Goal: Task Accomplishment & Management: Manage account settings

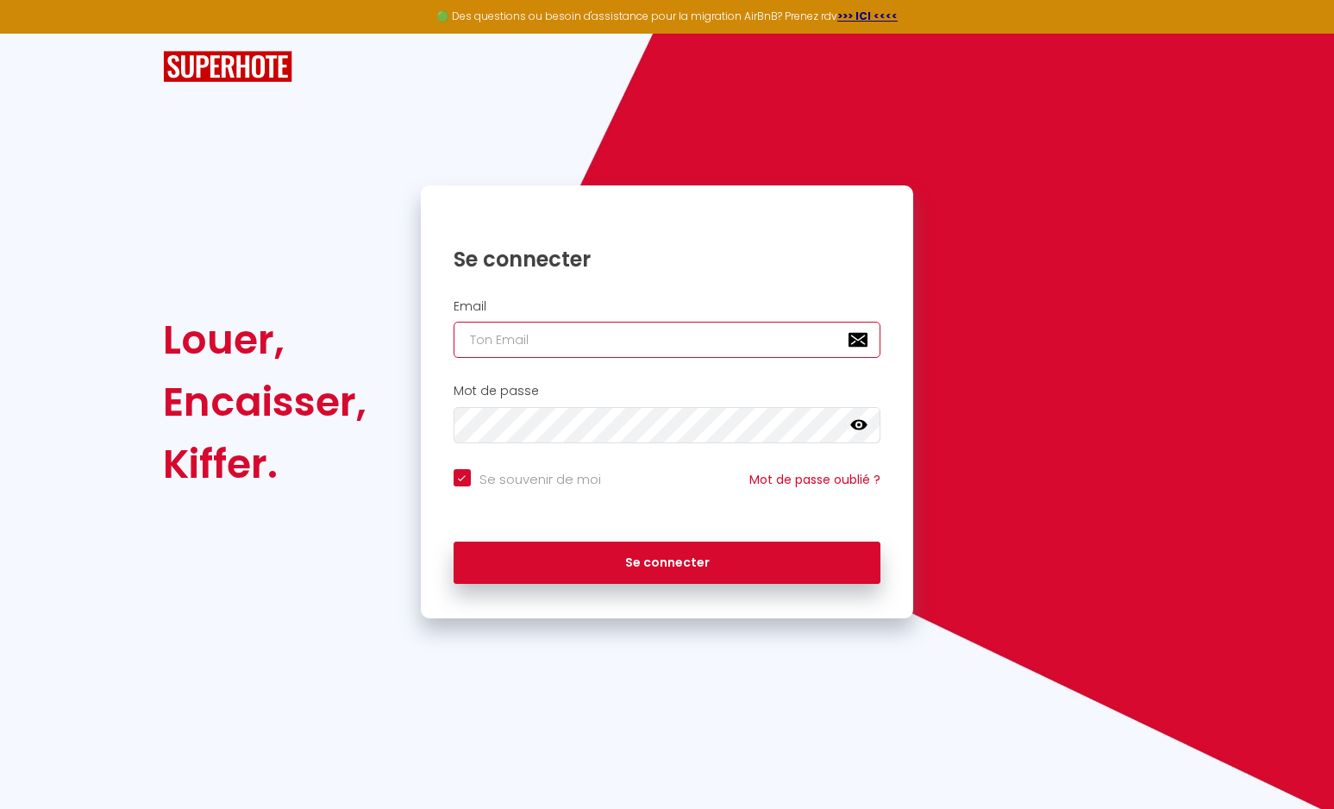
type input "[EMAIL_ADDRESS][DOMAIN_NAME]"
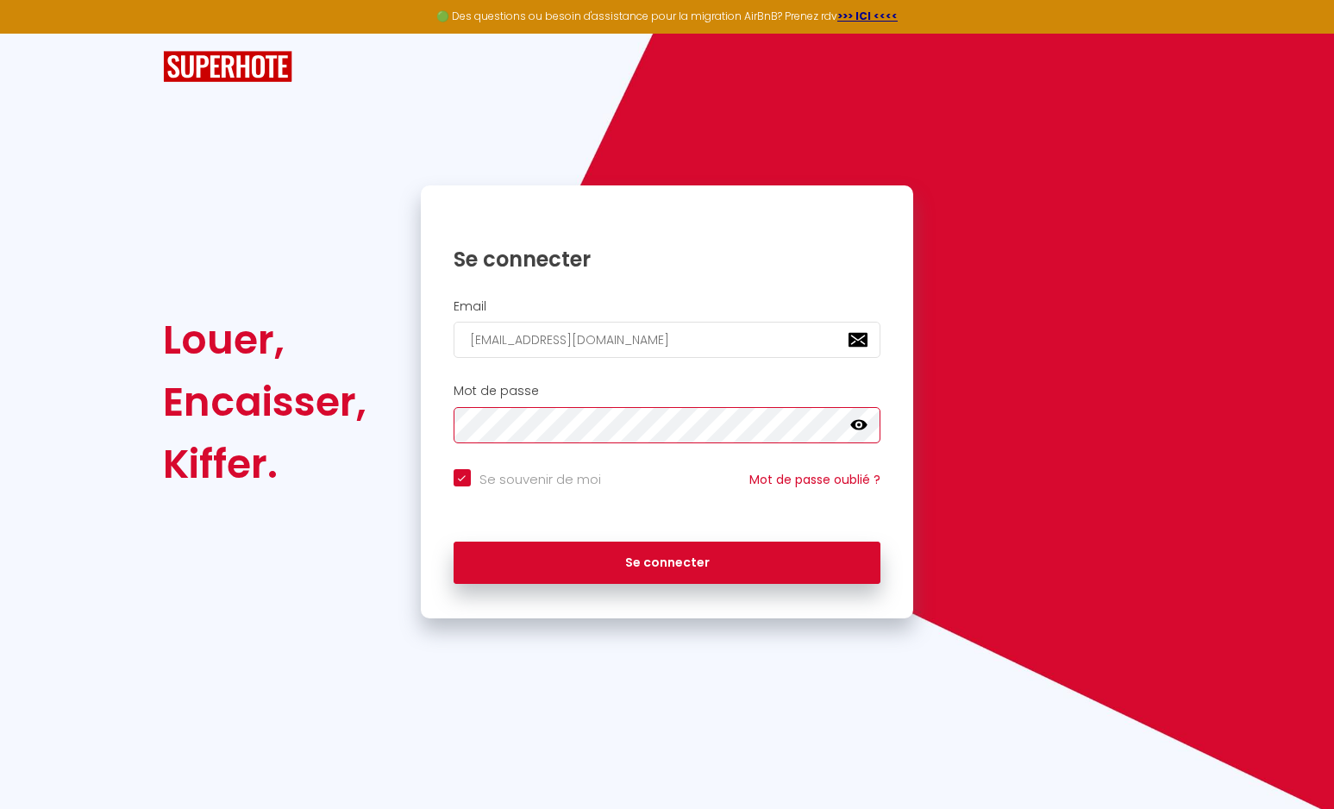
click at [667, 560] on button "Se connecter" at bounding box center [668, 563] width 428 height 43
checkbox input "true"
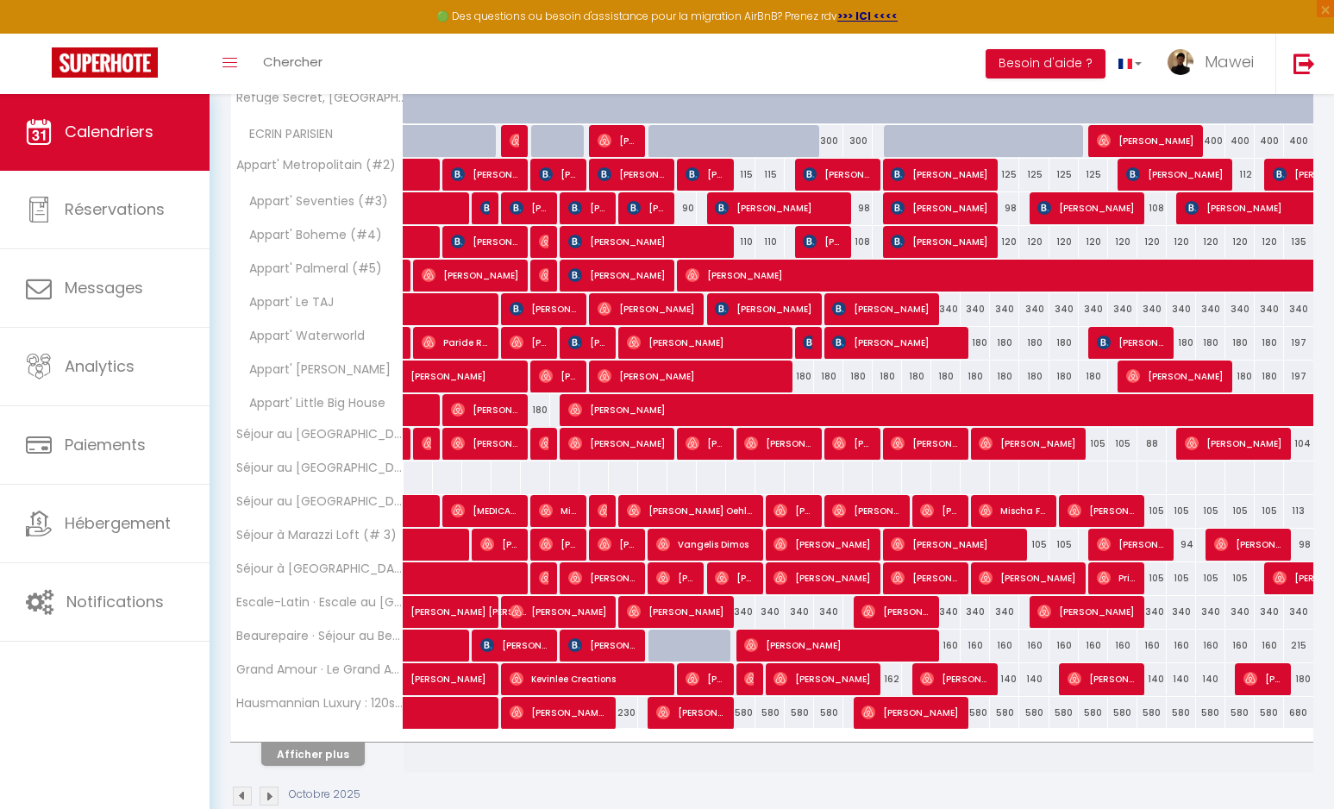
scroll to position [218, 0]
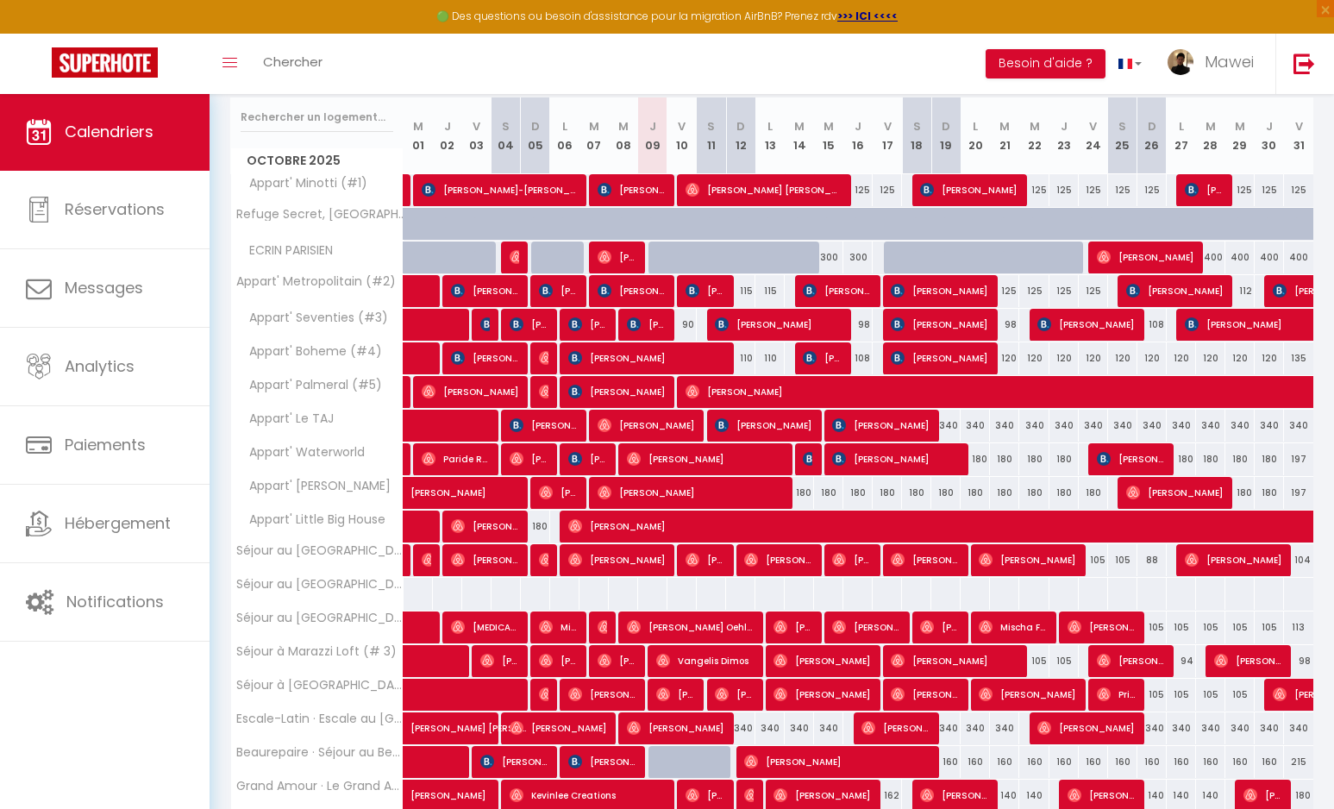
click at [687, 324] on div "90" at bounding box center [682, 325] width 29 height 32
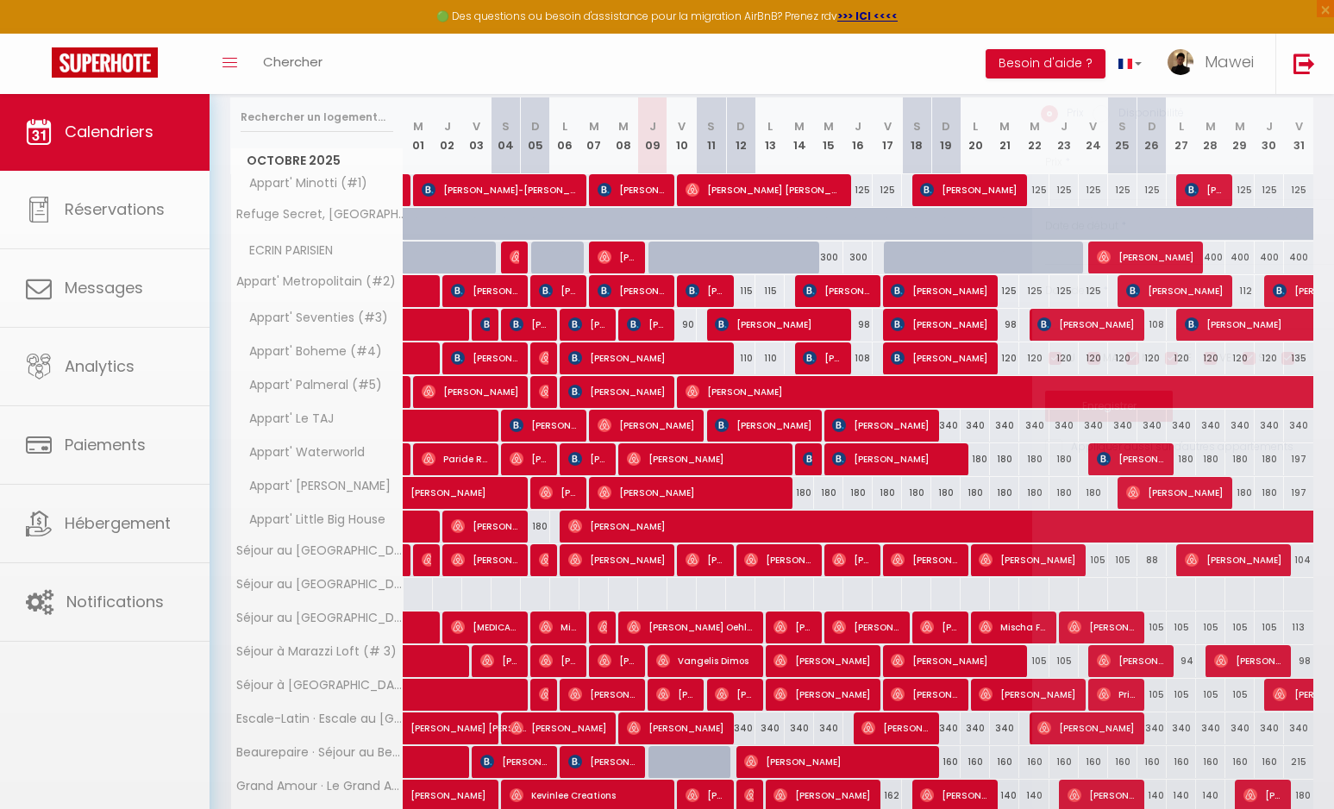
type input "90"
type input "Ven 10 Octobre 2025"
type input "[DATE]"
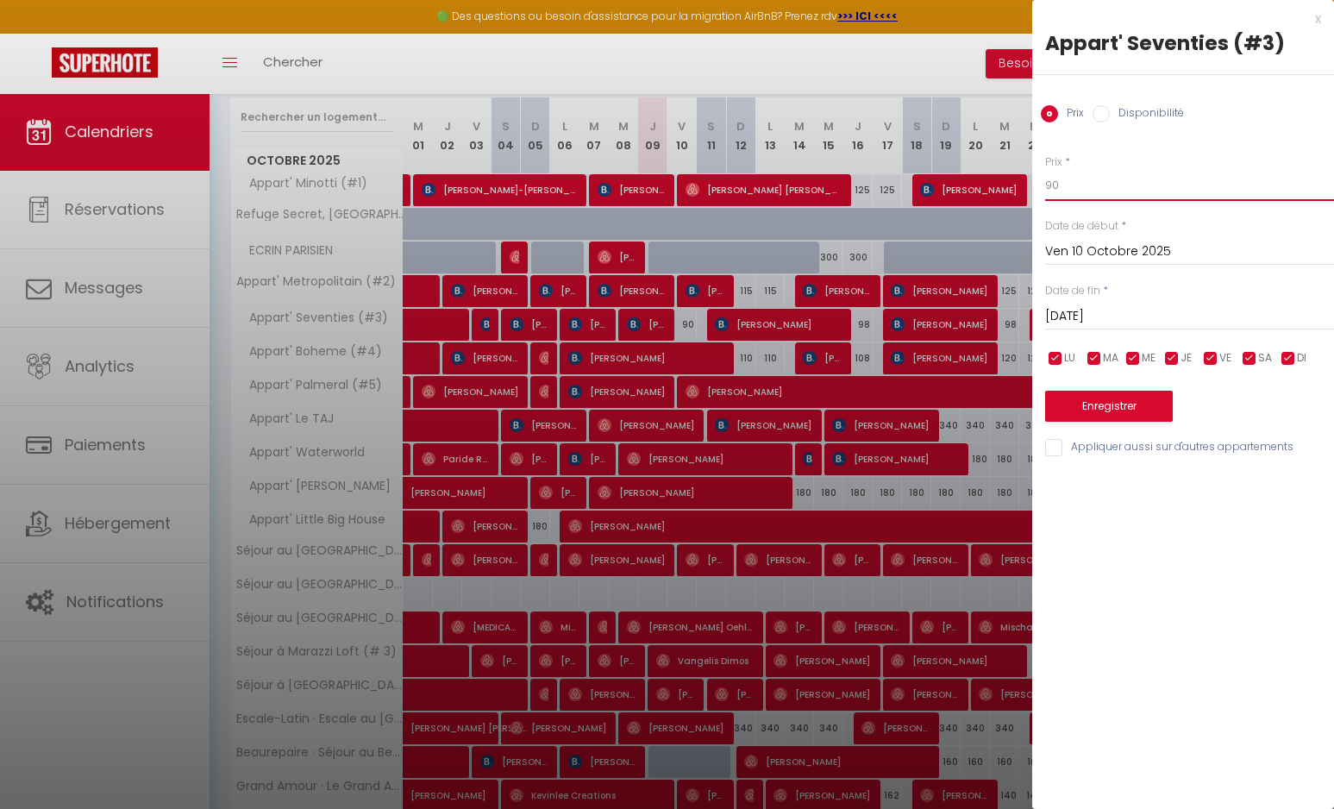
click at [1069, 179] on input "90" at bounding box center [1189, 185] width 289 height 31
type input "9"
type input "8"
type input "78"
click at [1102, 404] on button "Enregistrer" at bounding box center [1109, 406] width 128 height 31
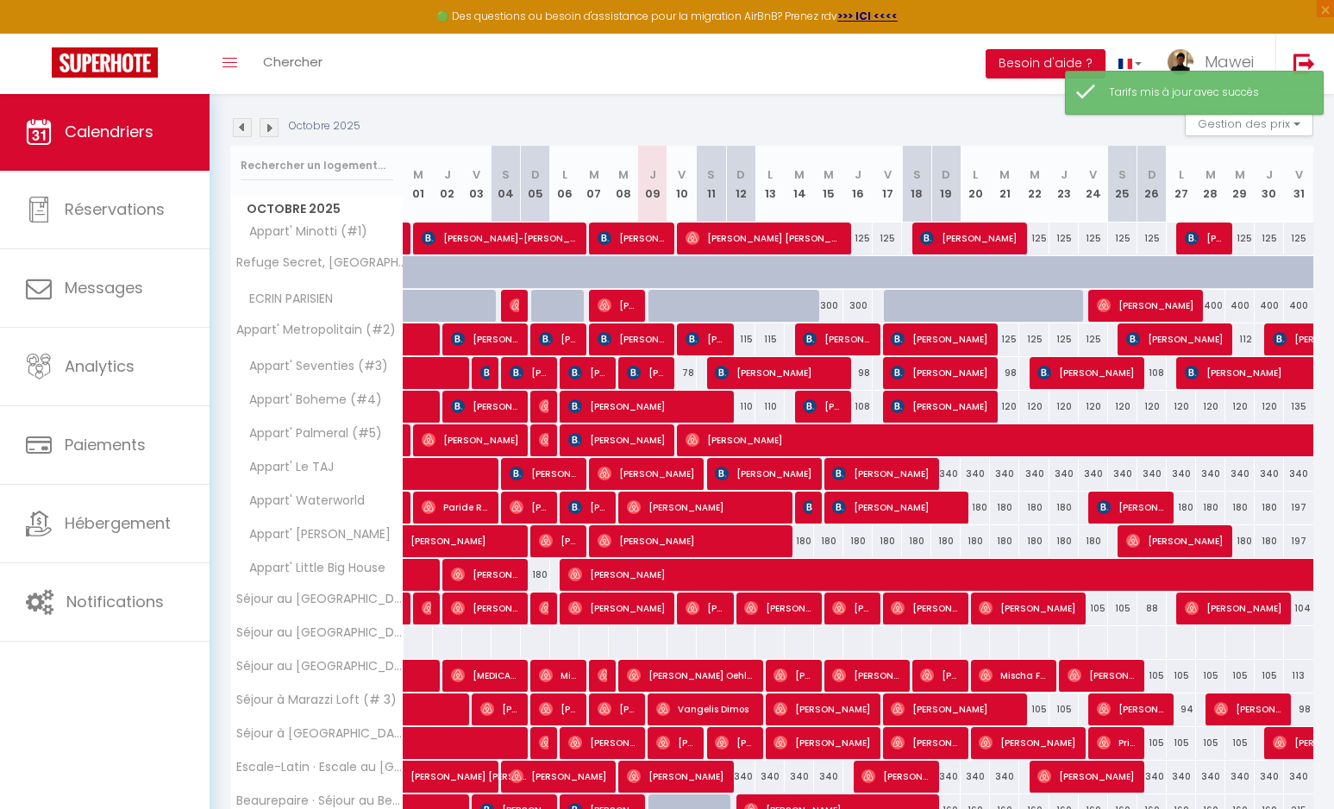
scroll to position [191, 0]
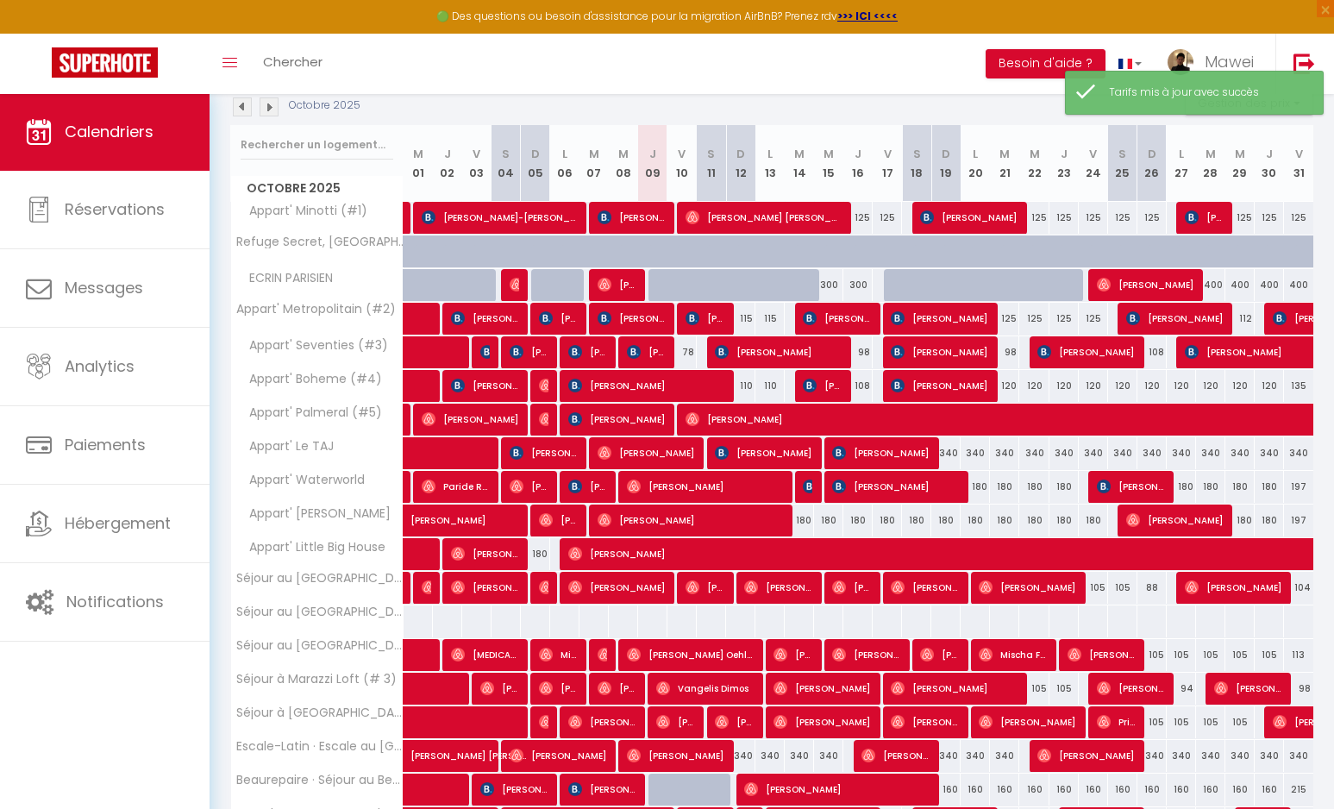
click at [746, 318] on div "115" at bounding box center [740, 319] width 29 height 32
type input "115"
type input "Dim 12 Octobre 2025"
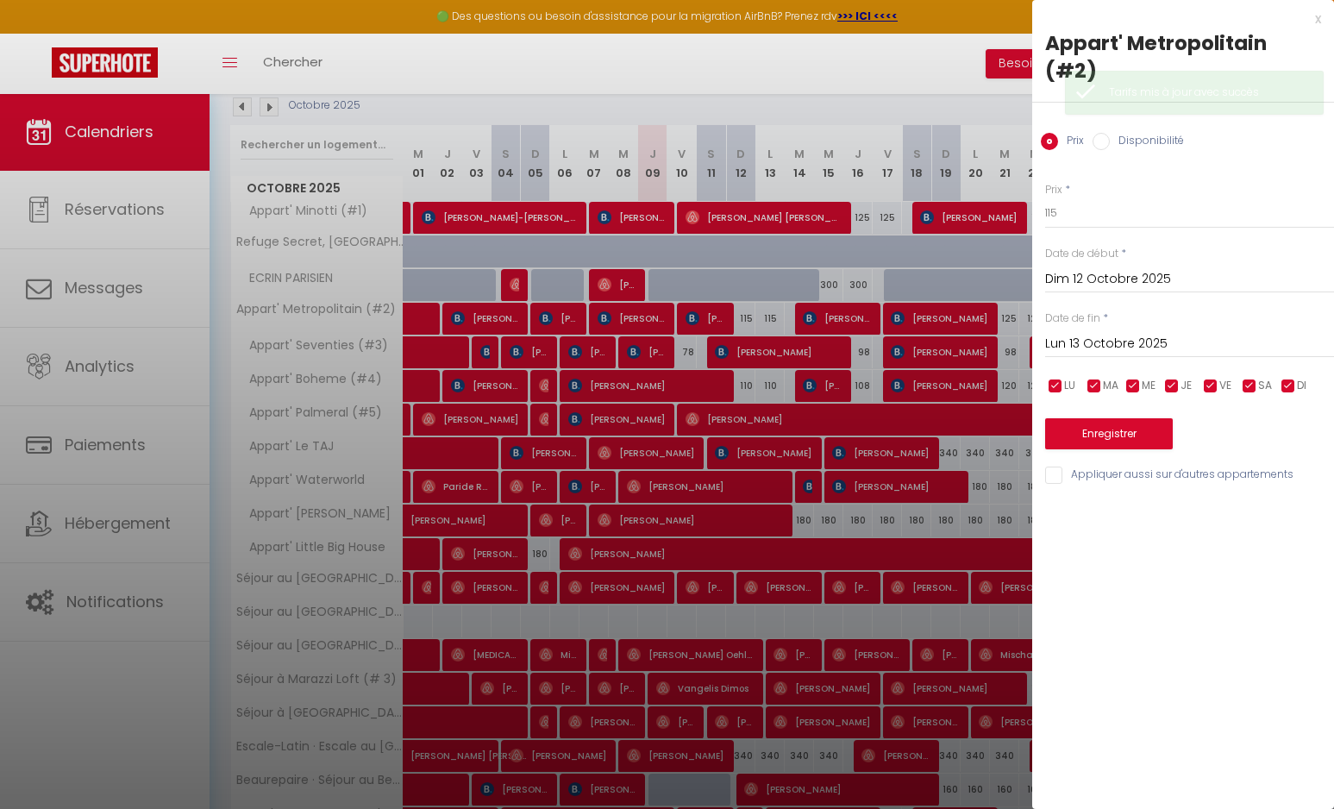
click at [1115, 333] on input "Lun 13 Octobre 2025" at bounding box center [1189, 344] width 289 height 22
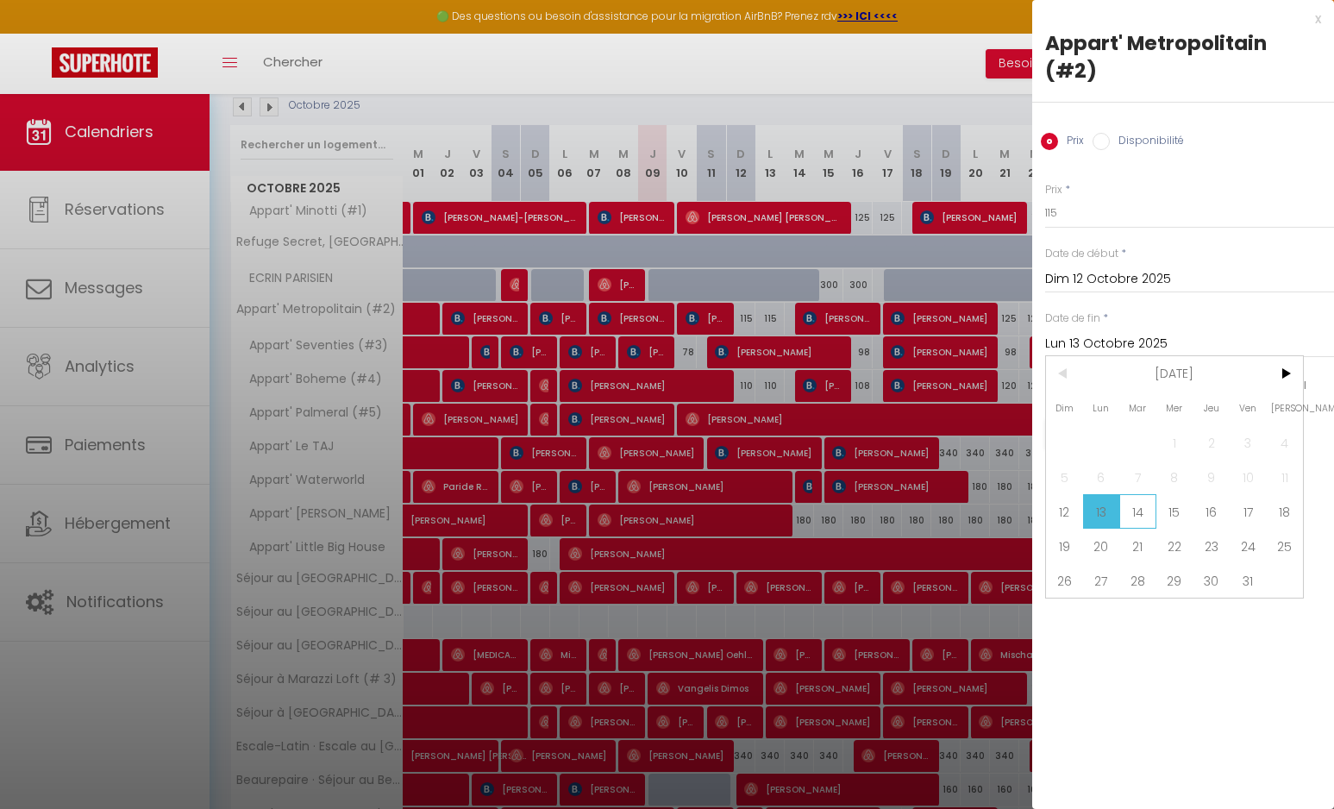
click at [1144, 494] on span "14" at bounding box center [1138, 511] width 37 height 35
type input "[DATE]"
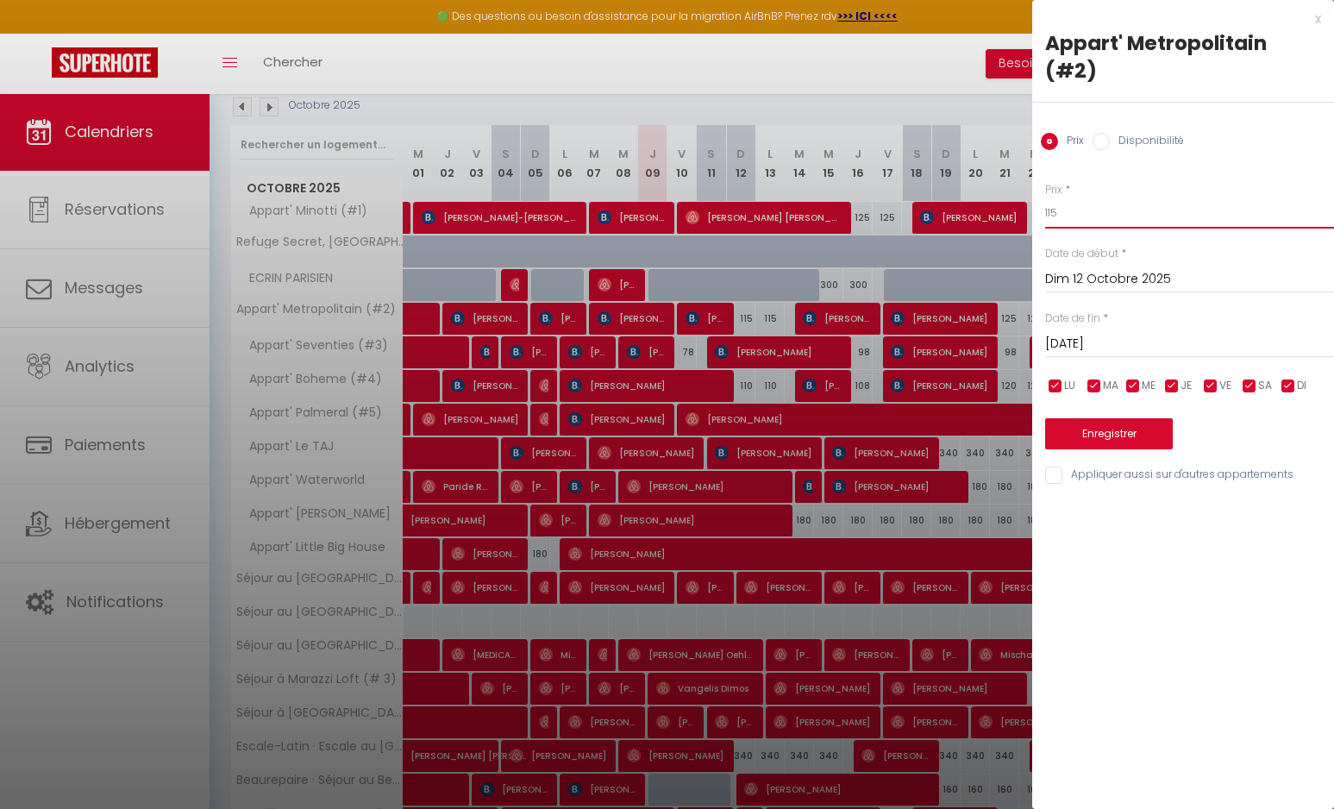
click at [1076, 198] on input "115" at bounding box center [1189, 213] width 289 height 31
type input "105"
click at [1098, 467] on input "Appliquer aussi sur d'autres appartements" at bounding box center [1189, 475] width 289 height 17
checkbox input "true"
click at [1107, 418] on button "Enregistrer" at bounding box center [1109, 433] width 128 height 31
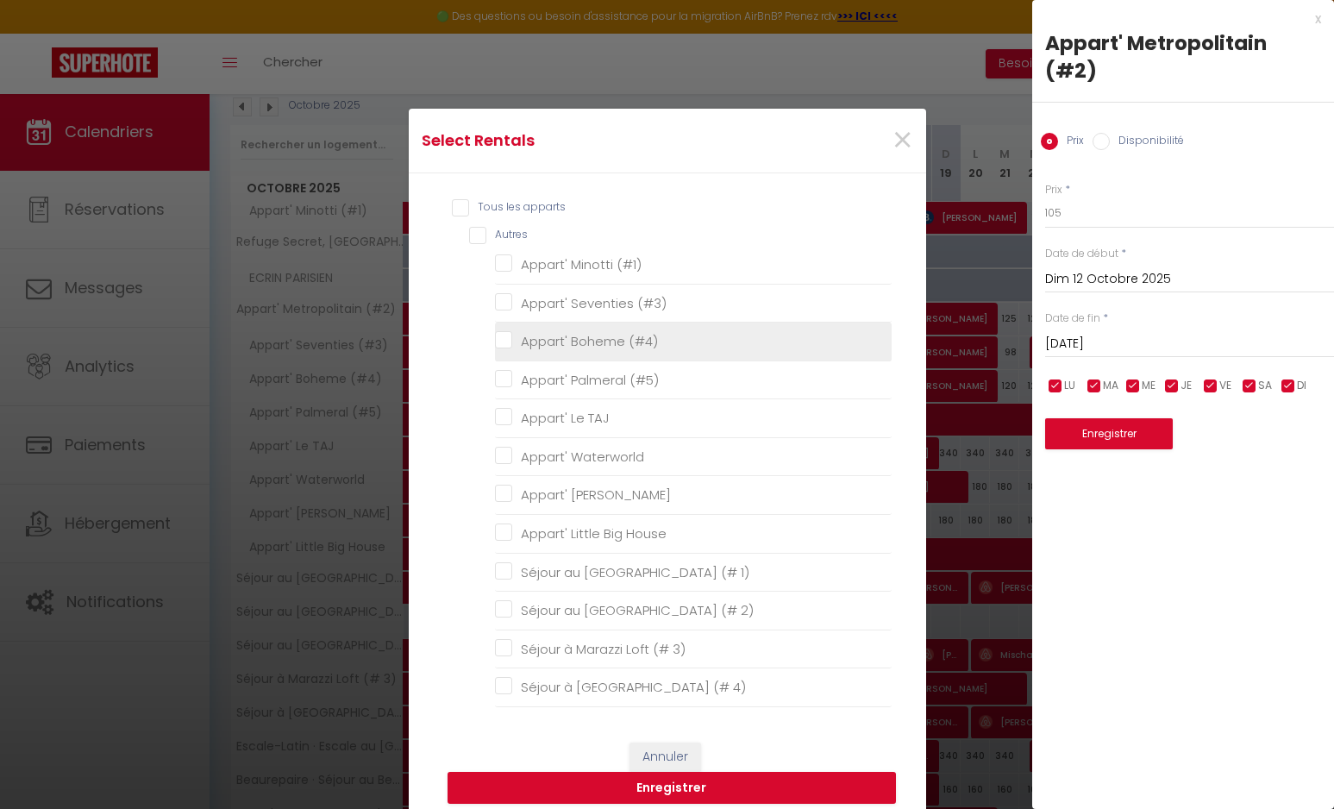
click at [532, 339] on \(\ "Appart' Boheme (#4)" at bounding box center [693, 341] width 397 height 17
checkbox \(\ "true"
checkbox \(\ "false"
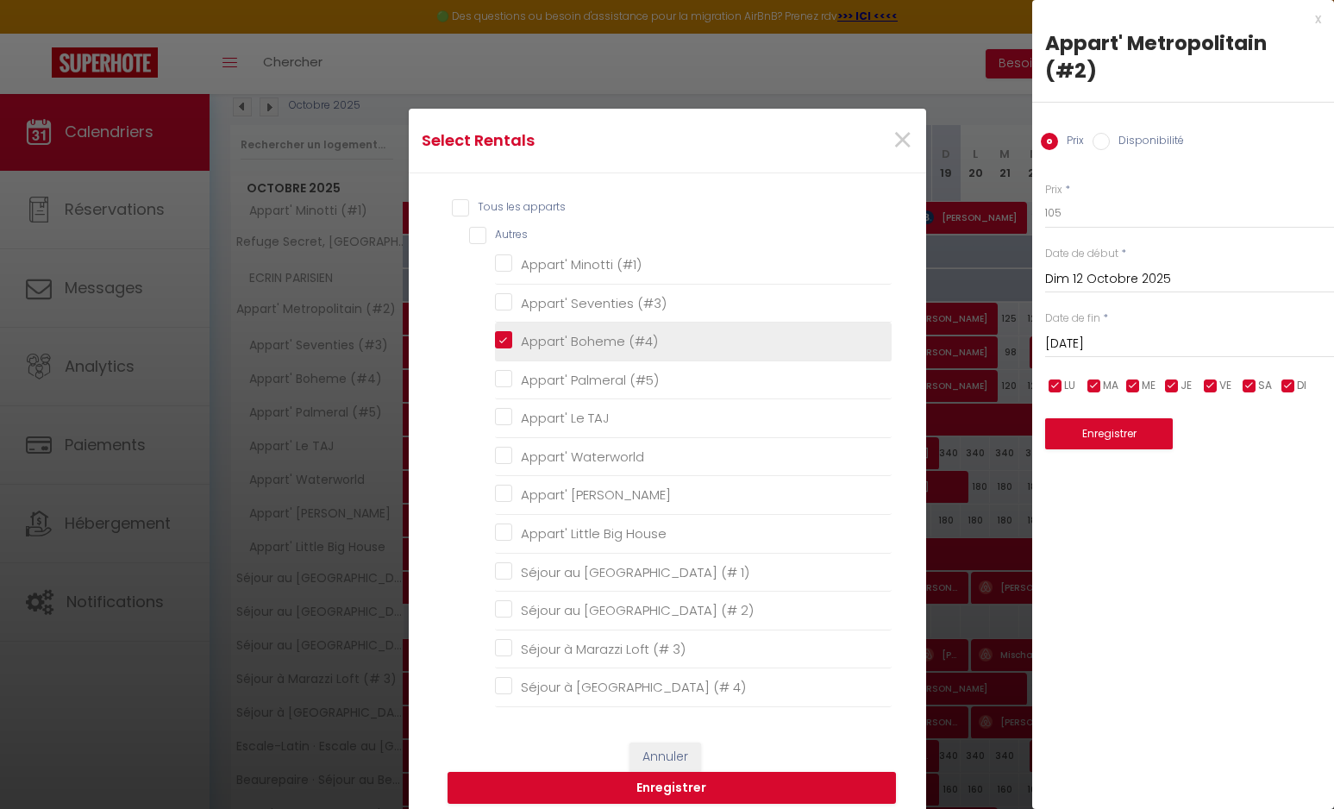
checkbox TAJ "false"
checkbox Waterworld "false"
checkbox Forrest "false"
checkbox House "false"
checkbox 1\) "false"
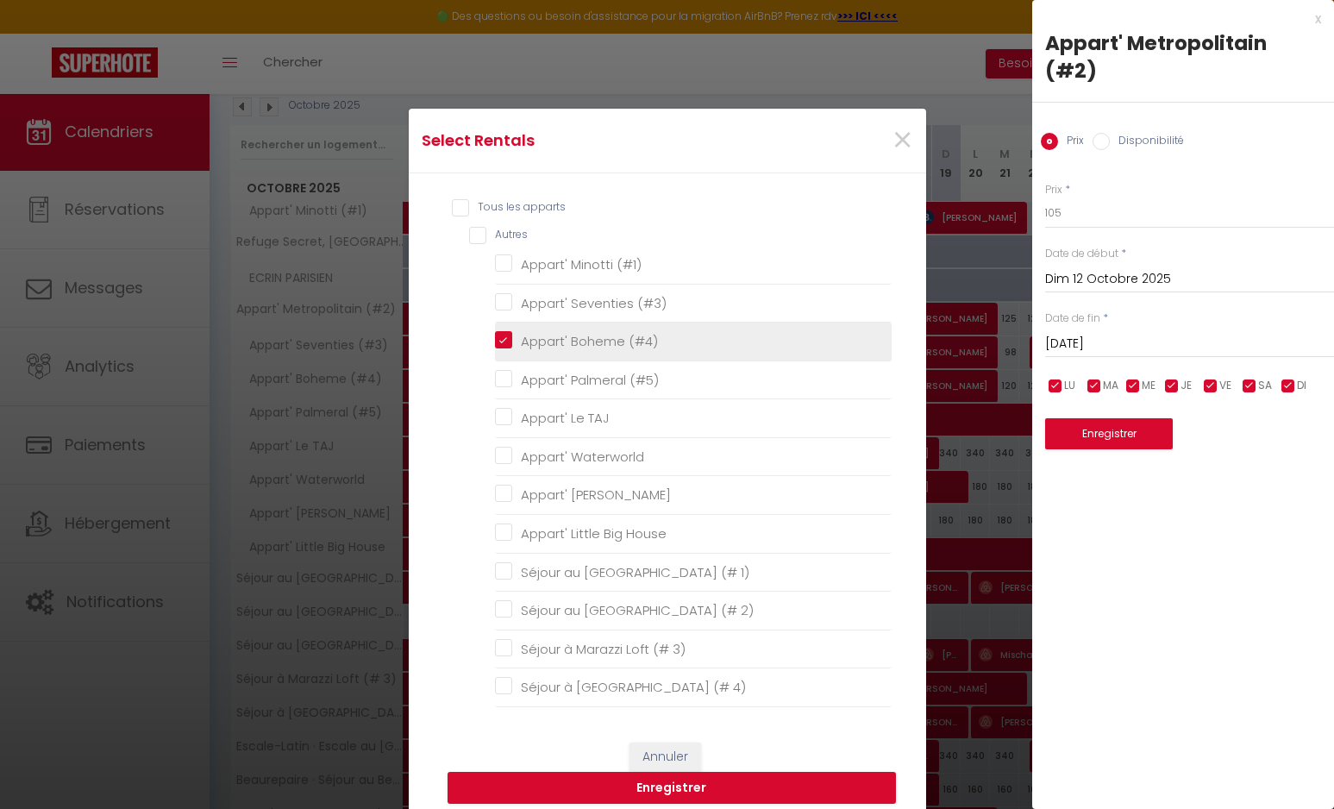
checkbox 2\) "false"
checkbox 3\) "false"
checkbox 4\) "false"
checkbox Jeux "false"
checkbox Expos "false"
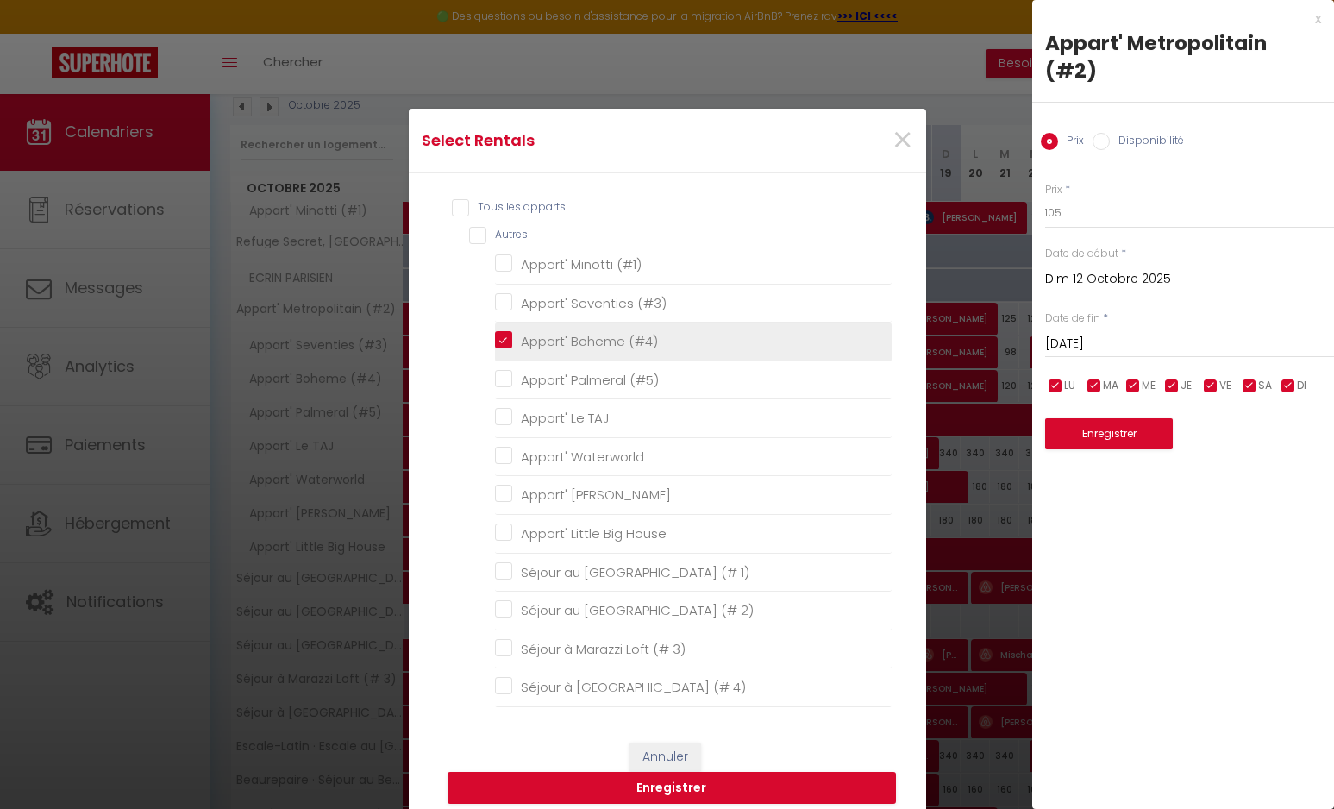
checkbox rétroprojecteur "false"
checkbox AC "false"
checkbox Marais "false"
checkbox Parisienne "false"
checkbox Paris "false"
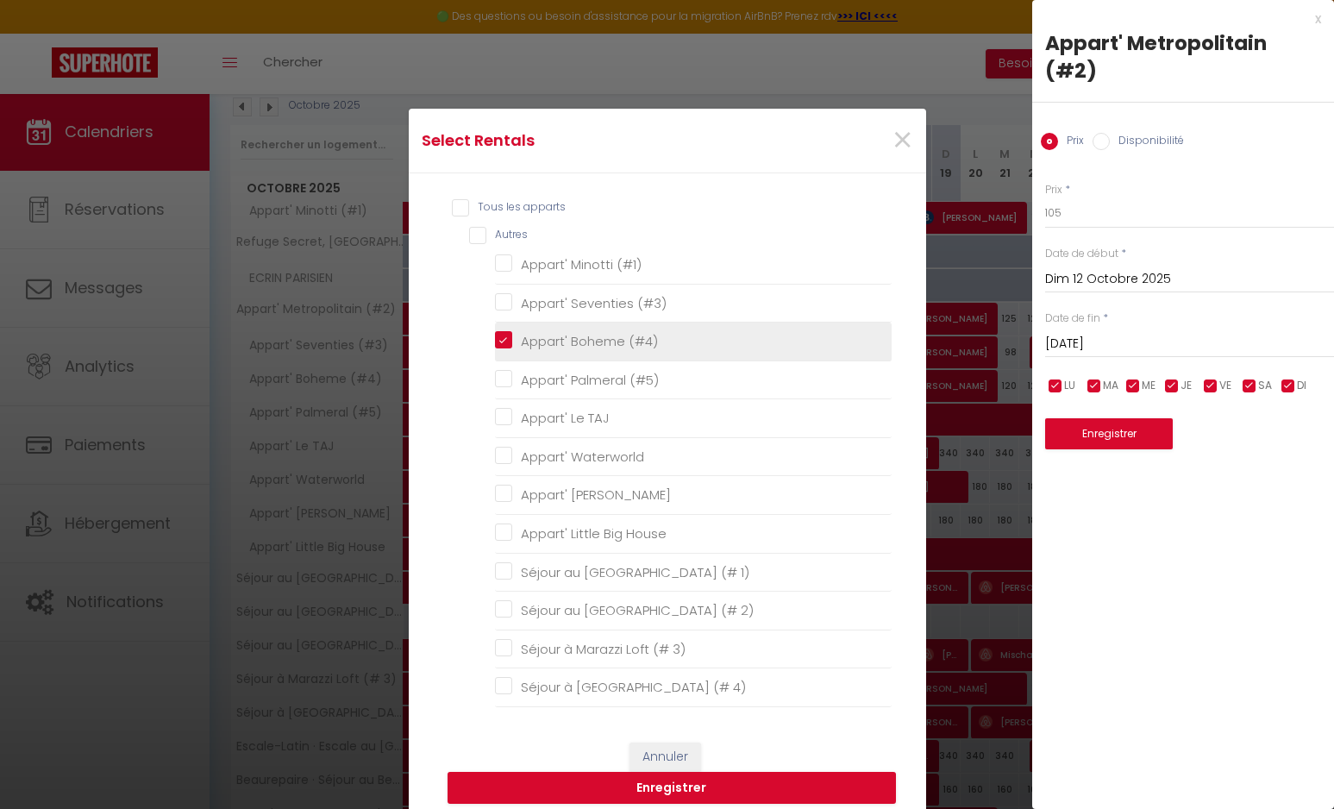
checkbox Marais "false"
checkbox PARISIEN "false"
click at [723, 785] on button "Enregistrer" at bounding box center [672, 788] width 449 height 33
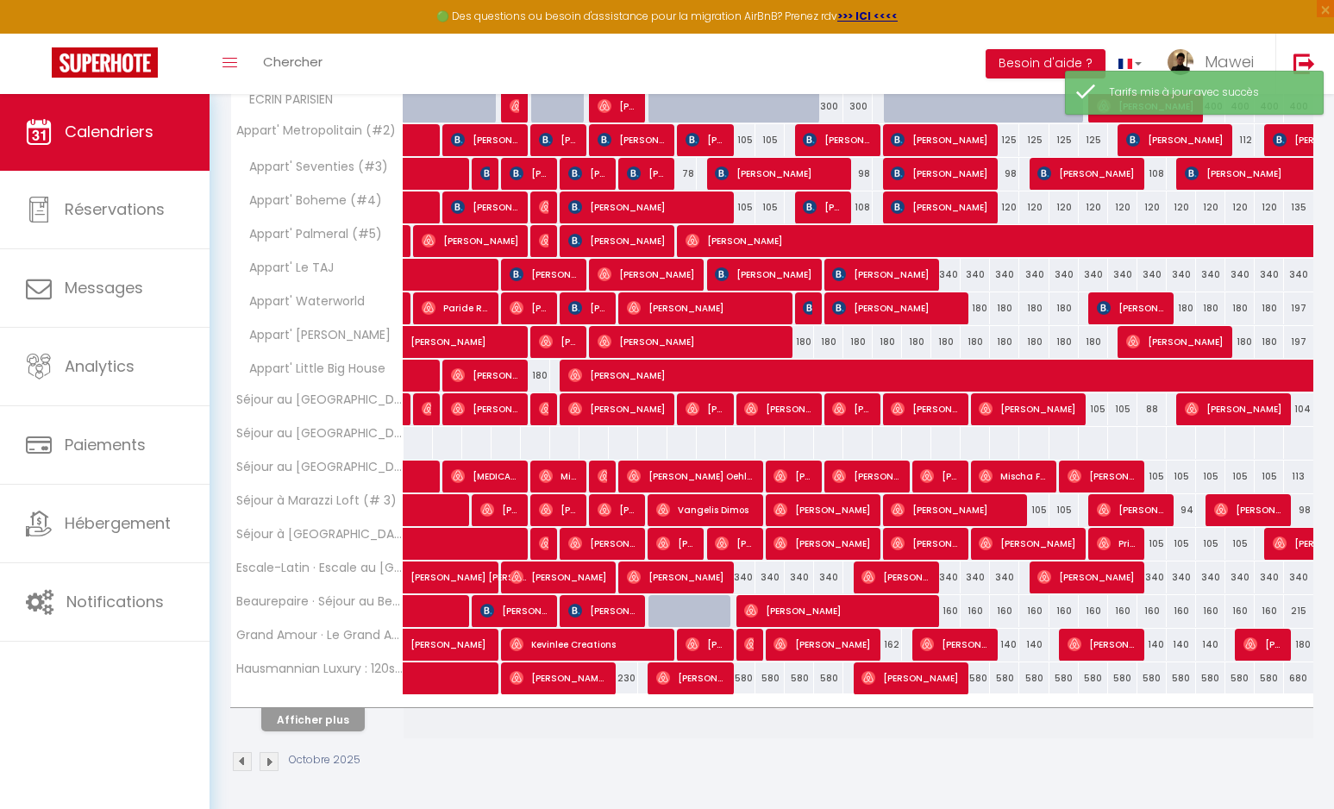
scroll to position [368, 0]
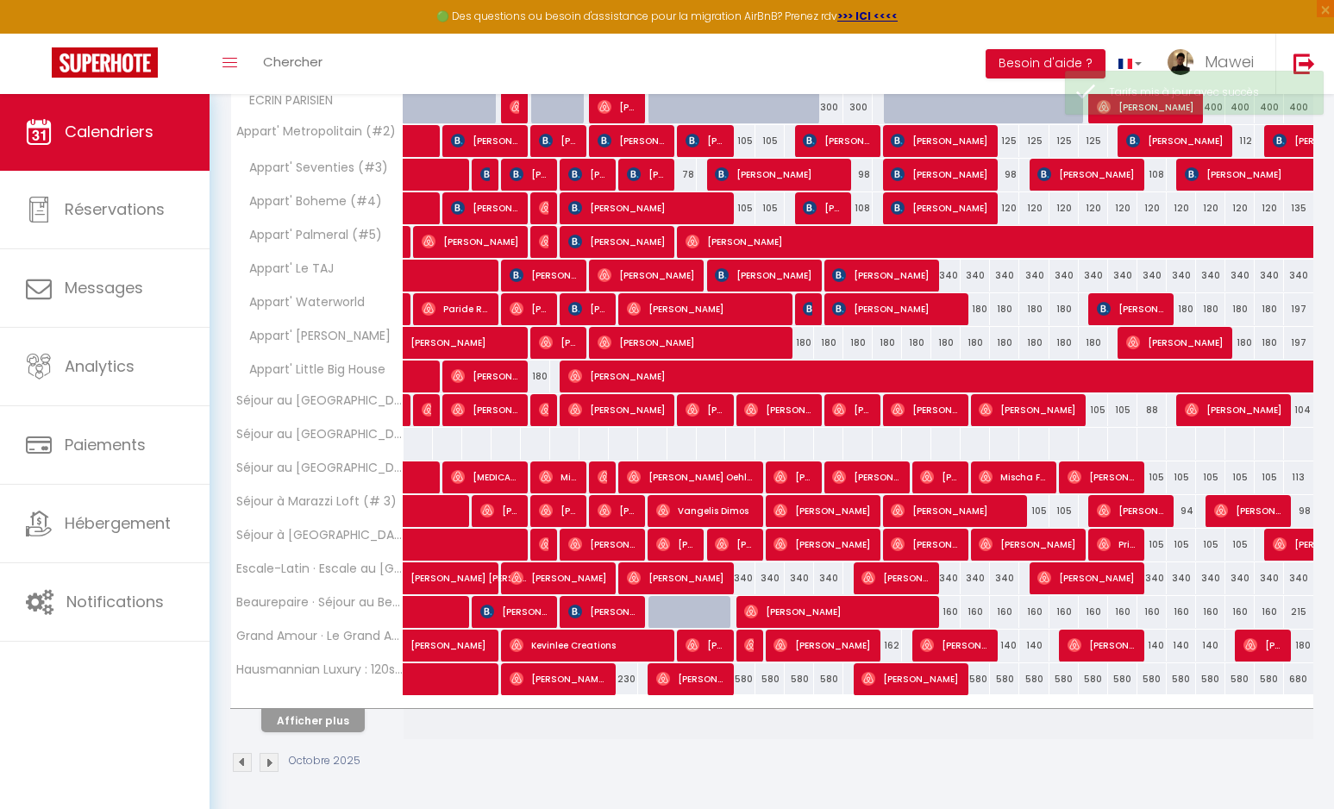
click at [744, 580] on div "340" at bounding box center [740, 578] width 29 height 32
type input "340"
type input "Dim 12 Octobre 2025"
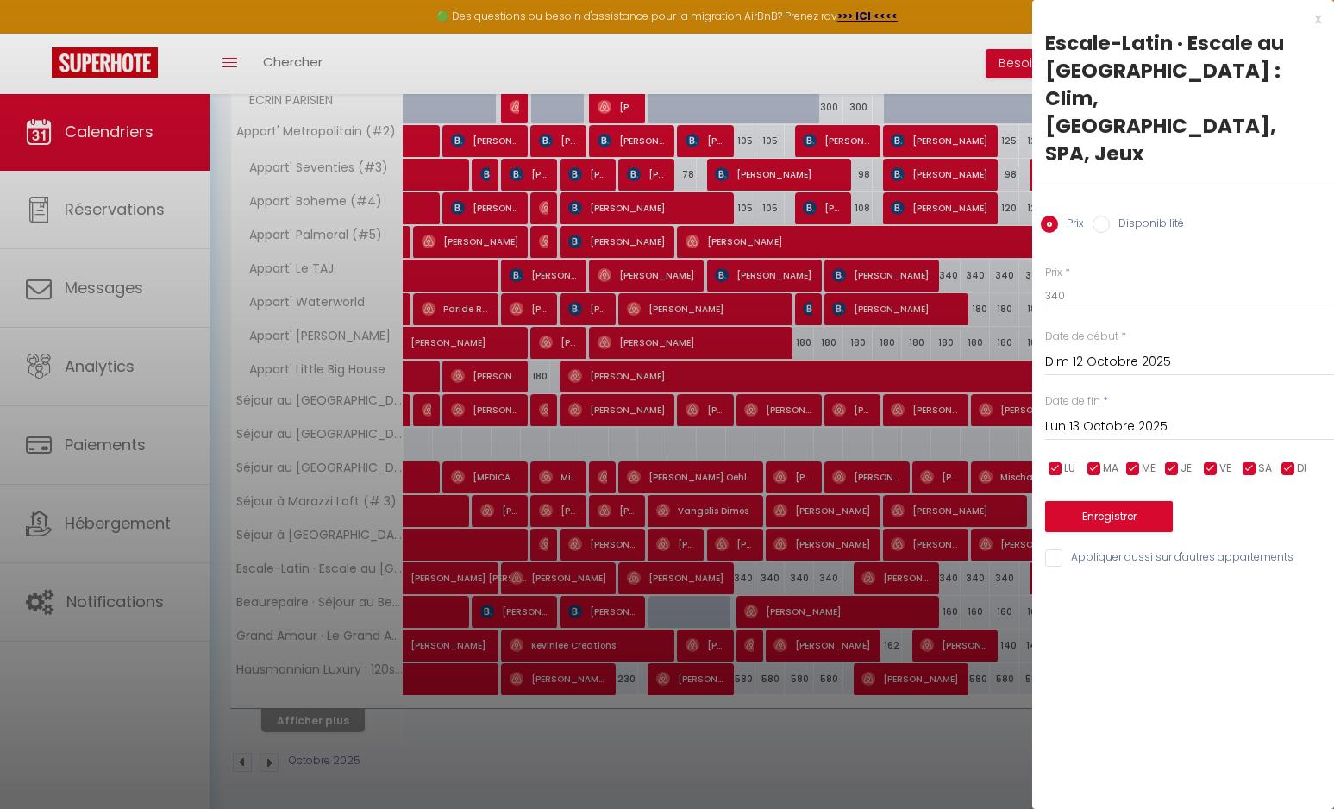
click at [1109, 416] on input "Lun 13 Octobre 2025" at bounding box center [1189, 427] width 289 height 22
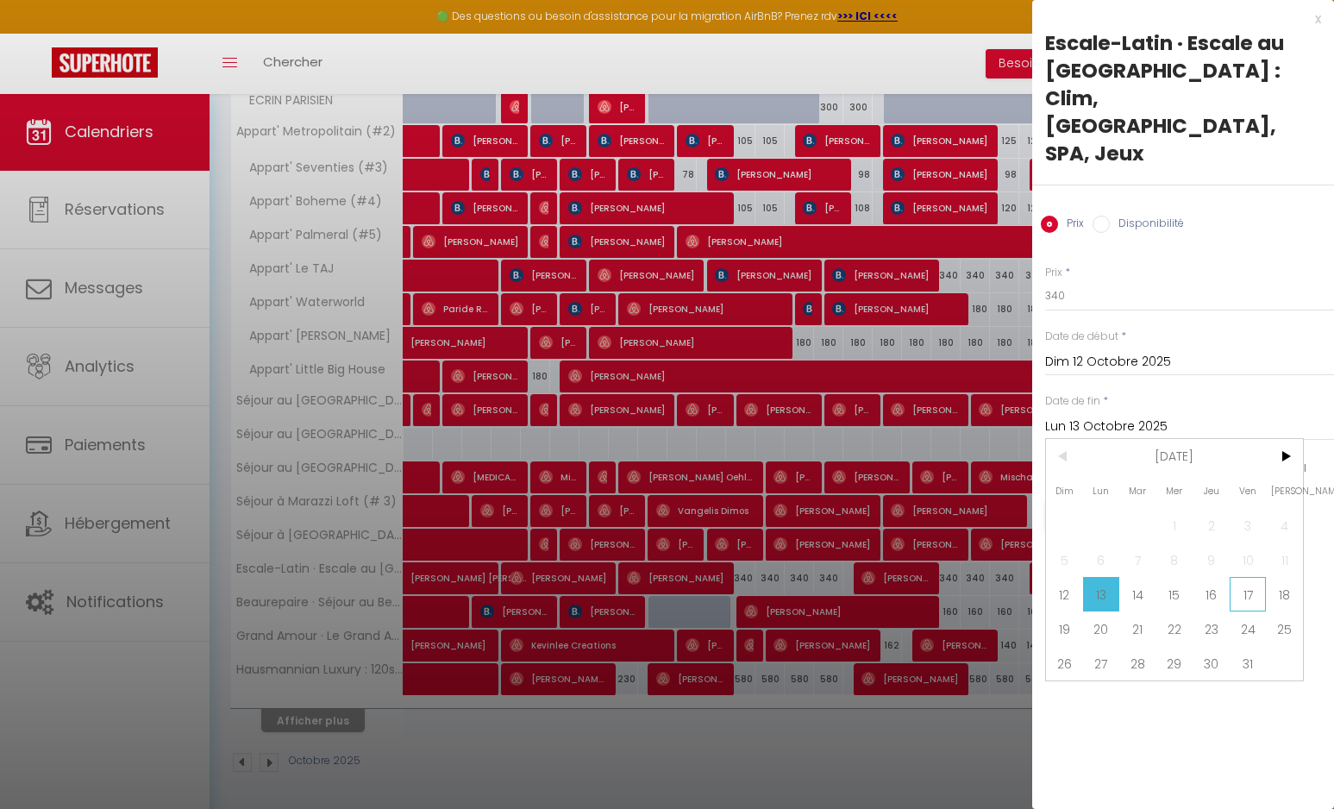
click at [1258, 577] on span "17" at bounding box center [1248, 594] width 37 height 35
type input "Ven 17 Octobre 2025"
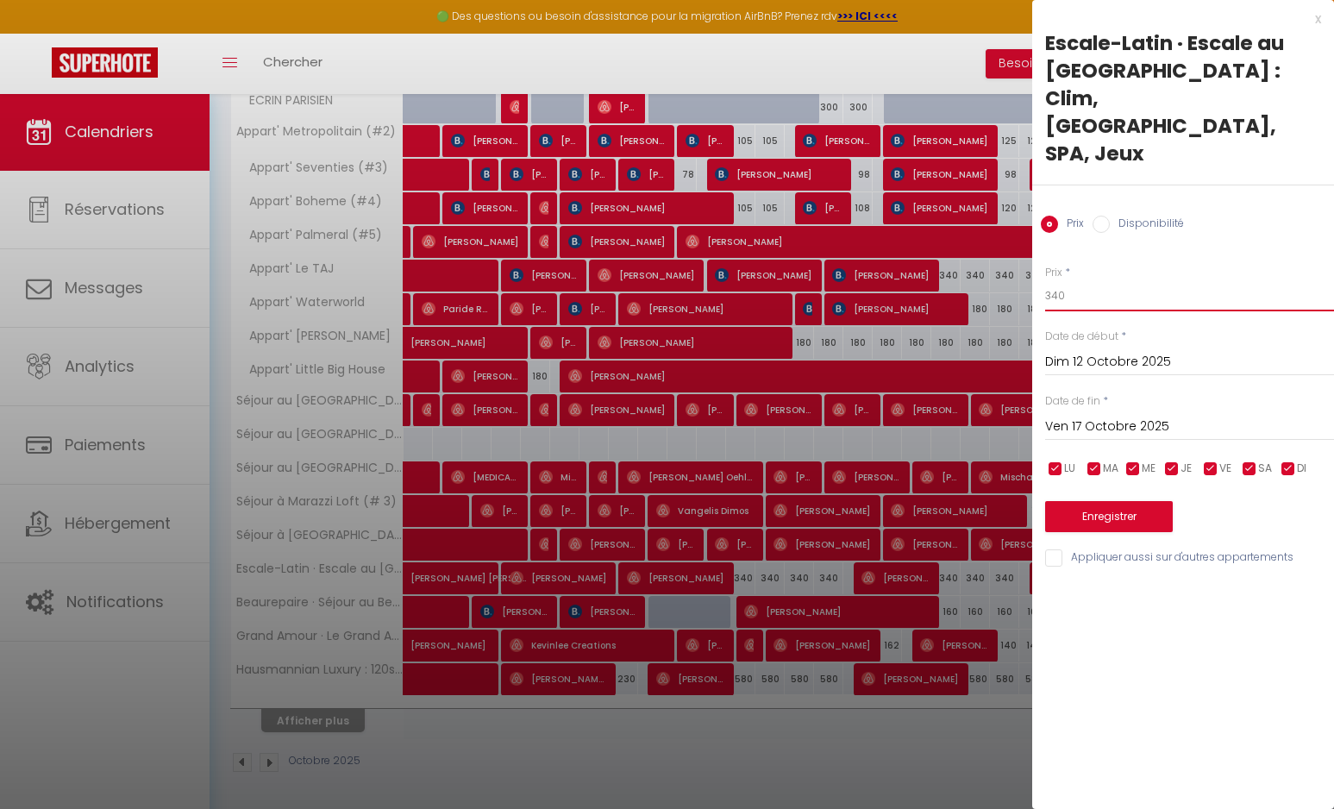
click at [1096, 280] on input "340" at bounding box center [1189, 295] width 289 height 31
type input "300"
click at [1082, 501] on button "Enregistrer" at bounding box center [1109, 516] width 128 height 31
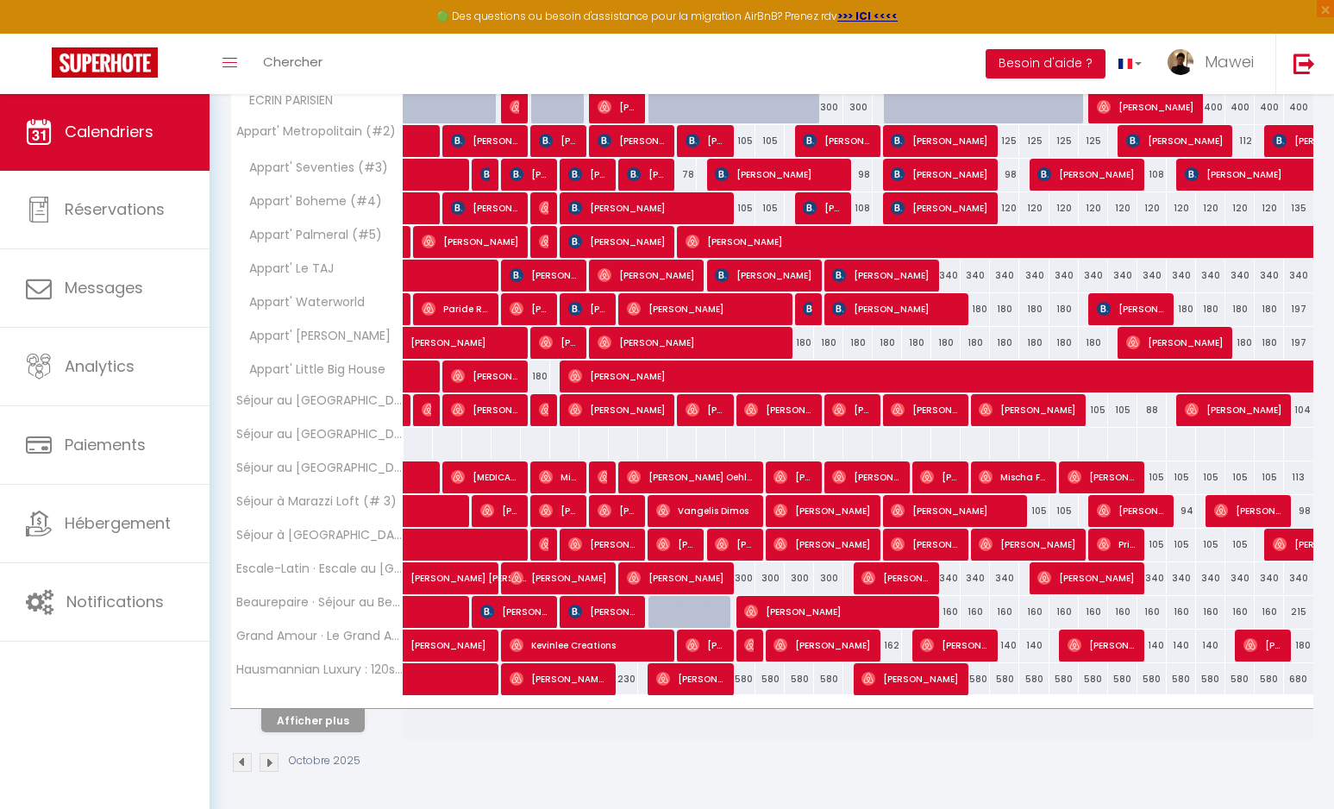
click at [743, 673] on div "580" at bounding box center [740, 679] width 29 height 32
type input "580"
type input "Dim 12 Octobre 2025"
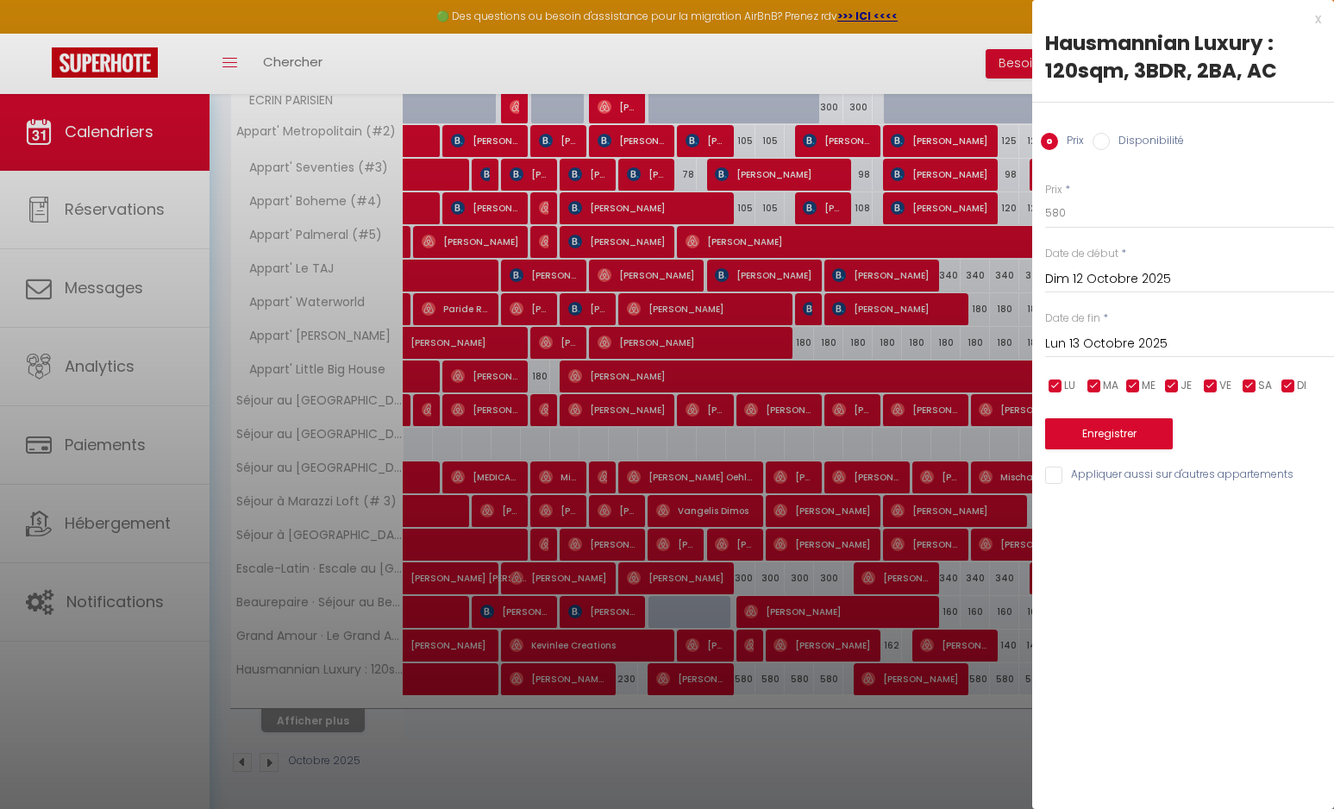
click at [1133, 340] on input "Lun 13 Octobre 2025" at bounding box center [1189, 344] width 289 height 22
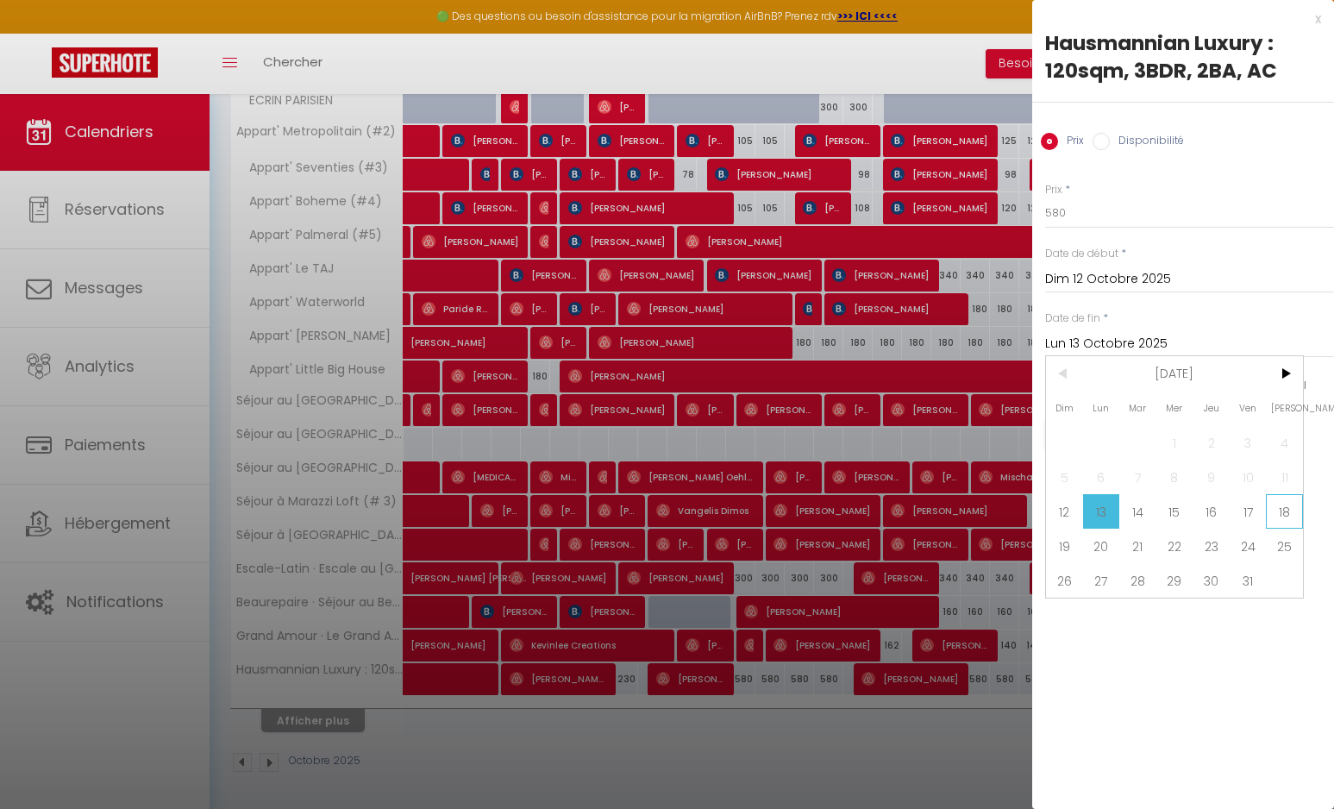
click at [1289, 508] on span "18" at bounding box center [1284, 511] width 37 height 35
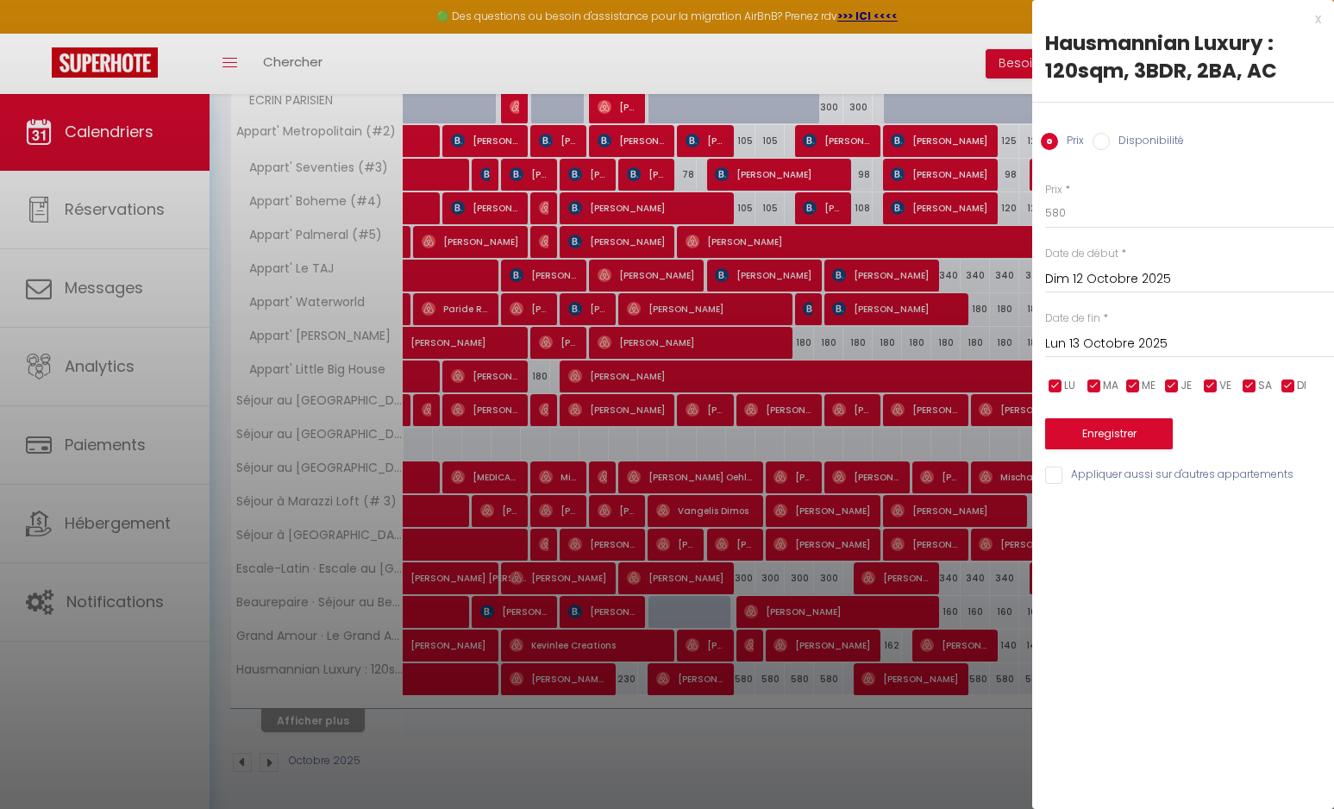
type input "Sam 18 Octobre 2025"
click at [1073, 217] on input "580" at bounding box center [1189, 213] width 289 height 31
type input "5"
type input "480"
click at [1098, 421] on button "Enregistrer" at bounding box center [1109, 433] width 128 height 31
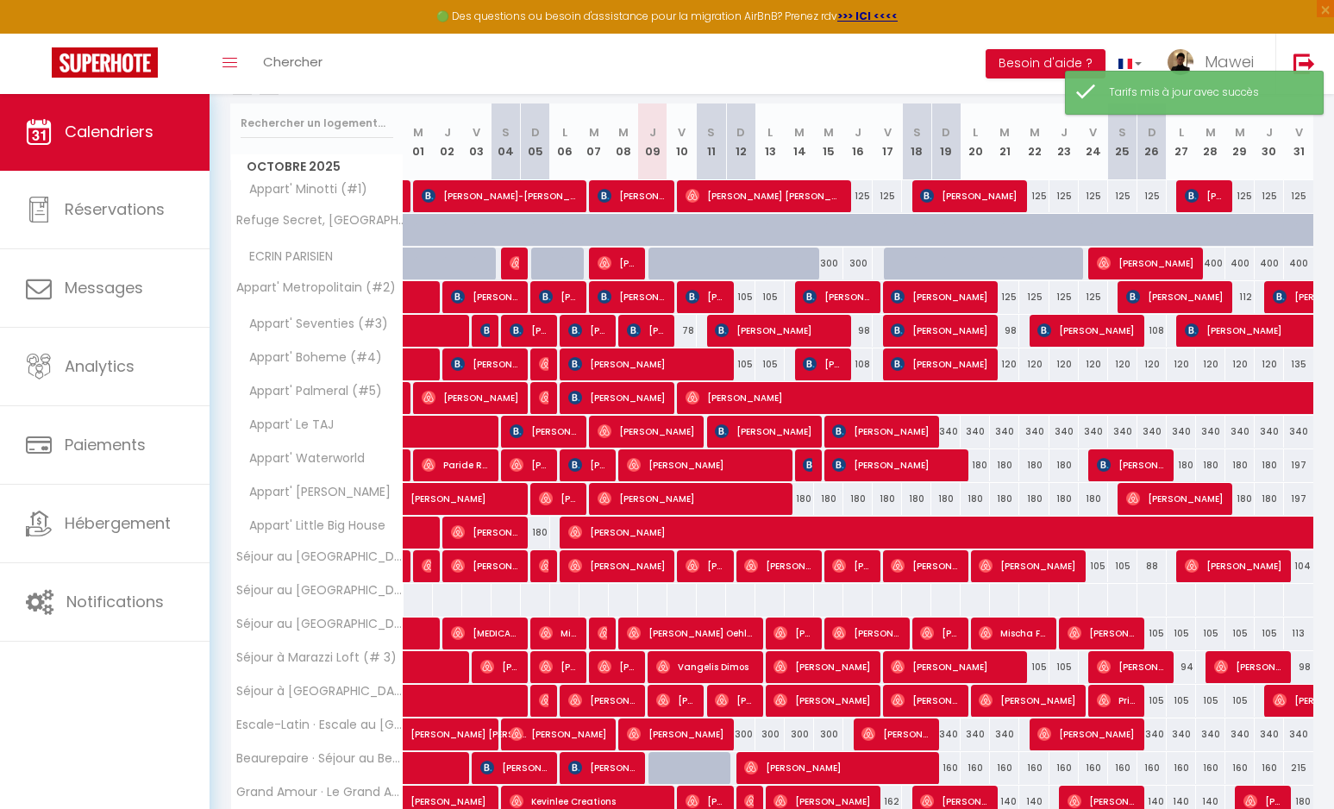
scroll to position [121, 0]
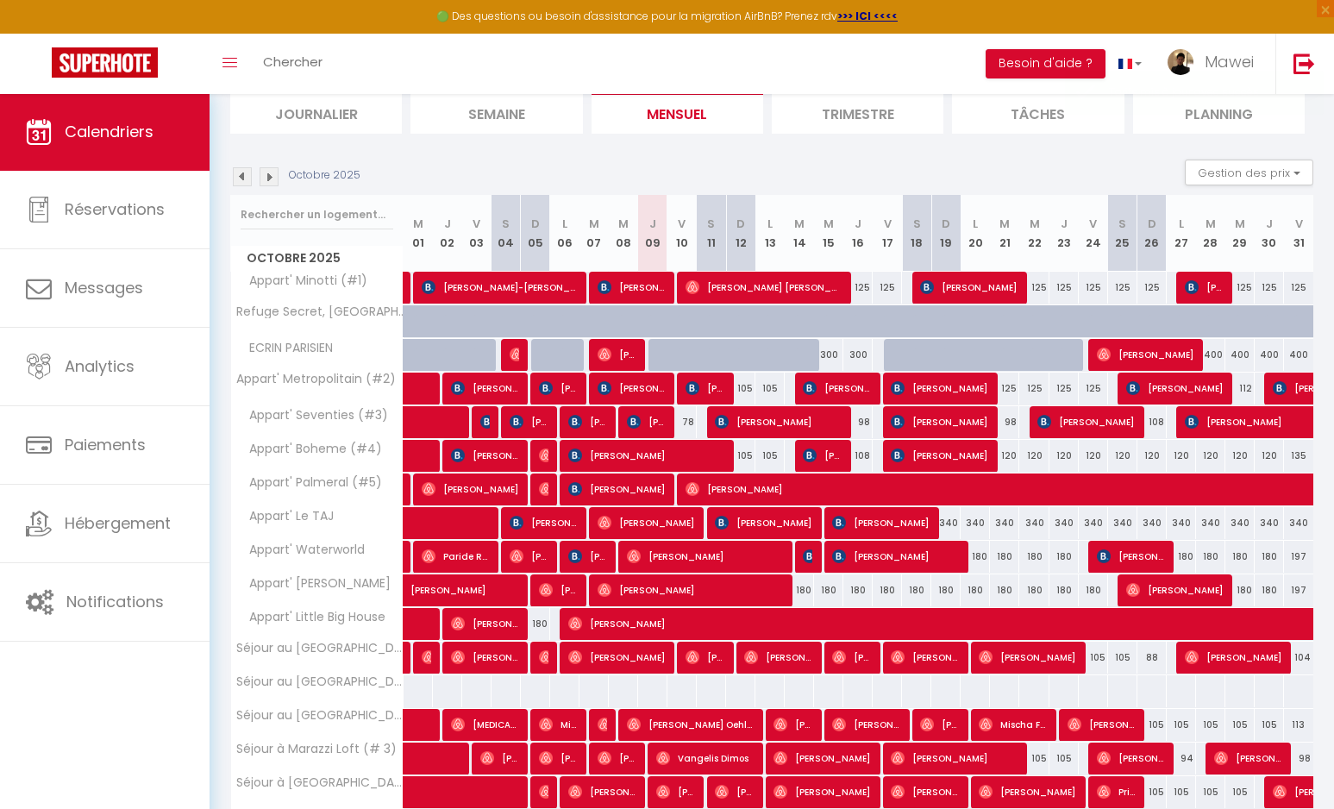
click at [862, 286] on div "125" at bounding box center [858, 288] width 29 height 32
type input "125"
type input "Jeu 16 Octobre 2025"
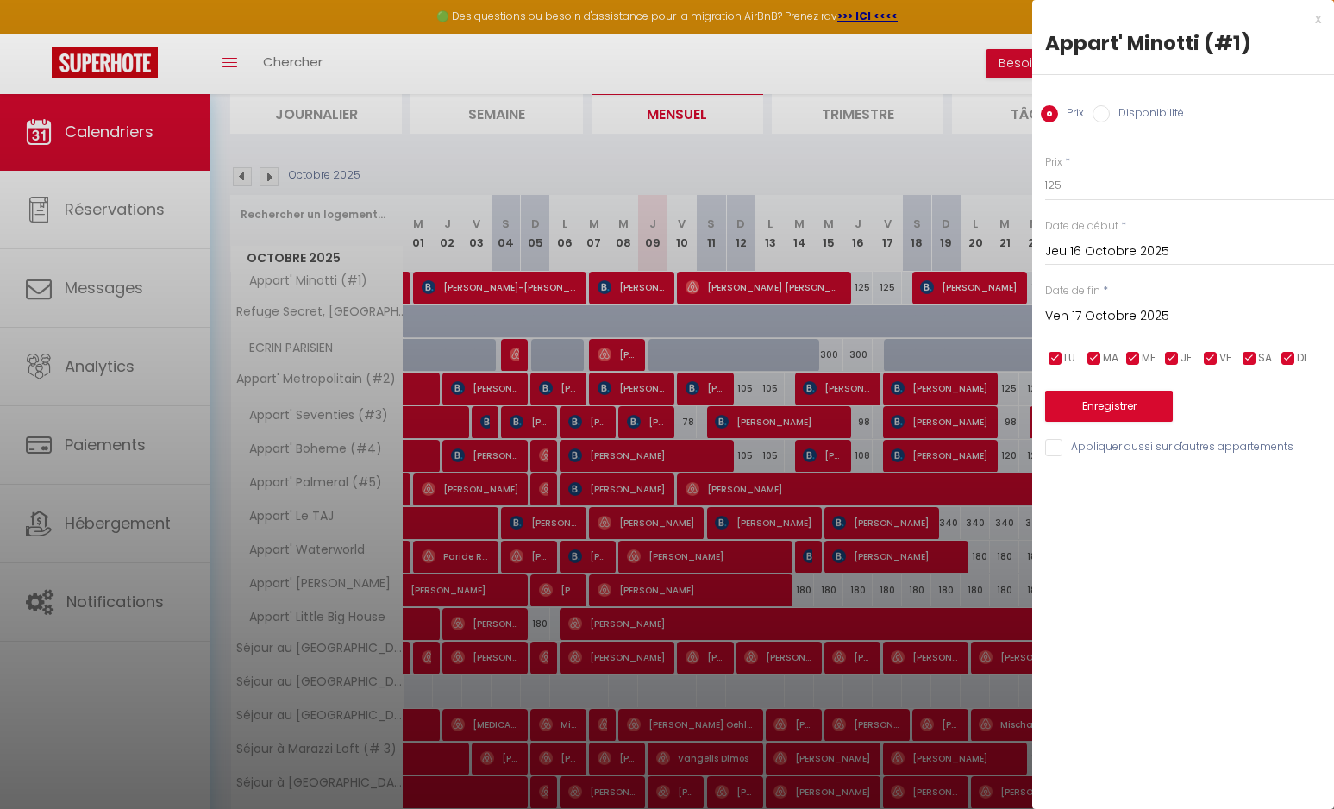
click at [1096, 318] on input "Ven 17 Octobre 2025" at bounding box center [1189, 316] width 289 height 22
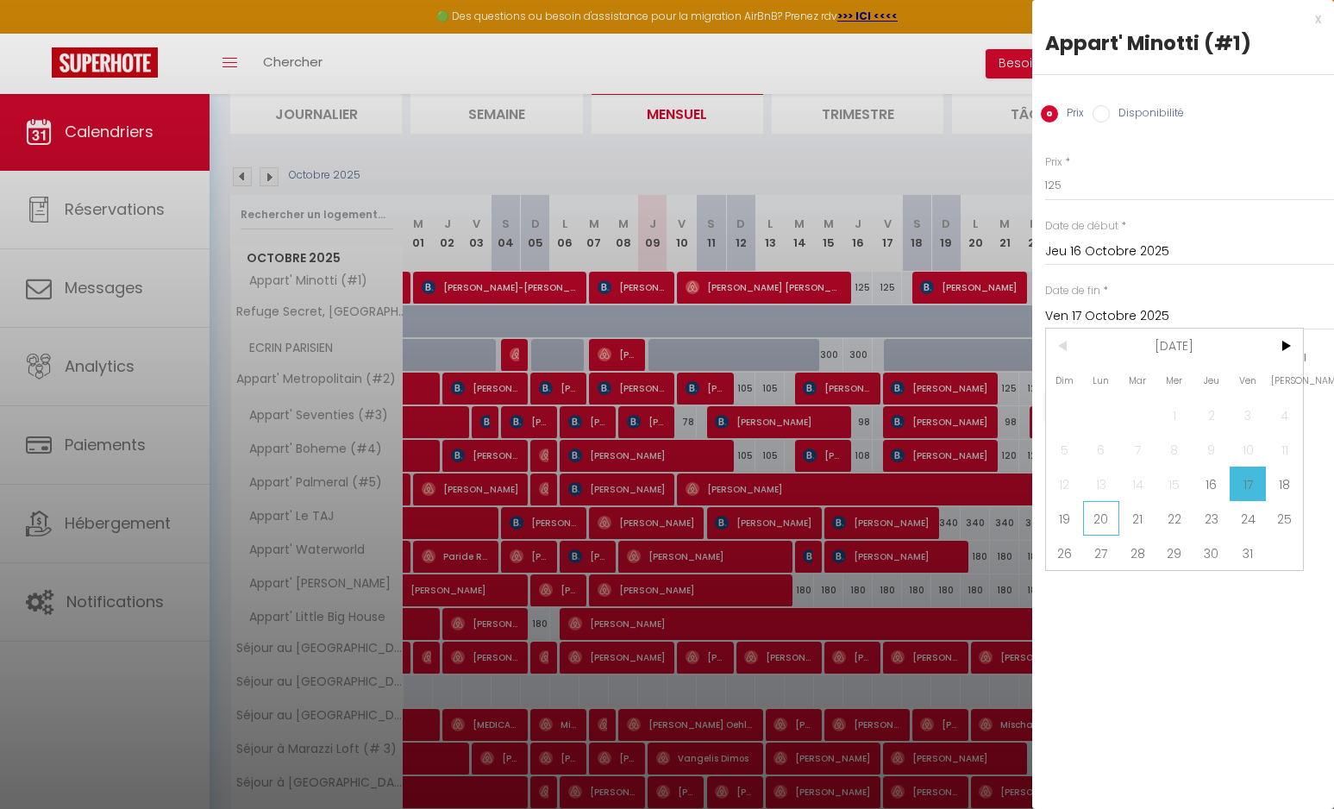
click at [1096, 515] on span "20" at bounding box center [1101, 518] width 37 height 35
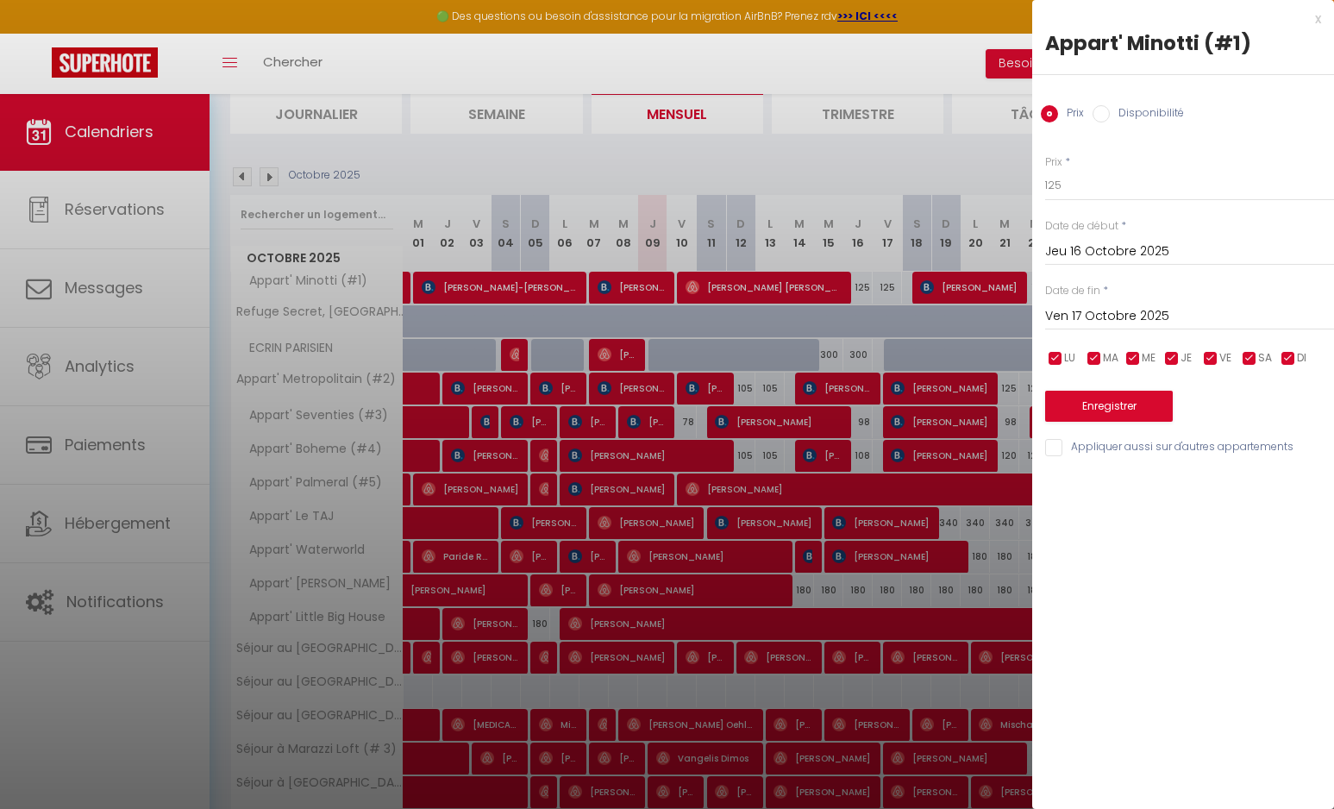
type input "Lun 20 Octobre 2025"
click at [1074, 193] on input "125" at bounding box center [1189, 185] width 289 height 31
type input "115"
click at [1088, 399] on button "Enregistrer" at bounding box center [1109, 406] width 128 height 31
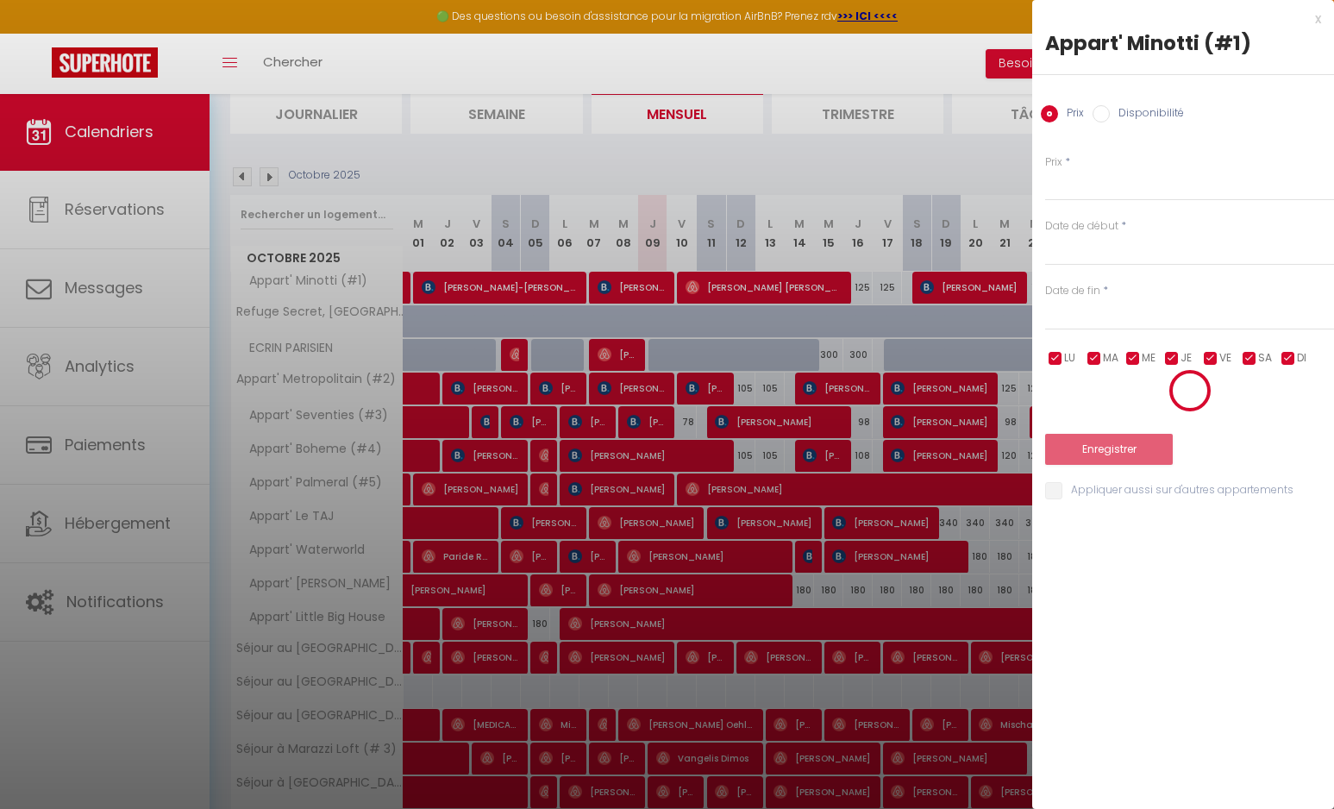
scroll to position [93, 0]
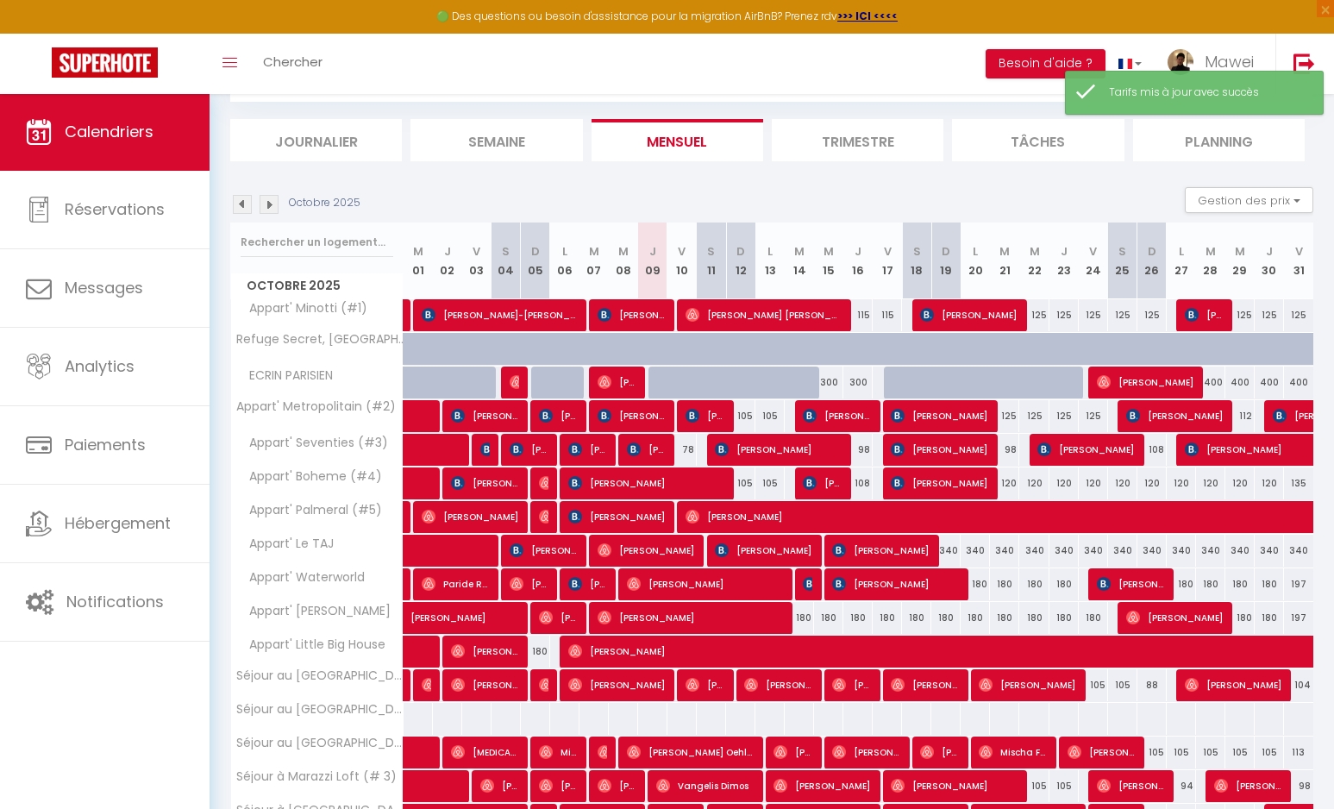
click at [864, 487] on div "108" at bounding box center [858, 483] width 29 height 32
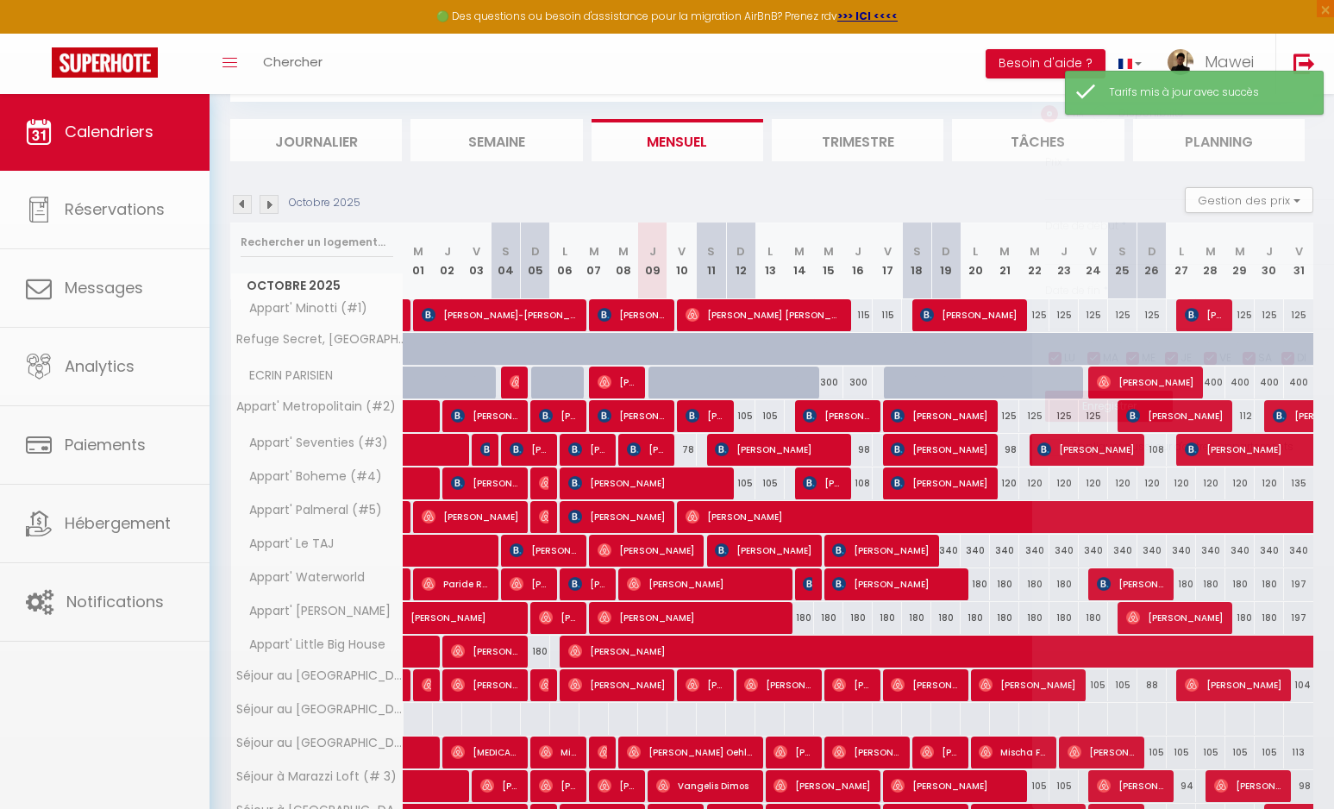
type input "108"
type input "Jeu 16 Octobre 2025"
type input "Ven 17 Octobre 2025"
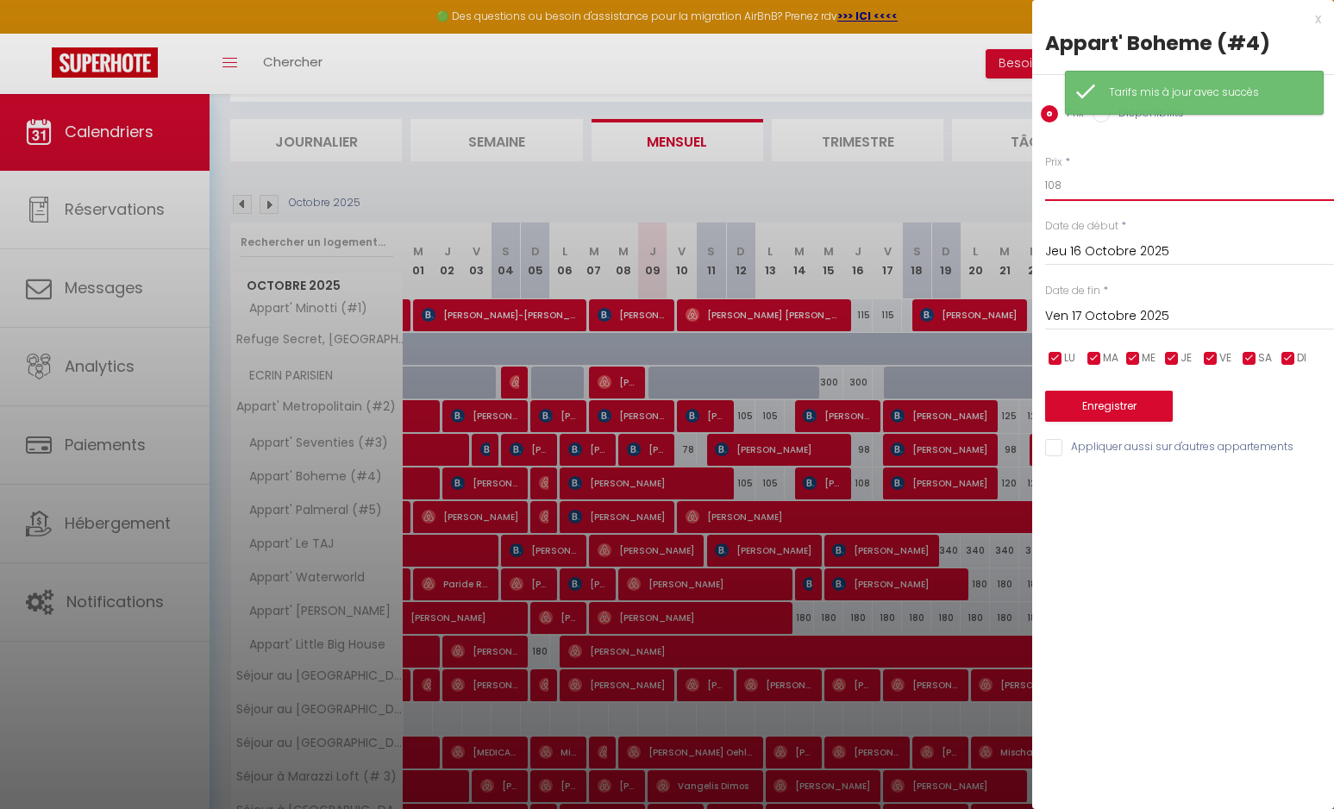
click at [1074, 185] on input "108" at bounding box center [1189, 185] width 289 height 31
type input "1"
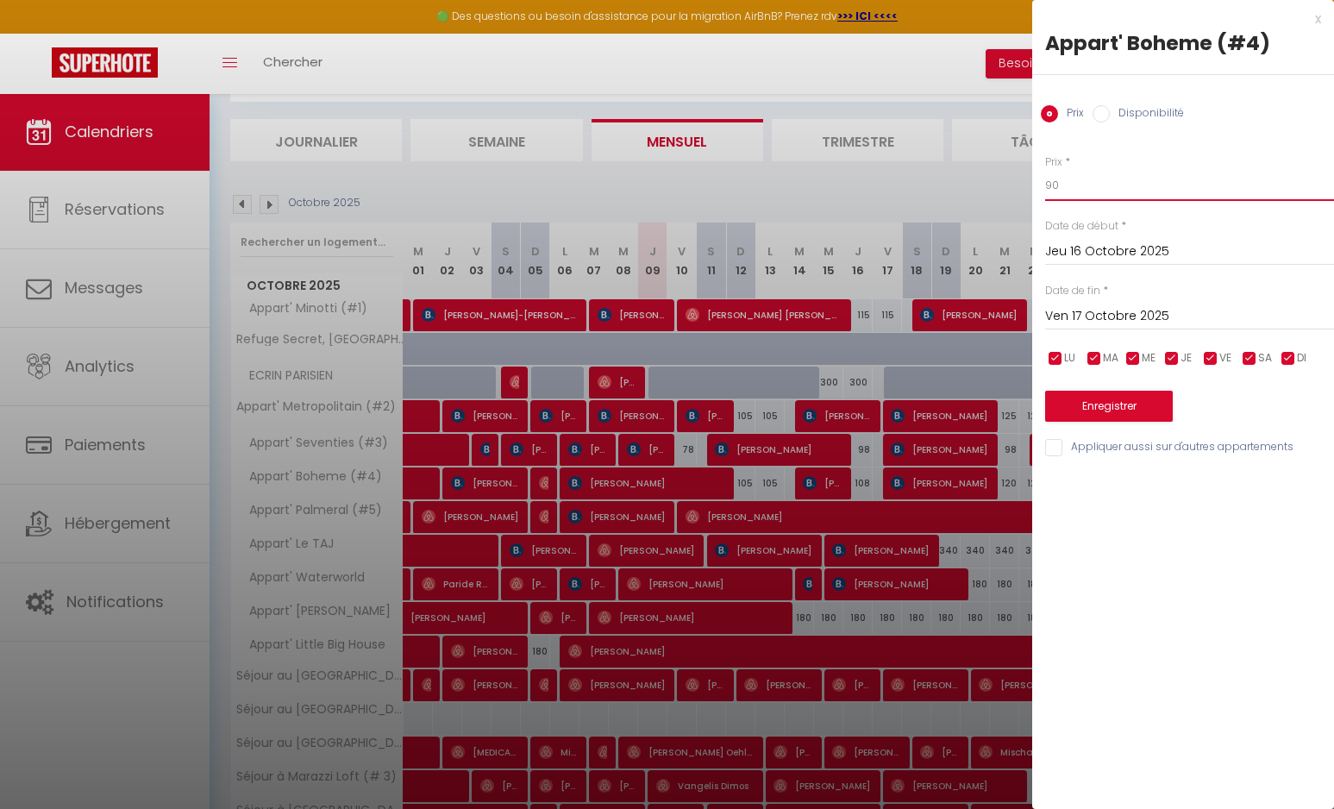
type input "90"
click at [1097, 448] on input "Appliquer aussi sur d'autres appartements" at bounding box center [1189, 447] width 289 height 17
checkbox input "true"
click at [1098, 394] on button "Enregistrer" at bounding box center [1109, 406] width 128 height 31
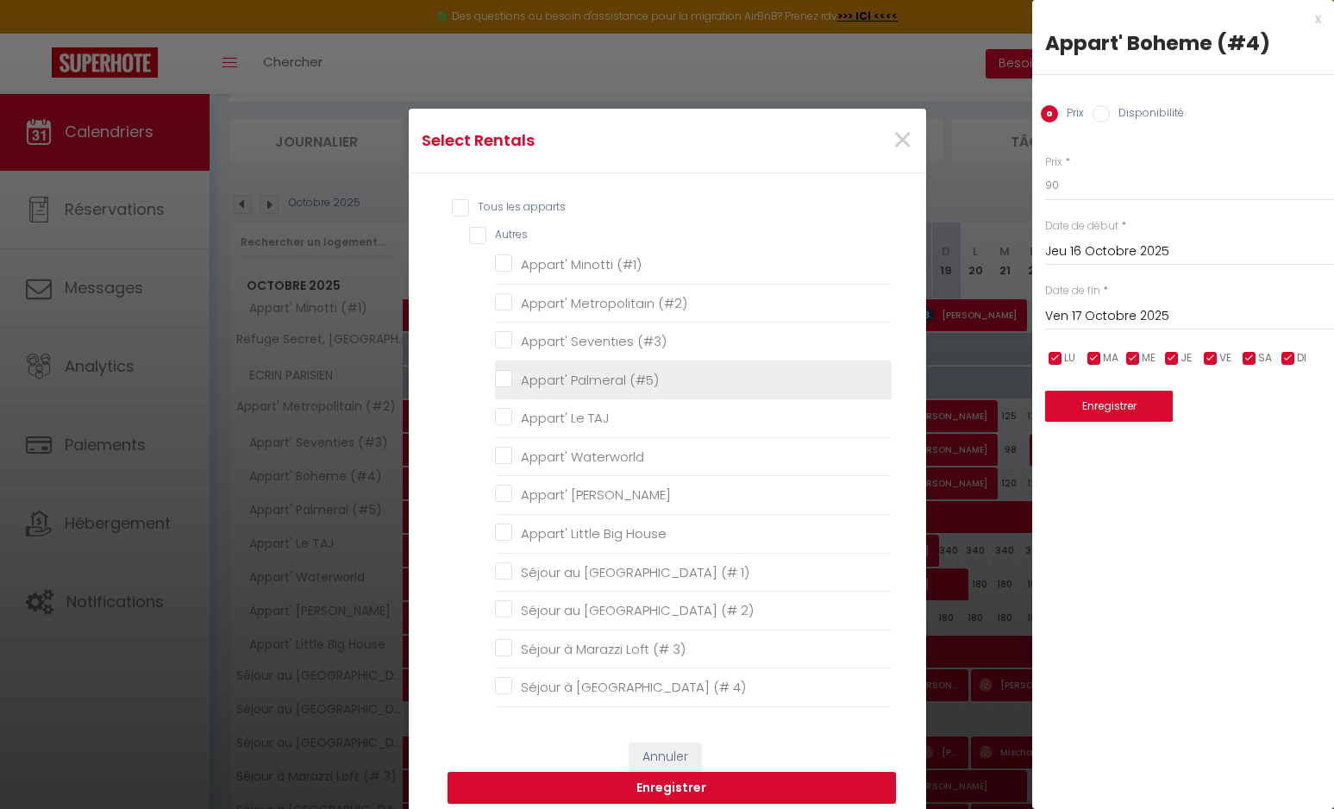
click at [563, 382] on \(\ "Appart' Palmeral (#5)" at bounding box center [693, 379] width 397 height 17
checkbox \(\ "true"
checkbox \(\ "false"
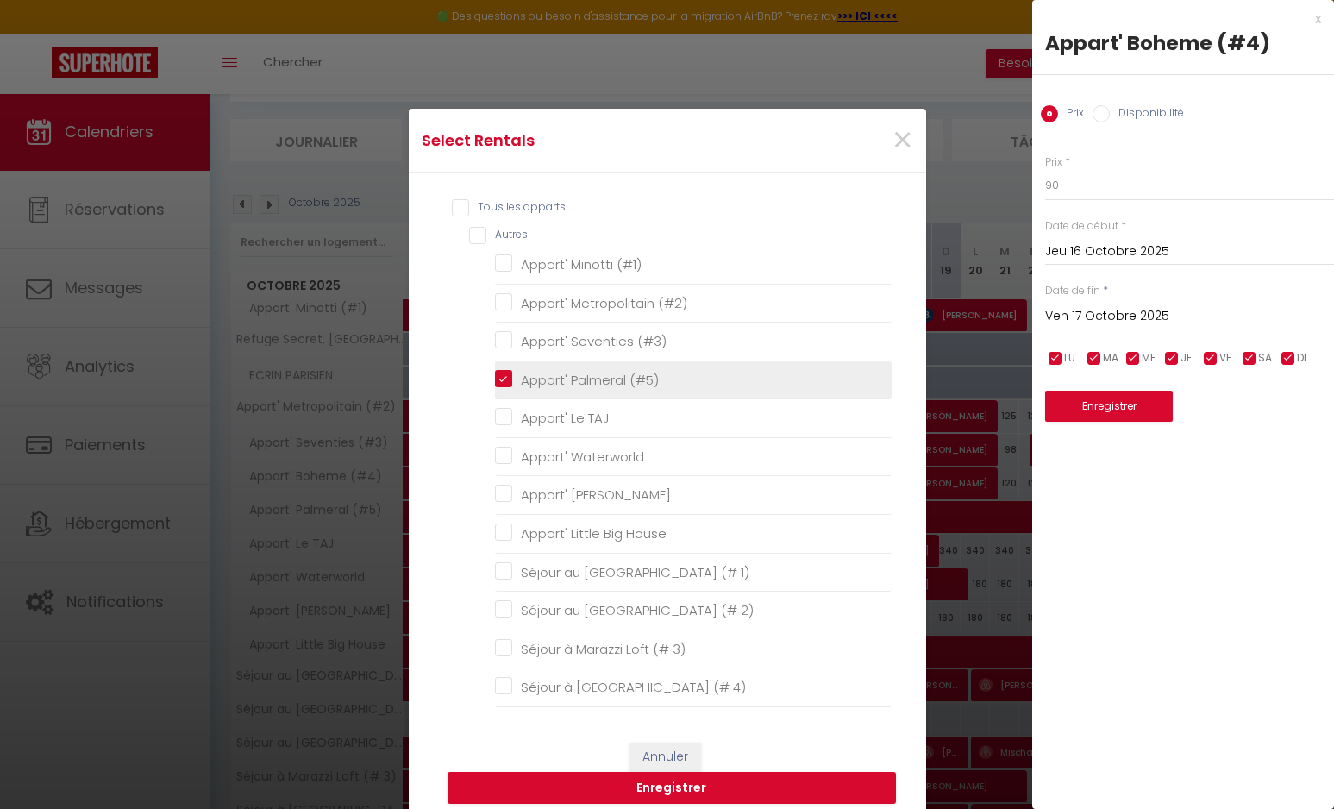
checkbox TAJ "false"
checkbox Waterworld "false"
checkbox Forrest "false"
checkbox House "false"
checkbox 1\) "false"
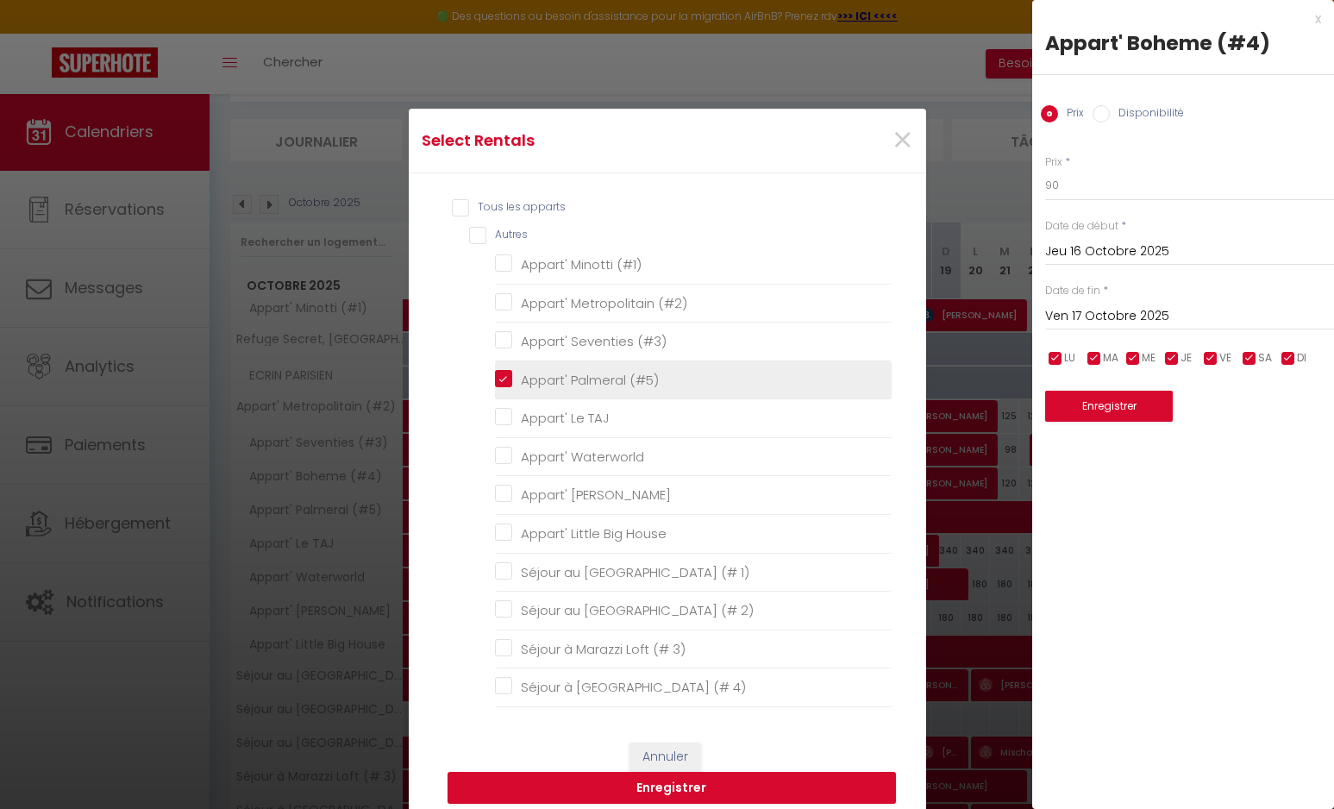
checkbox 2\) "false"
checkbox 3\) "false"
checkbox 4\) "false"
checkbox Jeux "false"
checkbox Expos "false"
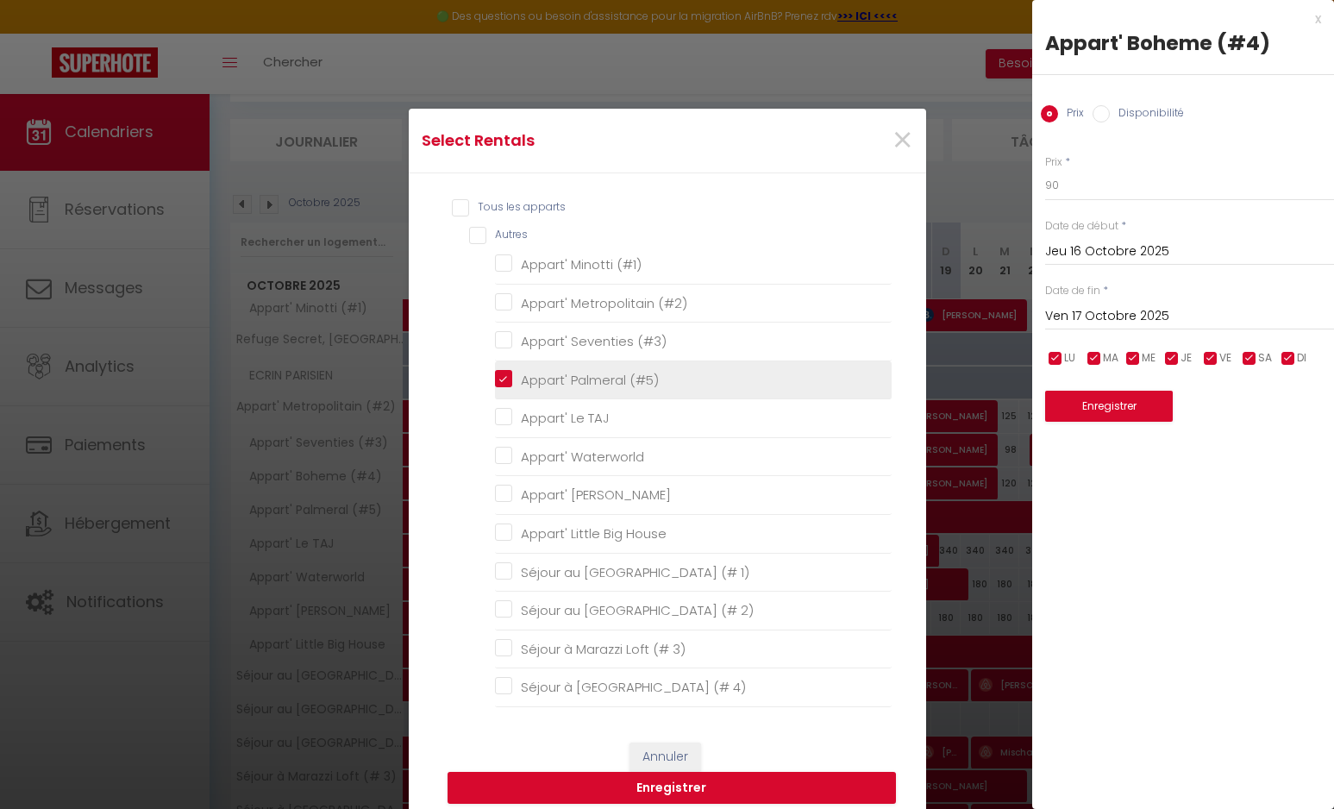
checkbox rétroprojecteur "false"
checkbox AC "false"
checkbox Marais "false"
checkbox Parisienne "false"
checkbox Paris "false"
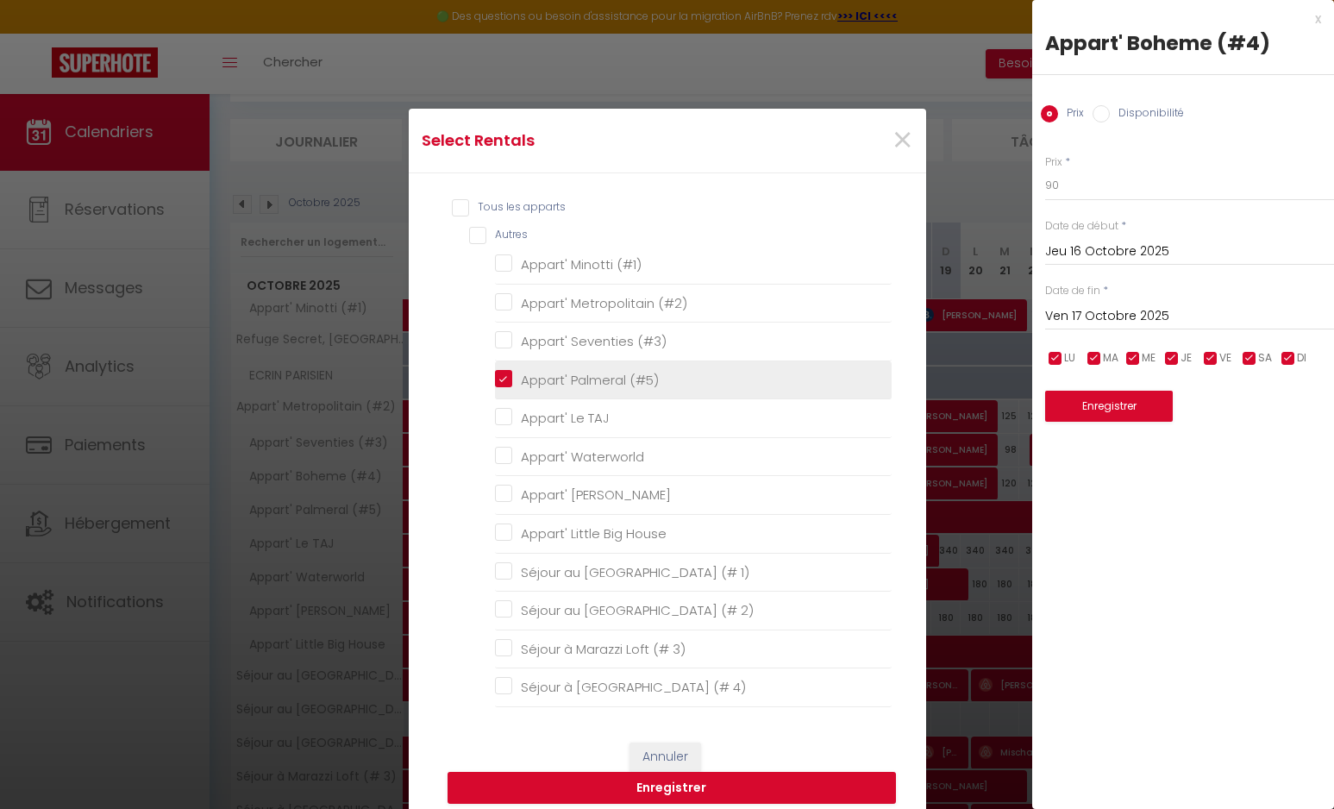
checkbox Marais "false"
checkbox PARISIEN "false"
click at [562, 376] on \(\ "Appart' Palmeral (#5)" at bounding box center [693, 379] width 397 height 17
checkbox \(\ "false"
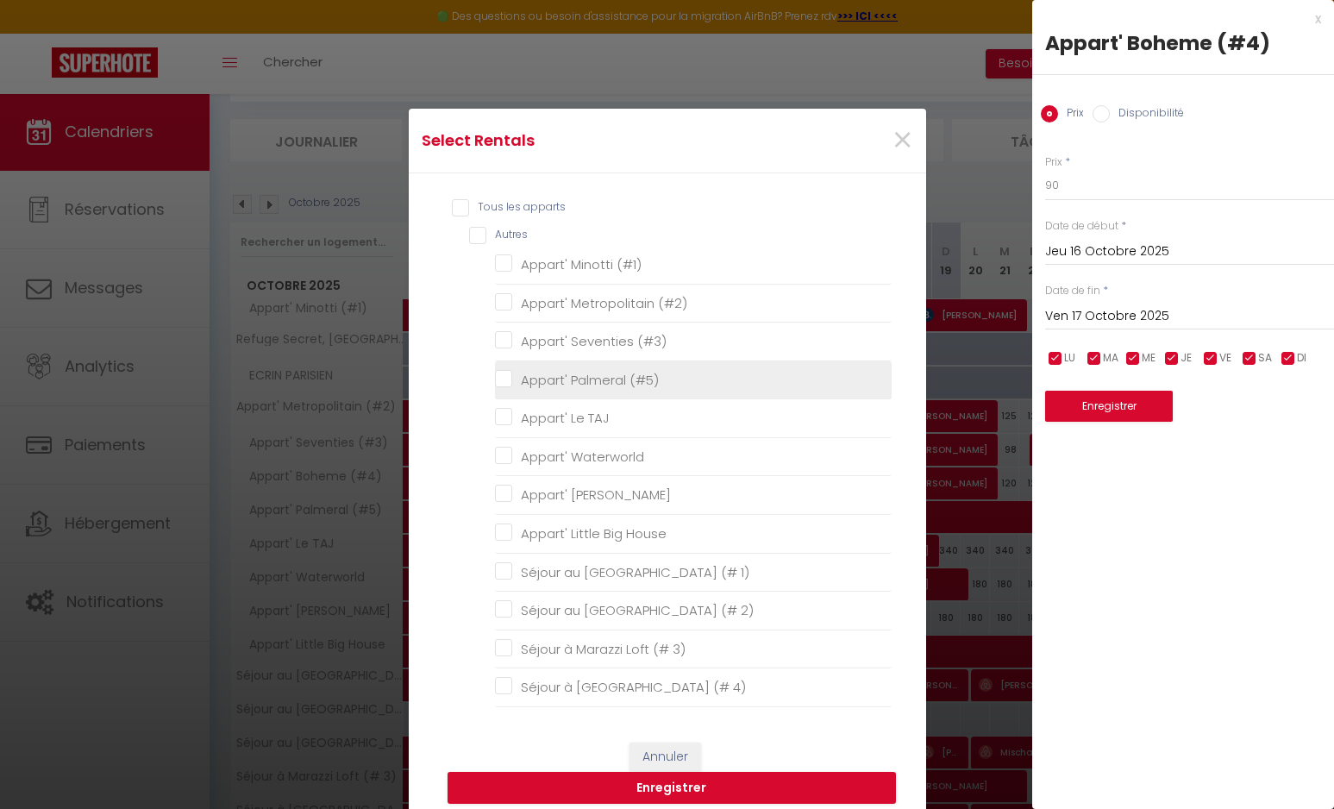
checkbox \(\ "false"
checkbox TAJ "false"
checkbox Waterworld "false"
checkbox Forrest "false"
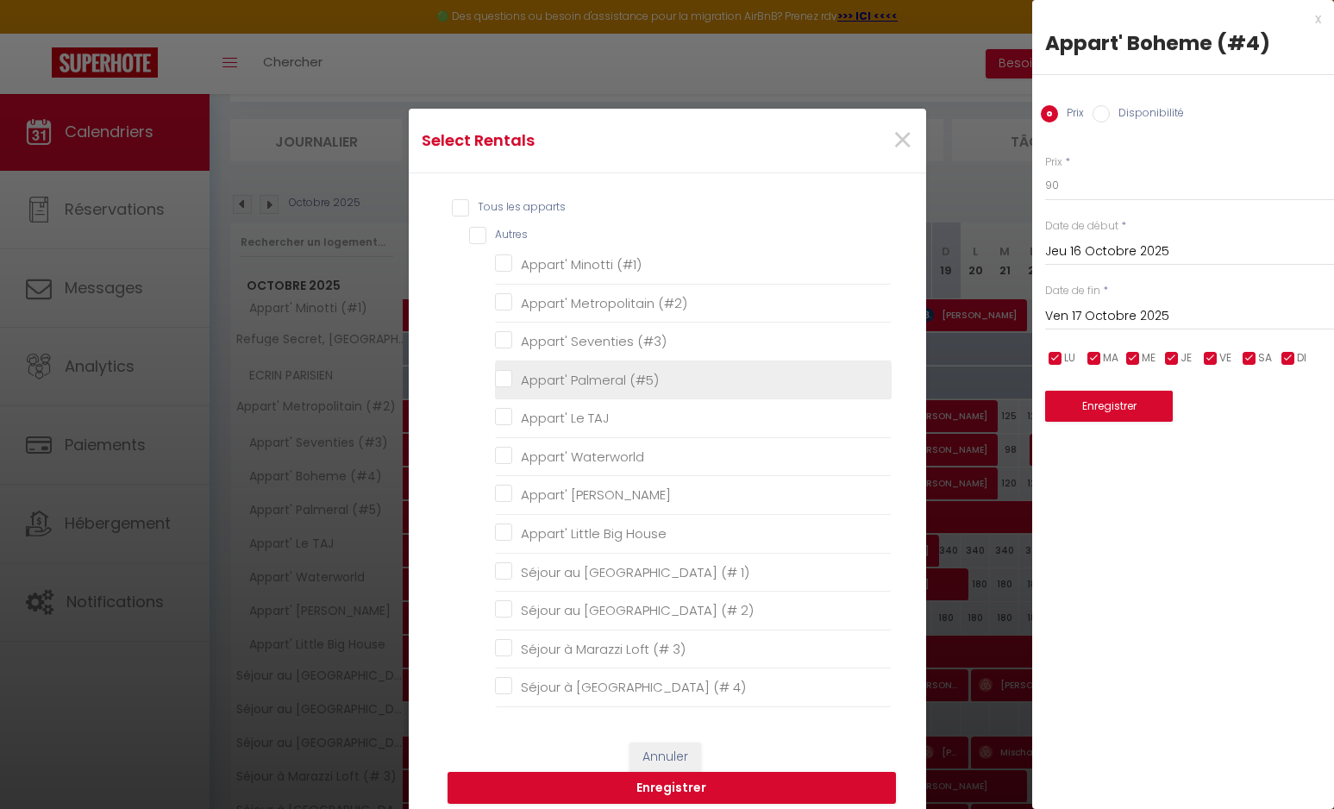
checkbox House "false"
checkbox 1\) "false"
checkbox 2\) "false"
checkbox 3\) "false"
checkbox 4\) "false"
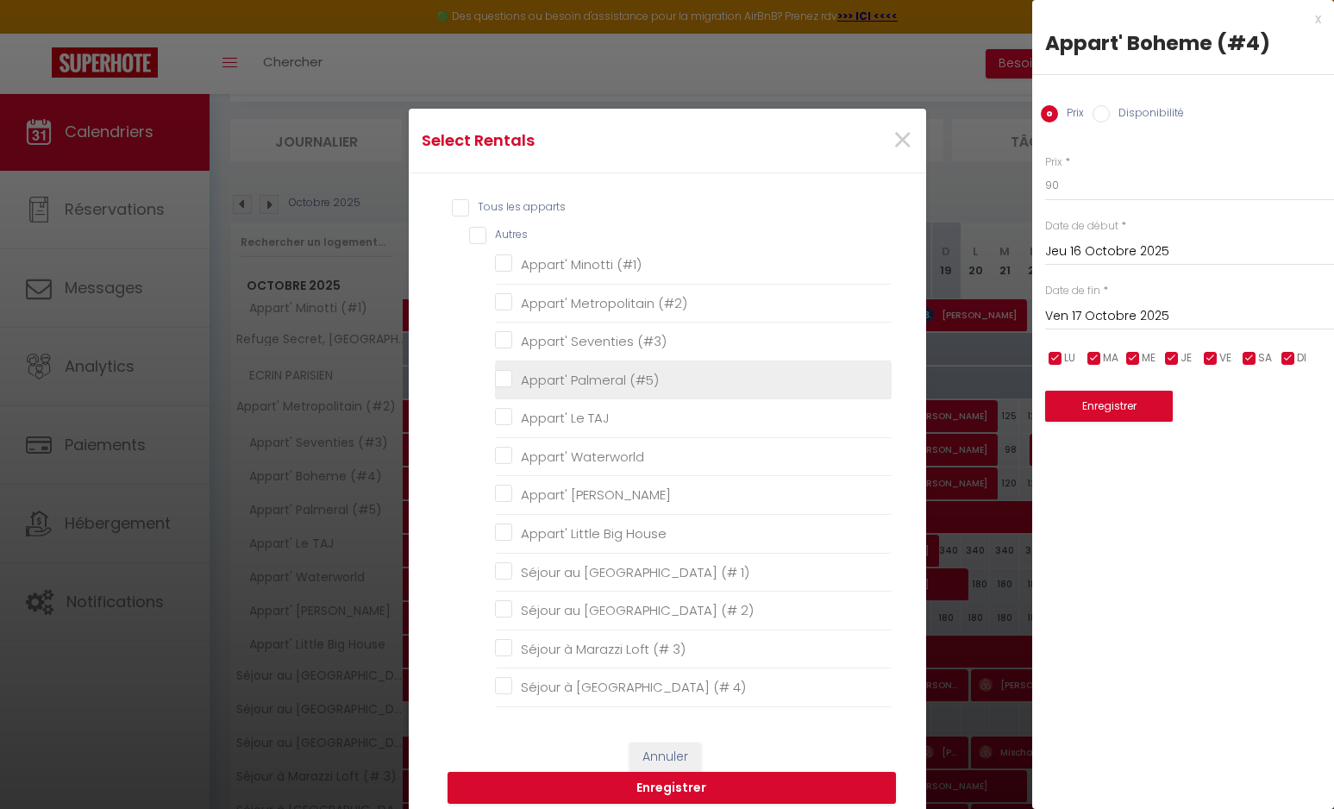
checkbox Jeux "false"
checkbox Expos "false"
checkbox rétroprojecteur "false"
checkbox AC "false"
checkbox Marais "false"
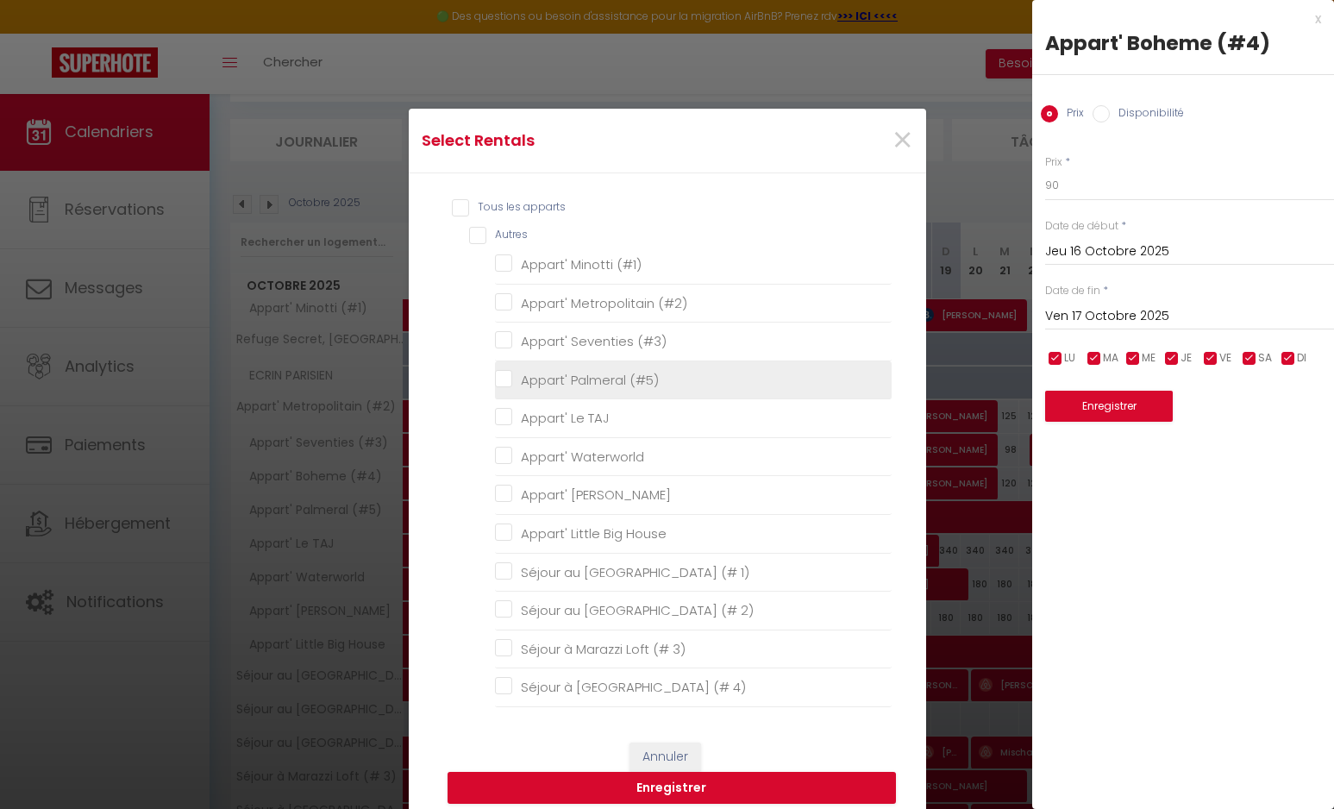
checkbox Parisienne "false"
checkbox Paris "false"
checkbox Marais "false"
checkbox PARISIEN "false"
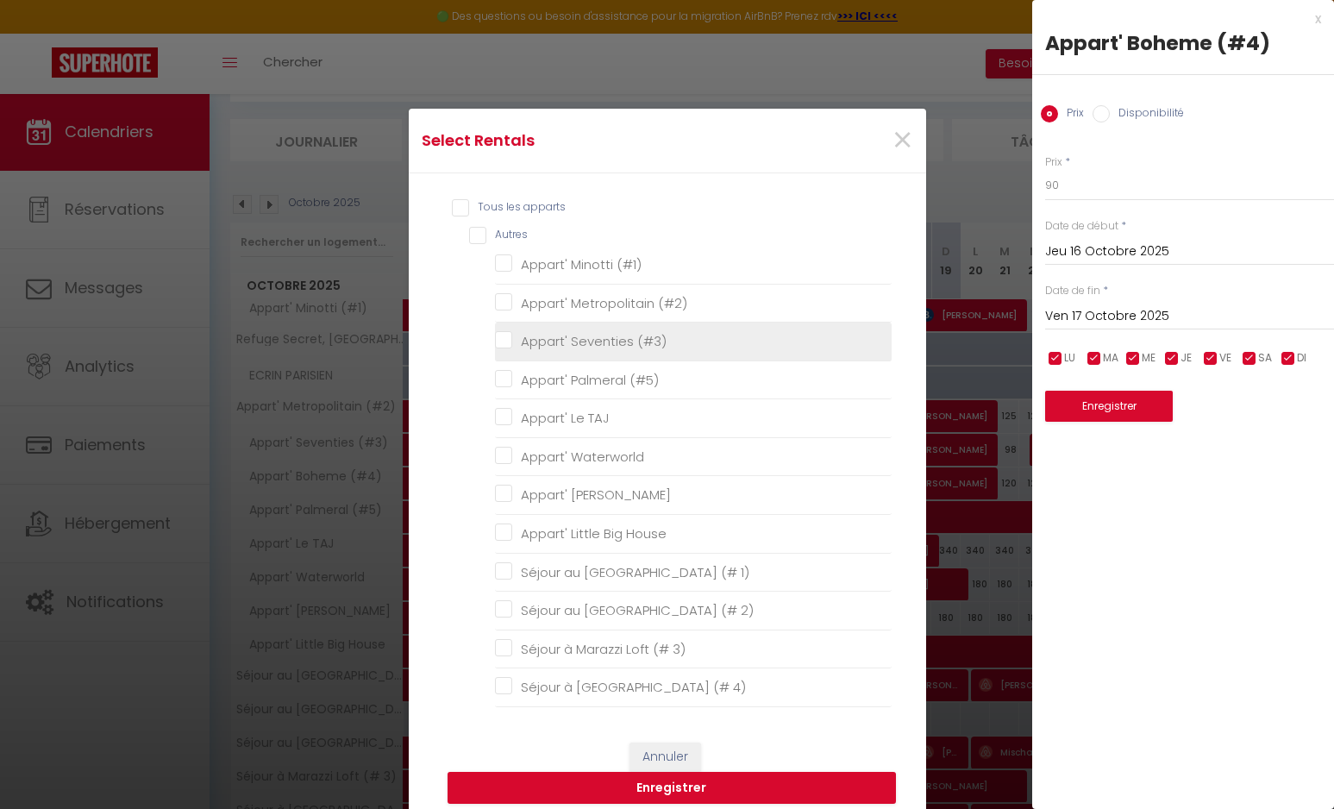
click at [559, 340] on \(\ "Appart' Seventies (#3)" at bounding box center [693, 341] width 397 height 17
checkbox \(\ "true"
checkbox \(\ "false"
checkbox TAJ "false"
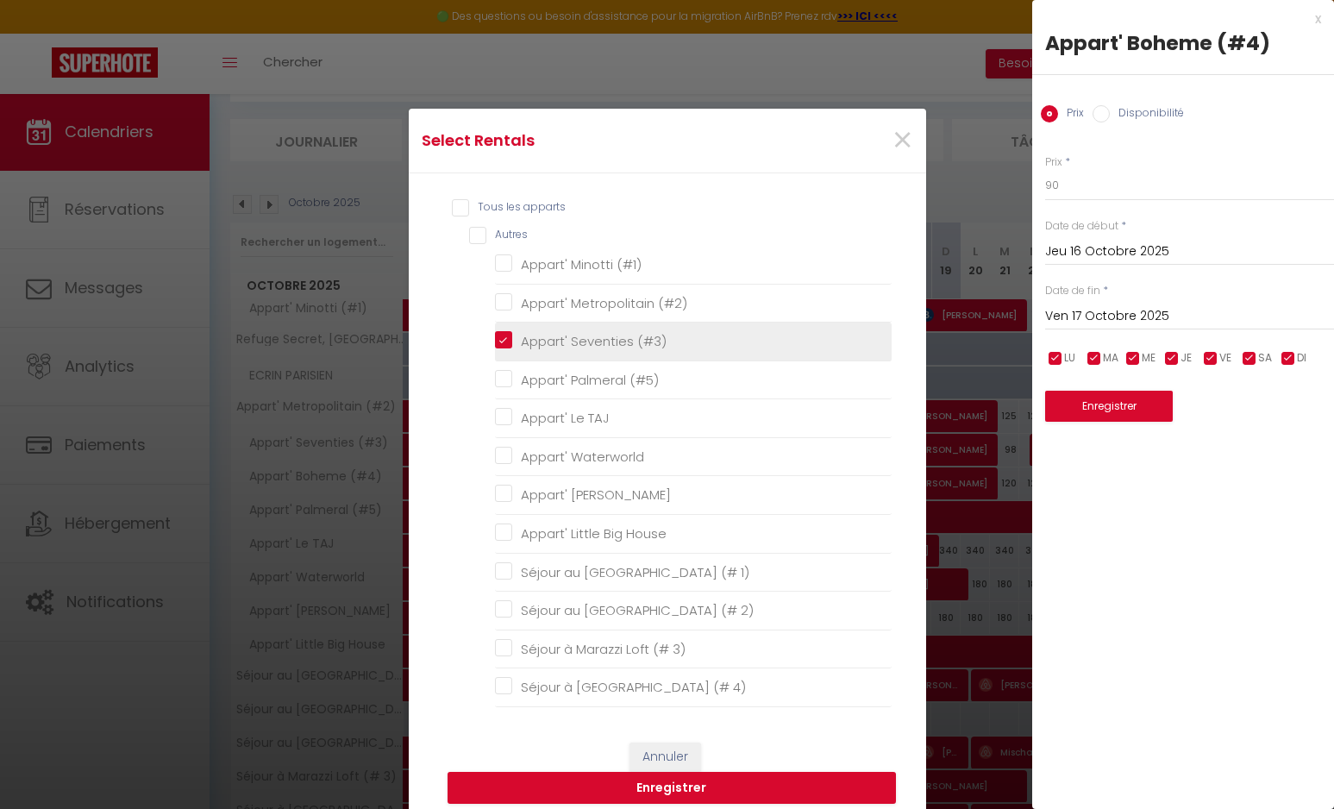
checkbox Waterworld "false"
checkbox Forrest "false"
checkbox House "false"
checkbox 1\) "false"
checkbox 2\) "false"
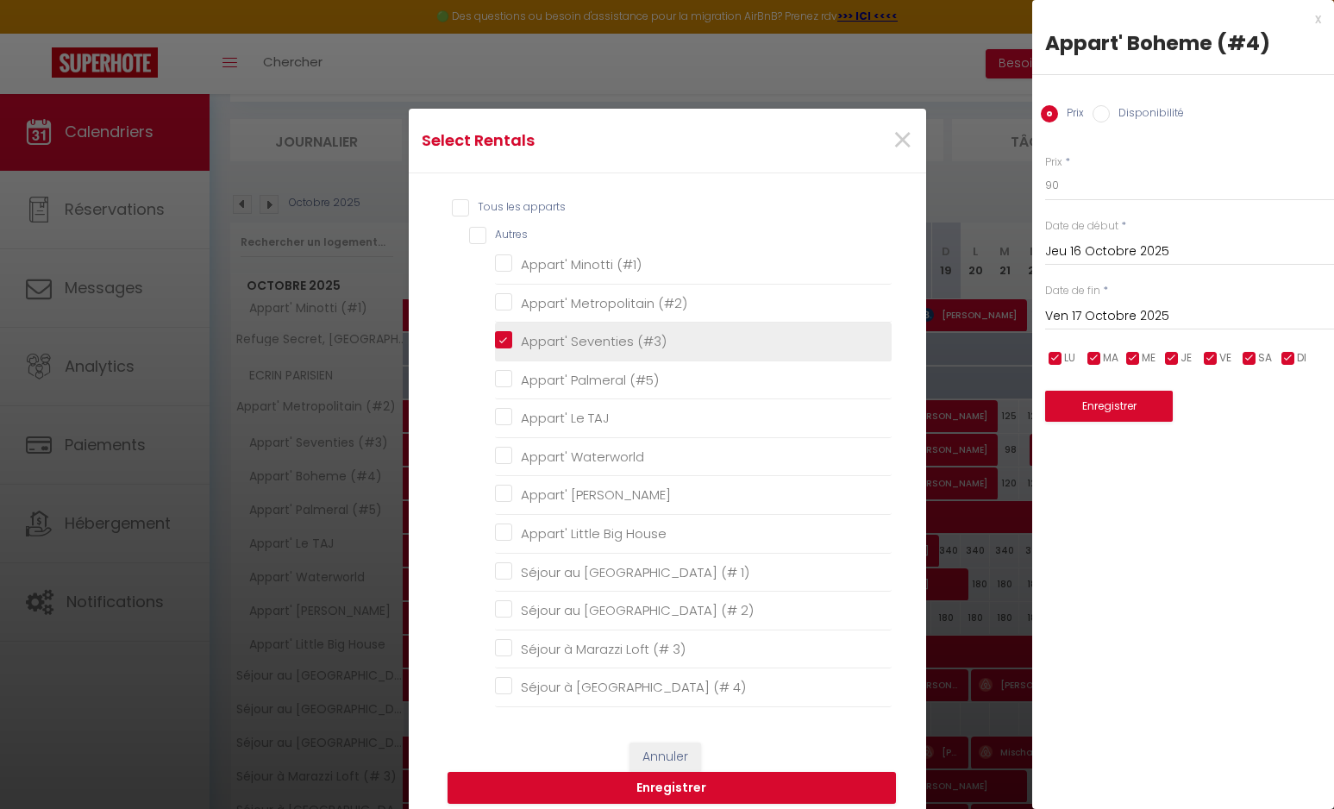
checkbox 3\) "false"
checkbox 4\) "false"
checkbox Jeux "false"
checkbox Expos "false"
checkbox rétroprojecteur "false"
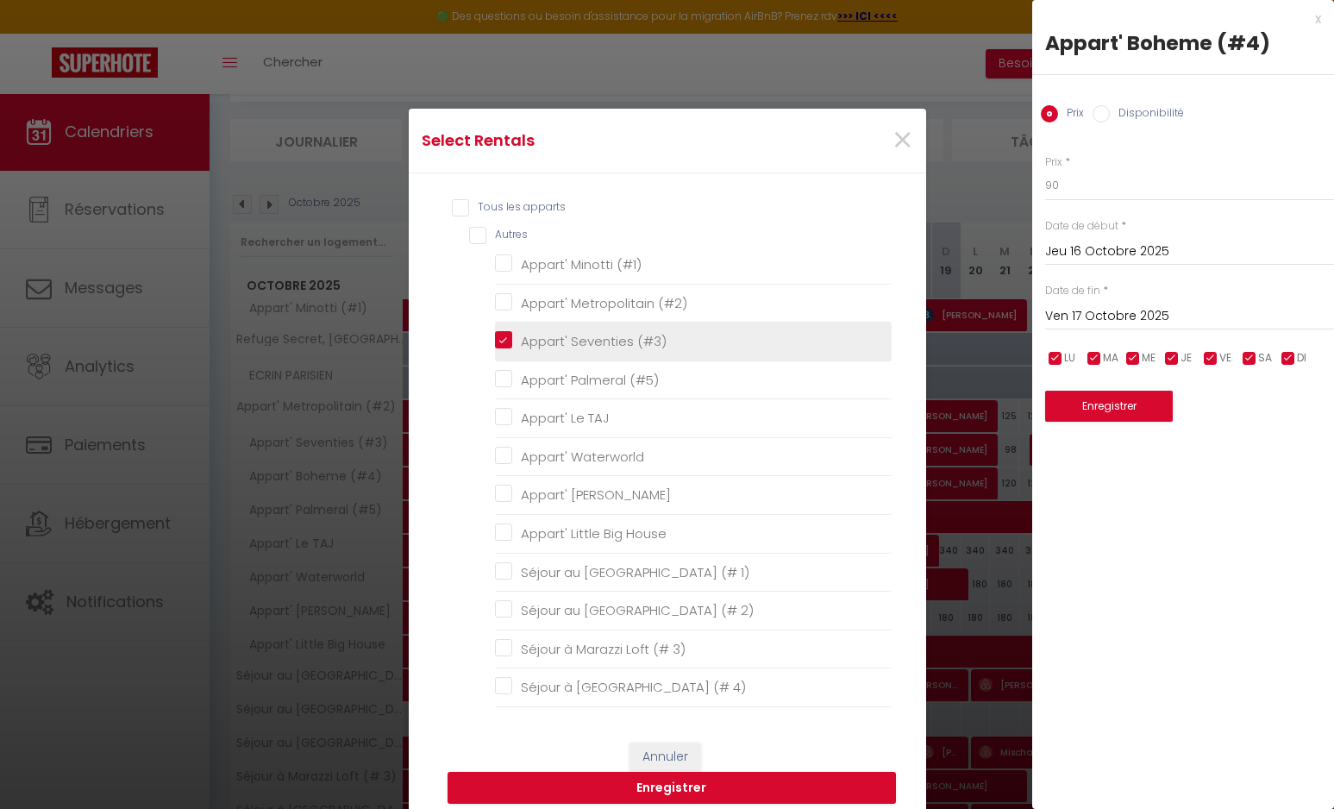
checkbox AC "false"
checkbox Marais "false"
checkbox Parisienne "false"
checkbox Paris "false"
checkbox Marais "false"
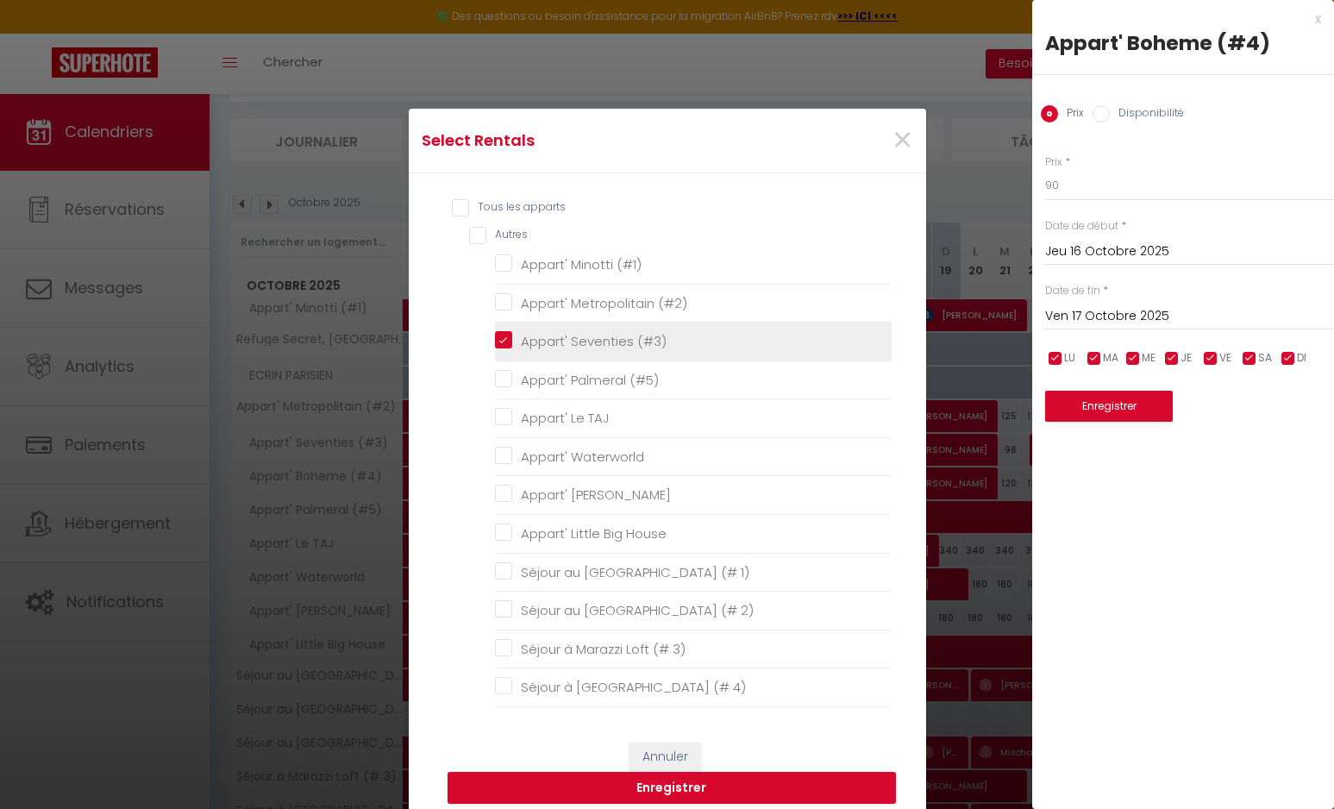
checkbox PARISIEN "false"
click at [749, 779] on button "Enregistrer" at bounding box center [672, 788] width 449 height 33
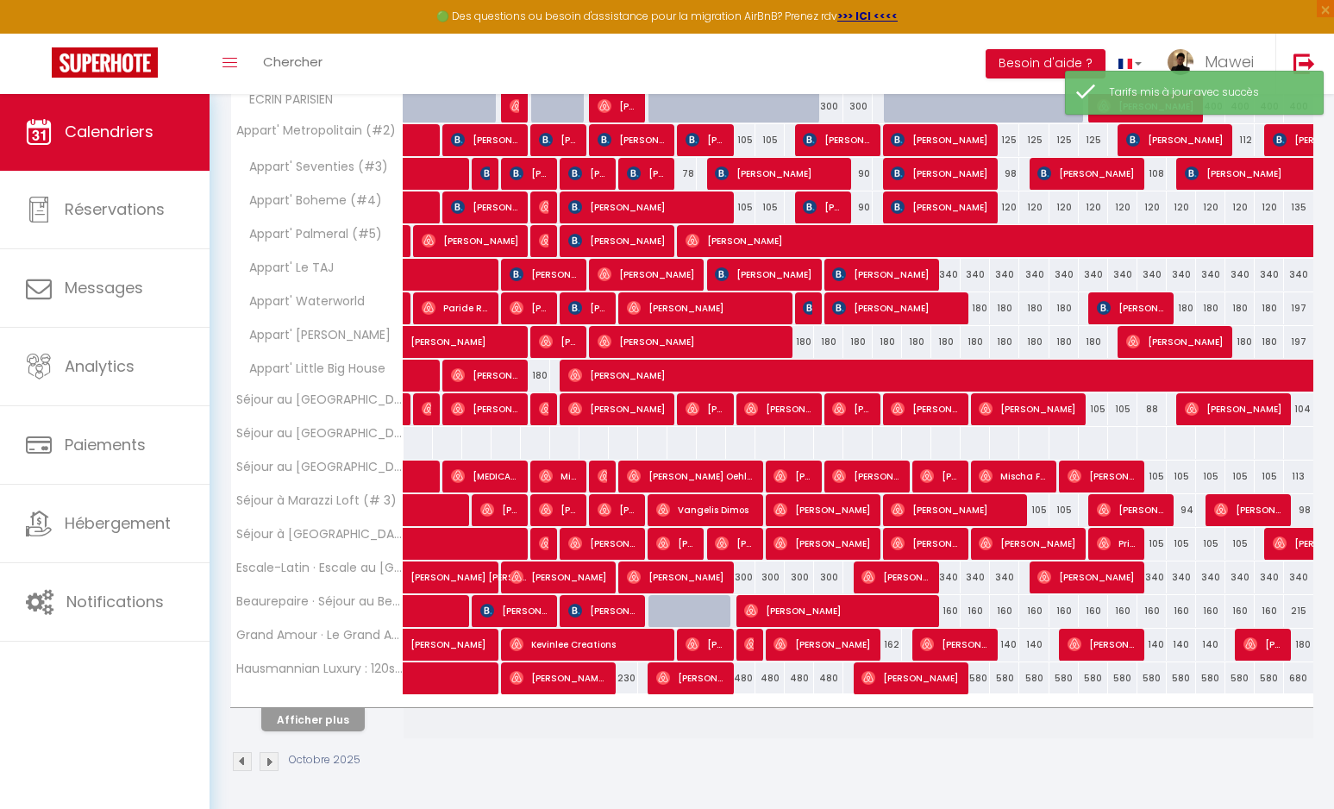
scroll to position [368, 0]
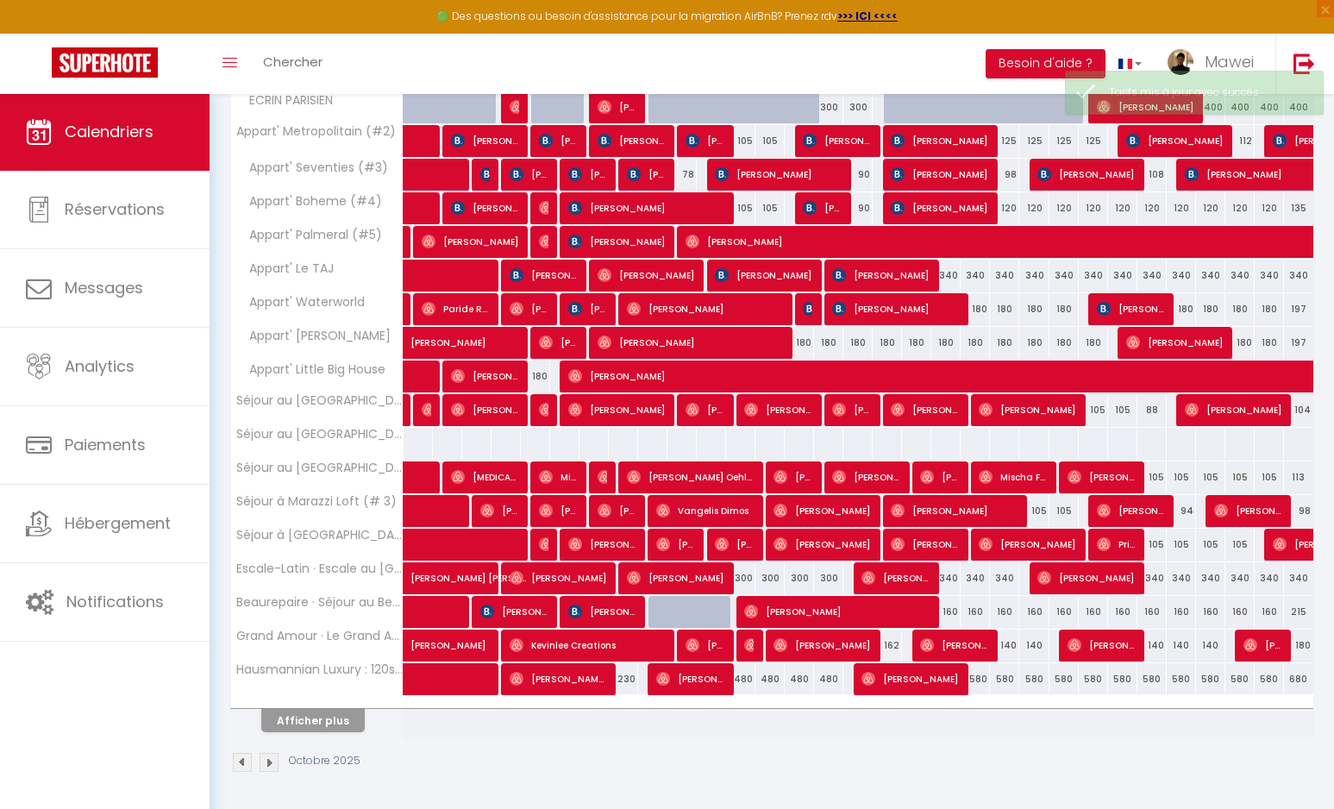
click at [327, 721] on button "Afficher plus" at bounding box center [313, 720] width 104 height 23
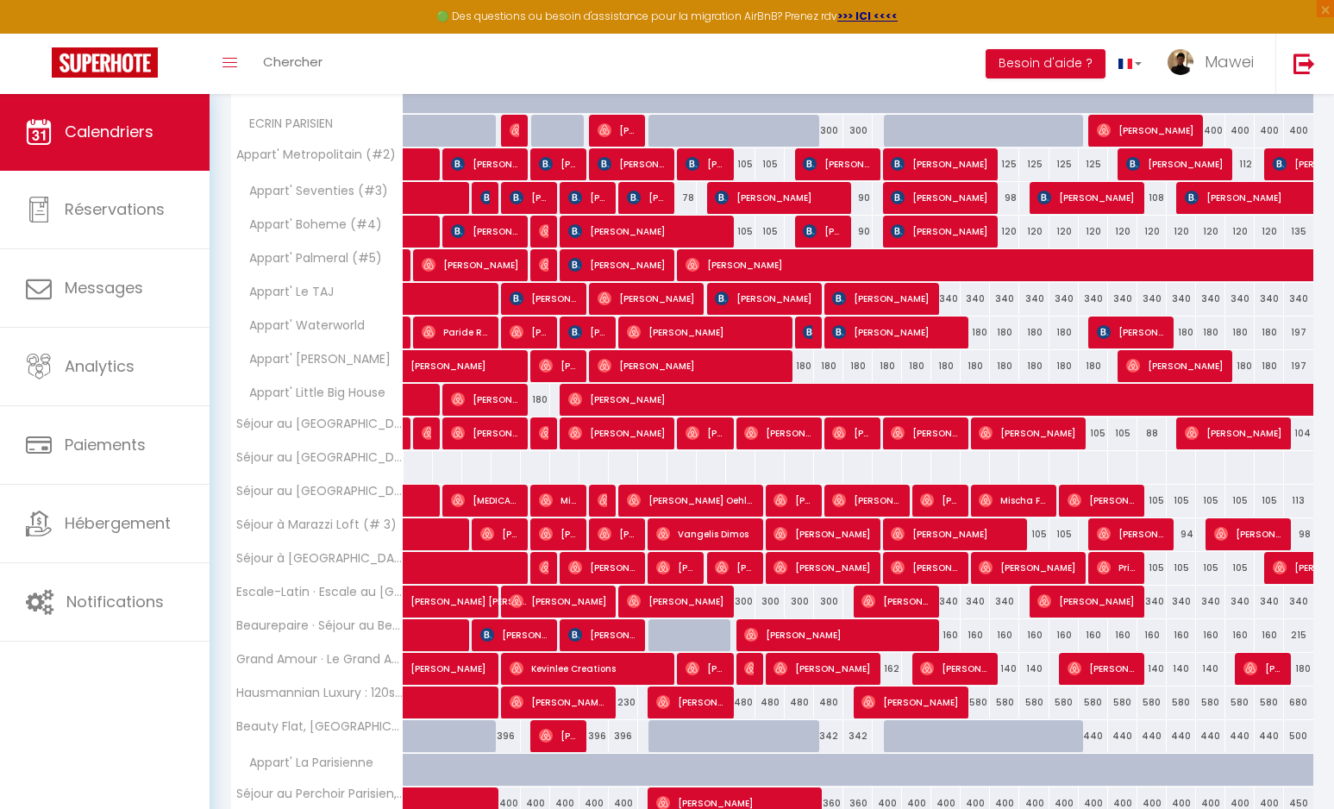
scroll to position [358, 0]
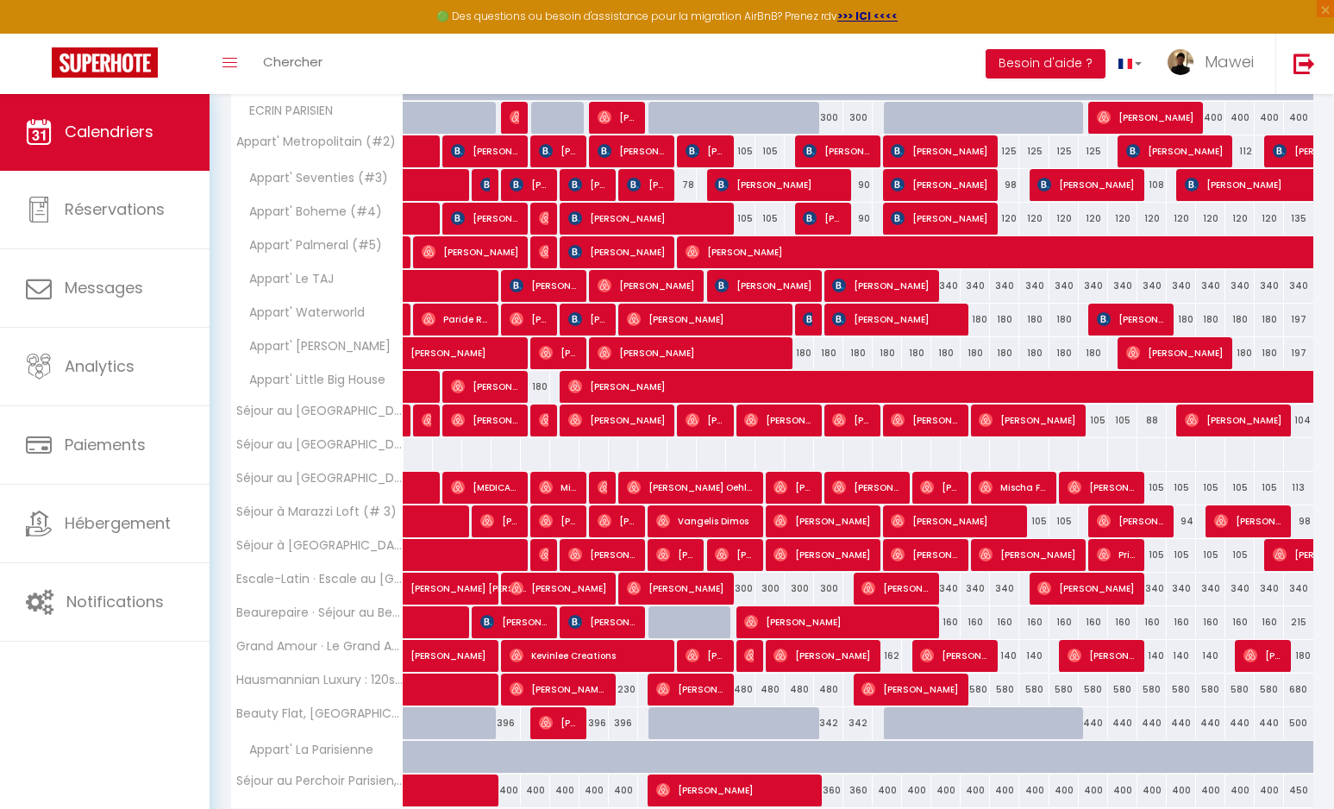
click at [805, 353] on div "180" at bounding box center [799, 353] width 29 height 32
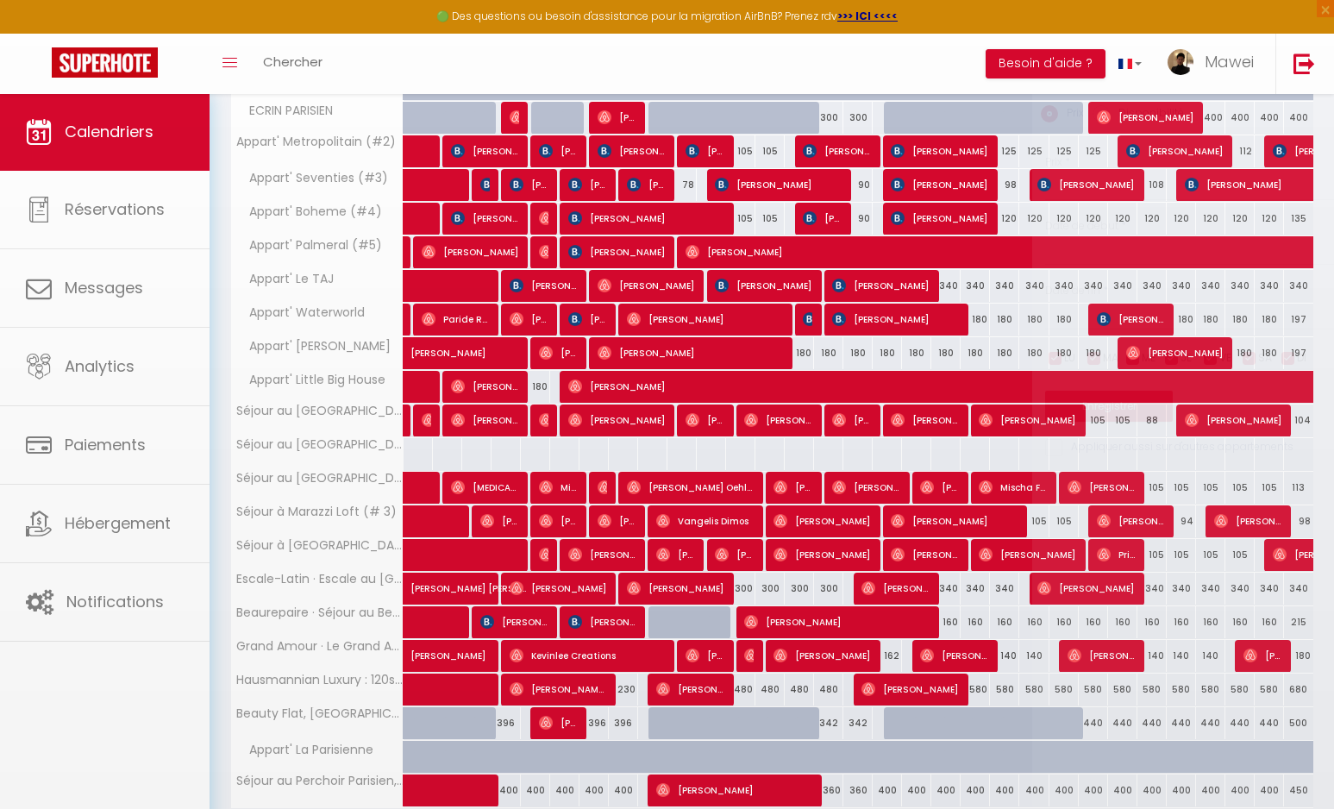
type input "180"
type input "[DATE]"
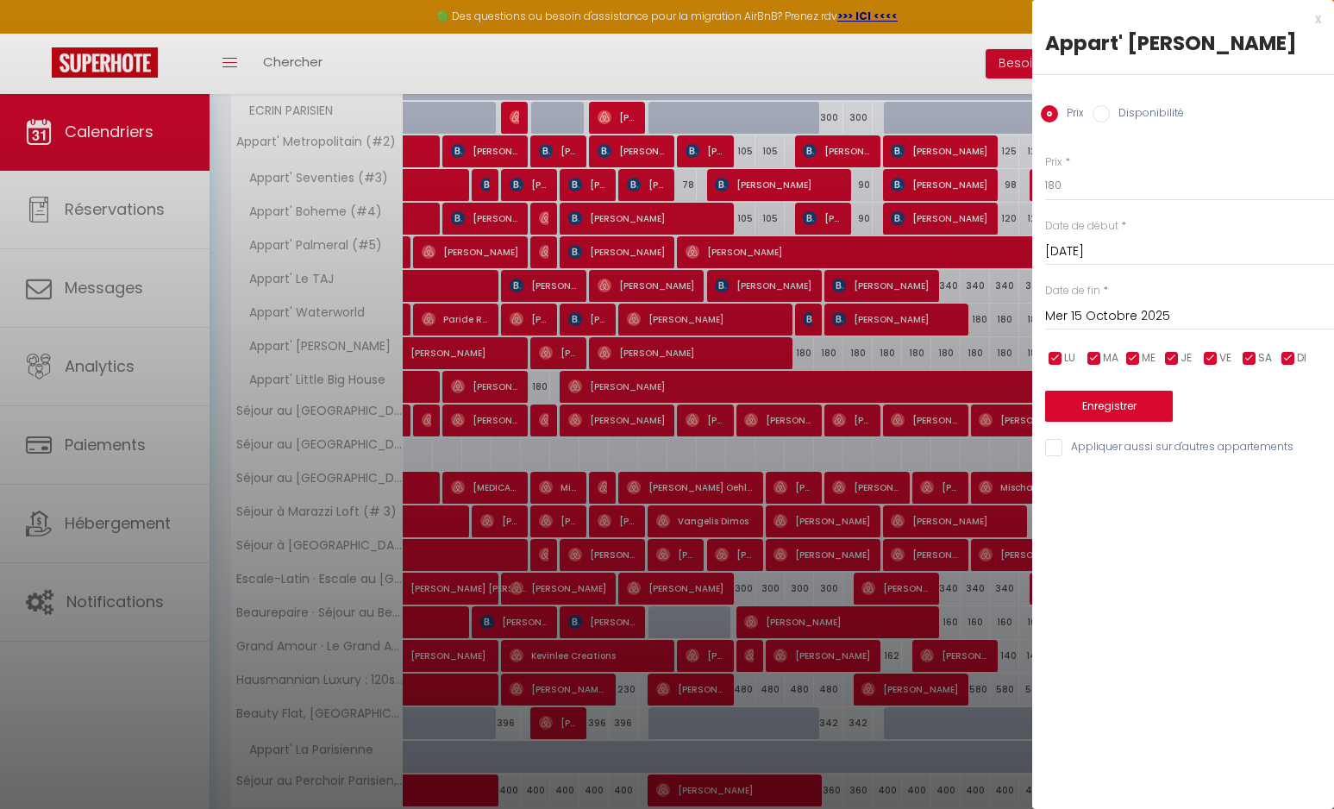
click at [1155, 309] on input "Mer 15 Octobre 2025" at bounding box center [1189, 316] width 289 height 22
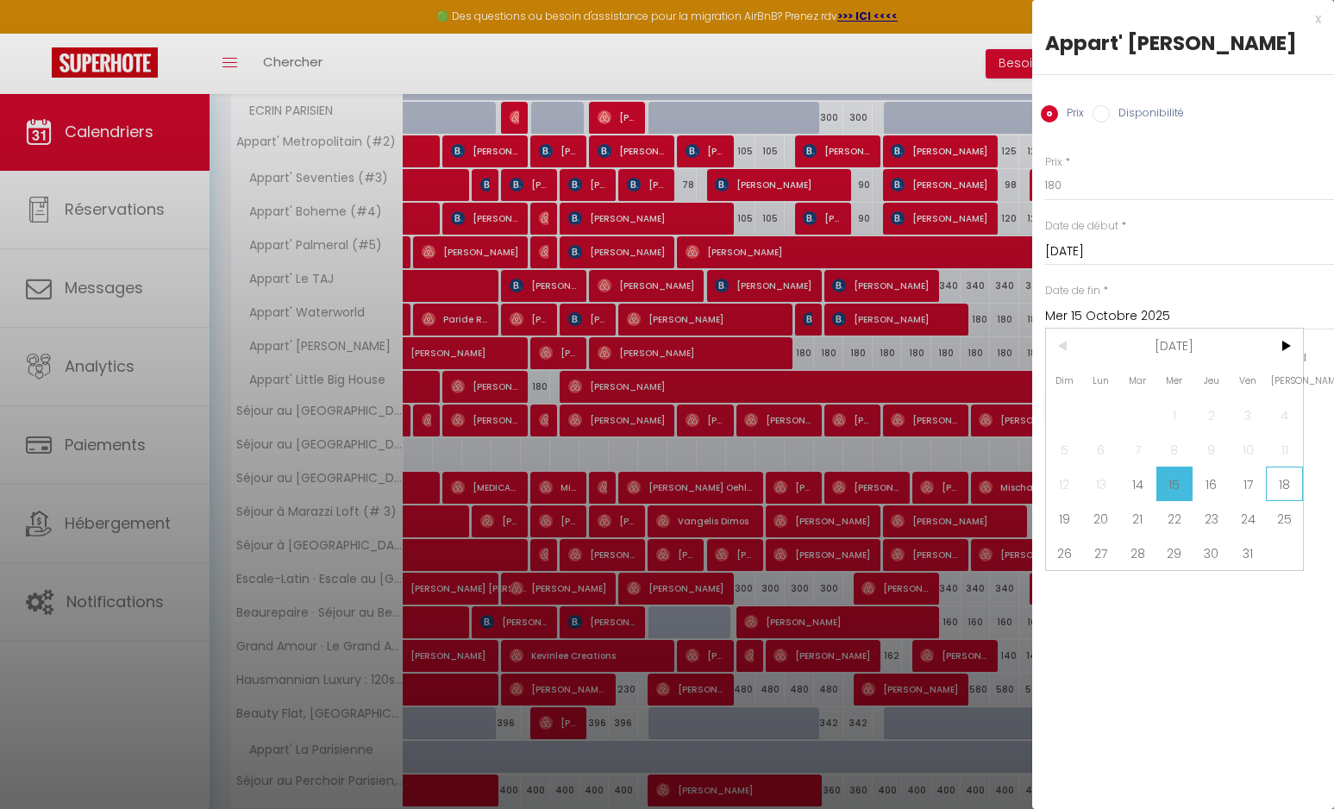
click at [1277, 481] on span "18" at bounding box center [1284, 484] width 37 height 35
type input "Sam 18 Octobre 2025"
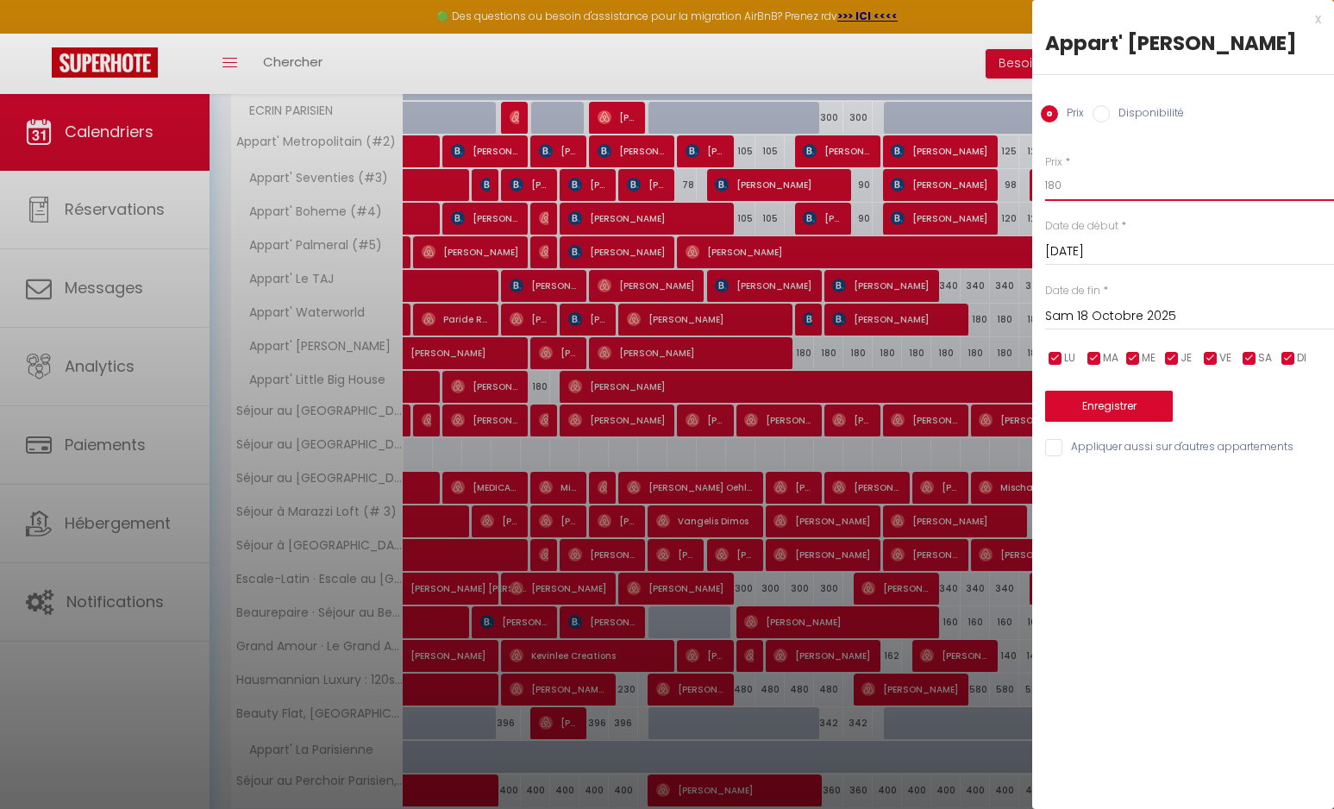
click at [1073, 190] on input "180" at bounding box center [1189, 185] width 289 height 31
type input "160"
click at [1078, 396] on button "Enregistrer" at bounding box center [1109, 406] width 128 height 31
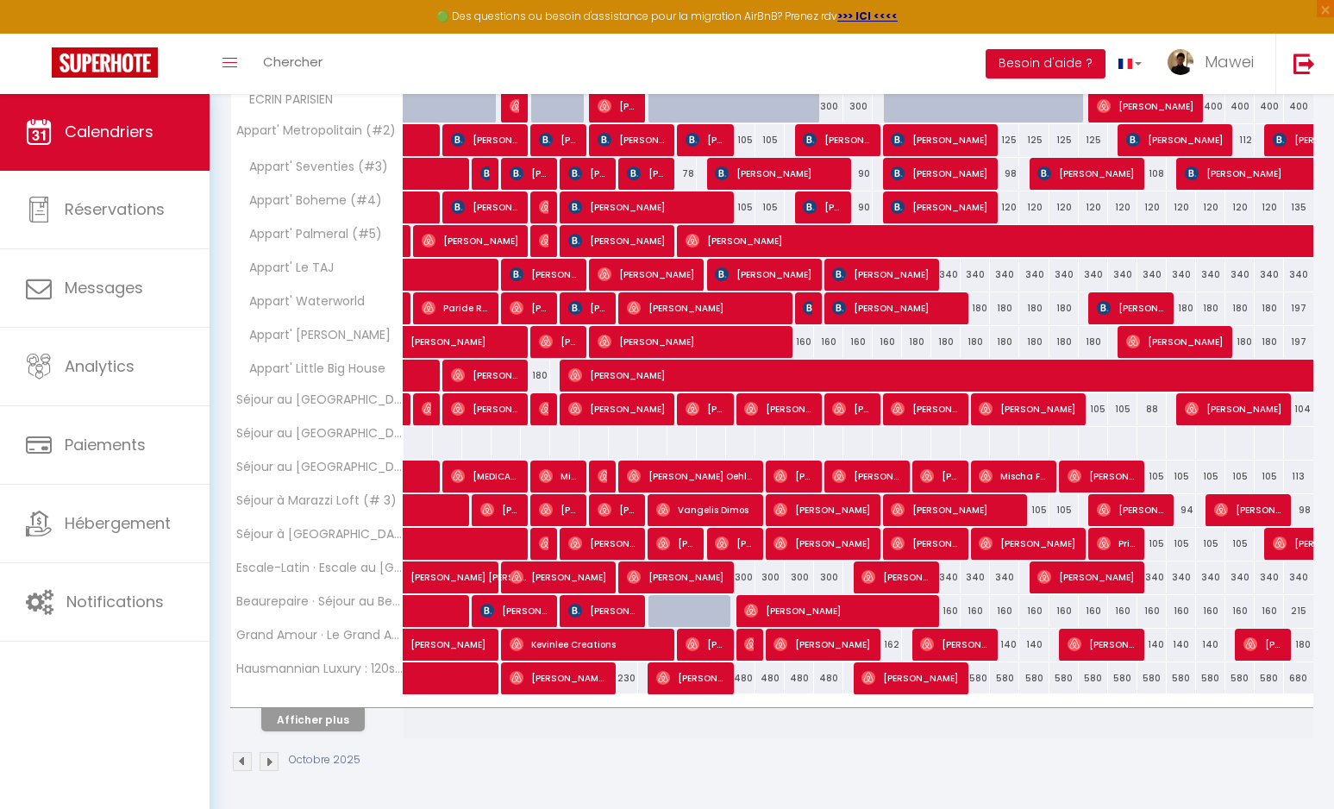
scroll to position [368, 0]
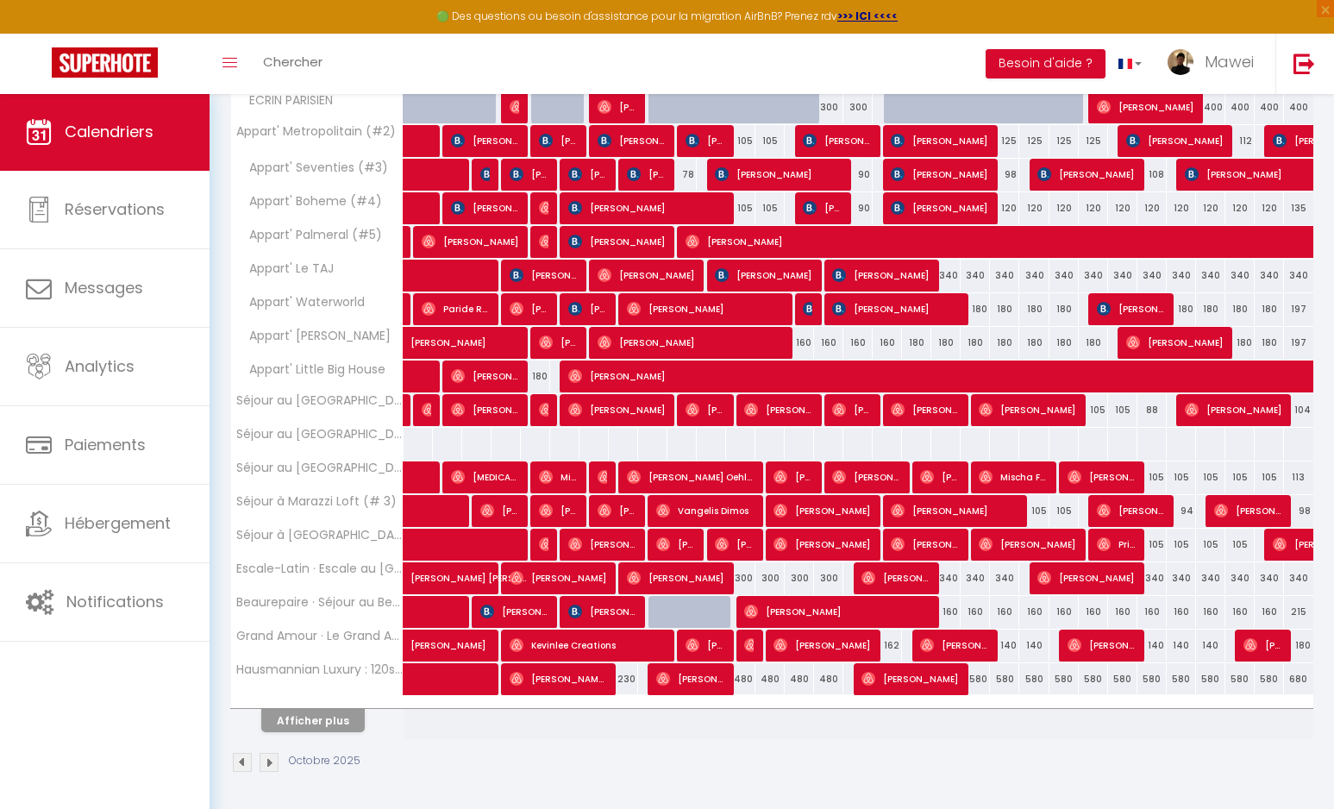
click at [320, 725] on button "Afficher plus" at bounding box center [313, 720] width 104 height 23
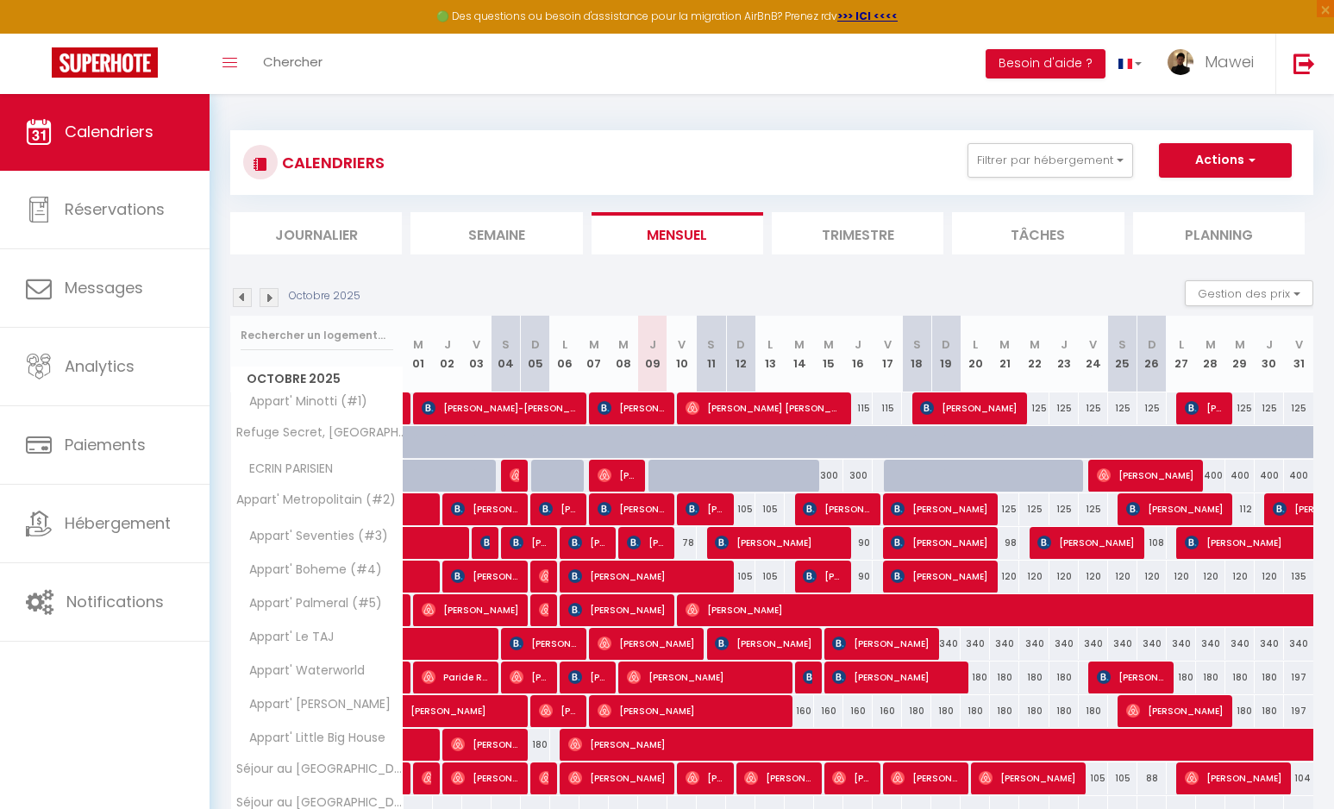
scroll to position [0, 0]
click at [894, 477] on div at bounding box center [898, 476] width 29 height 33
type input "400"
type input "Ven 17 Octobre 2025"
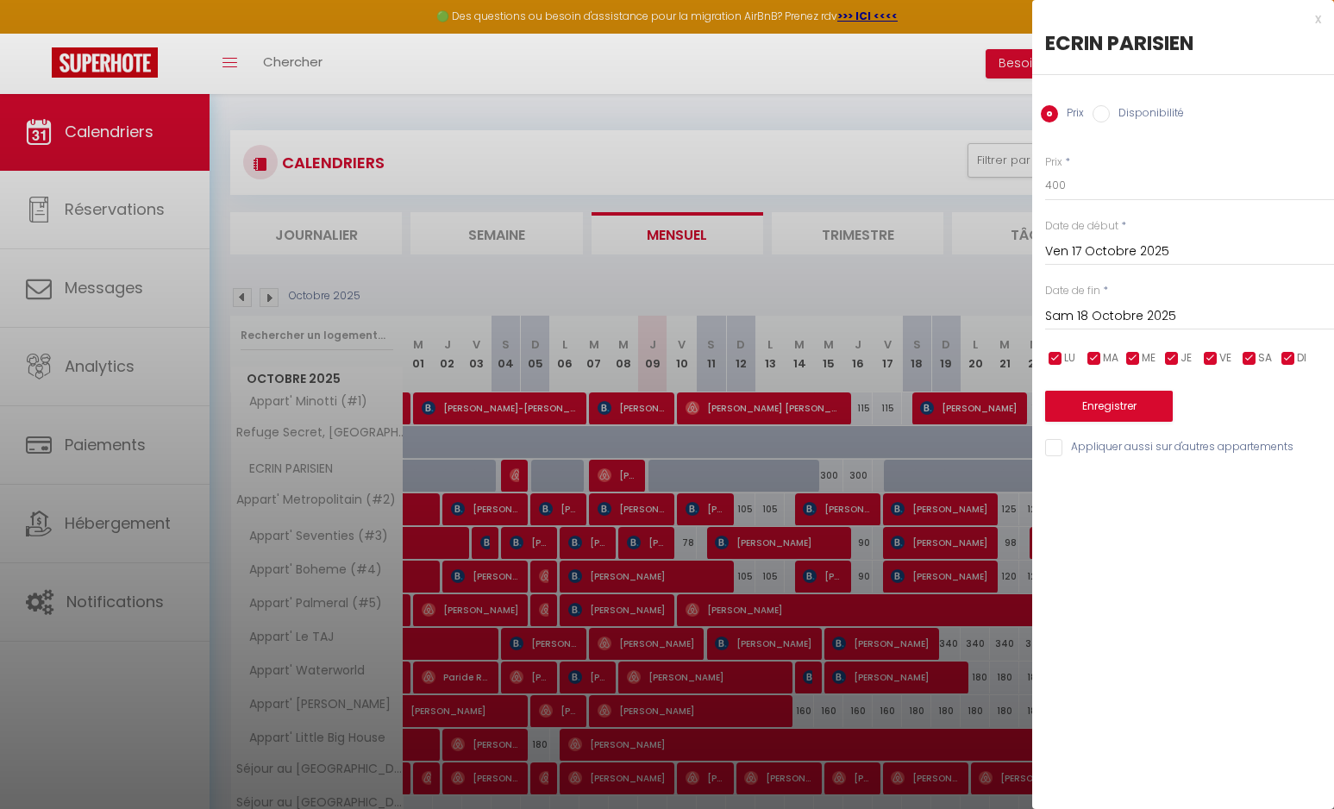
click at [1104, 318] on input "Sam 18 Octobre 2025" at bounding box center [1189, 316] width 289 height 22
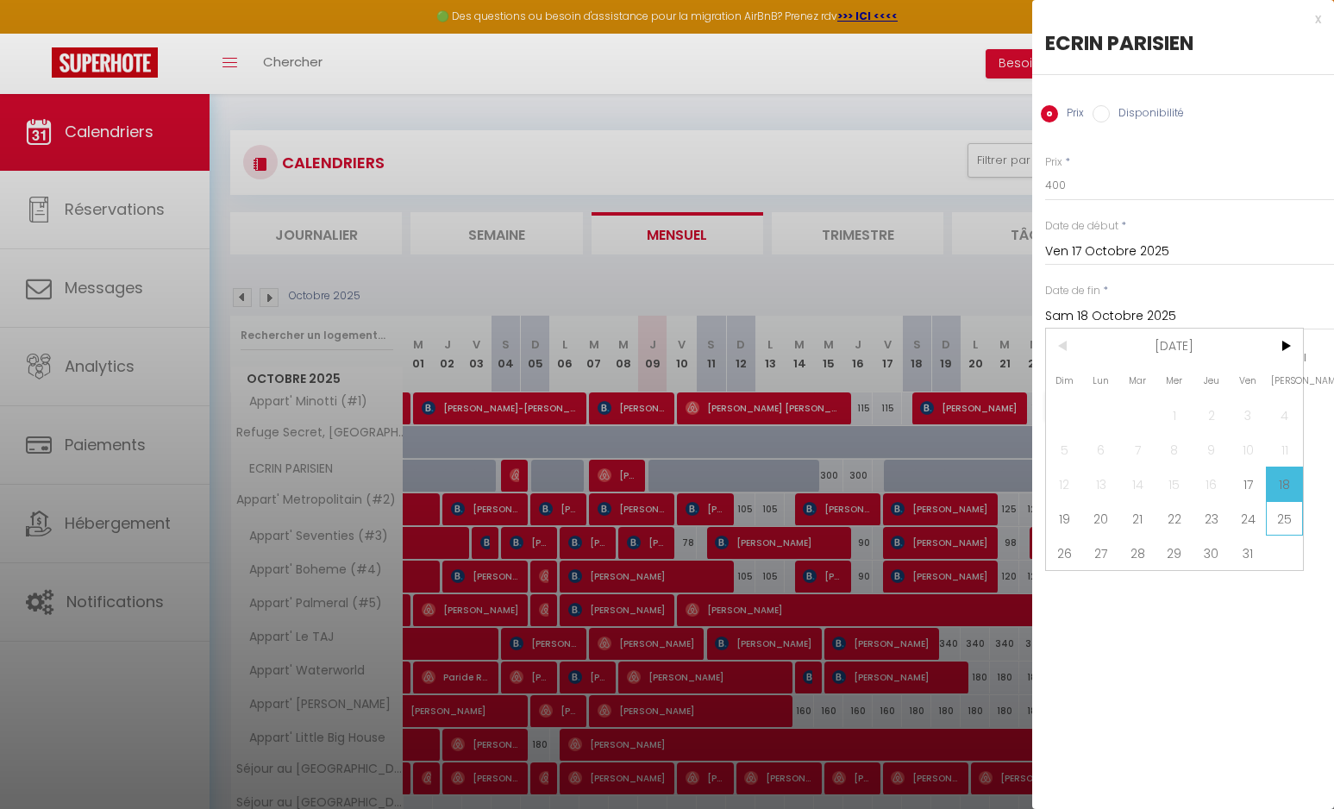
click at [1282, 509] on span "25" at bounding box center [1284, 518] width 37 height 35
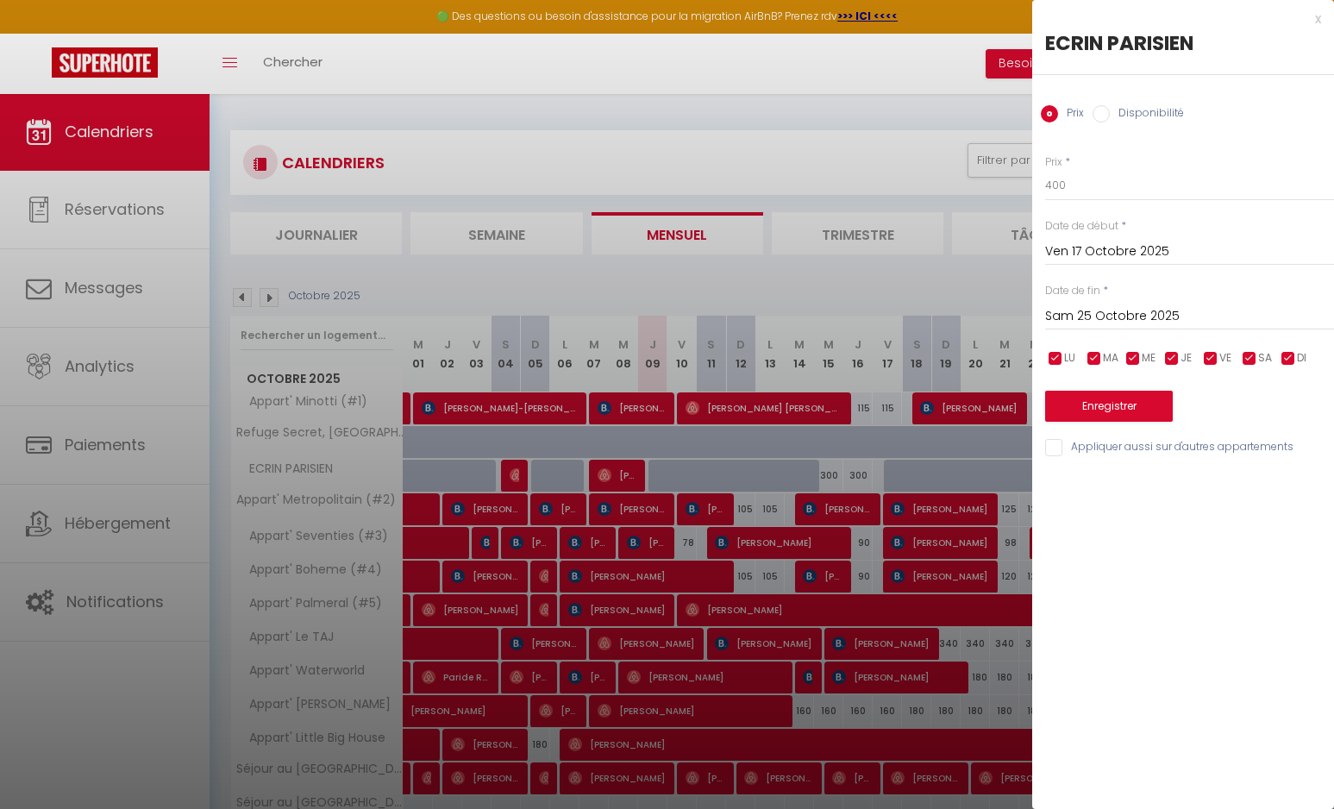
click at [1151, 311] on input "Sam 25 Octobre 2025" at bounding box center [1189, 316] width 289 height 22
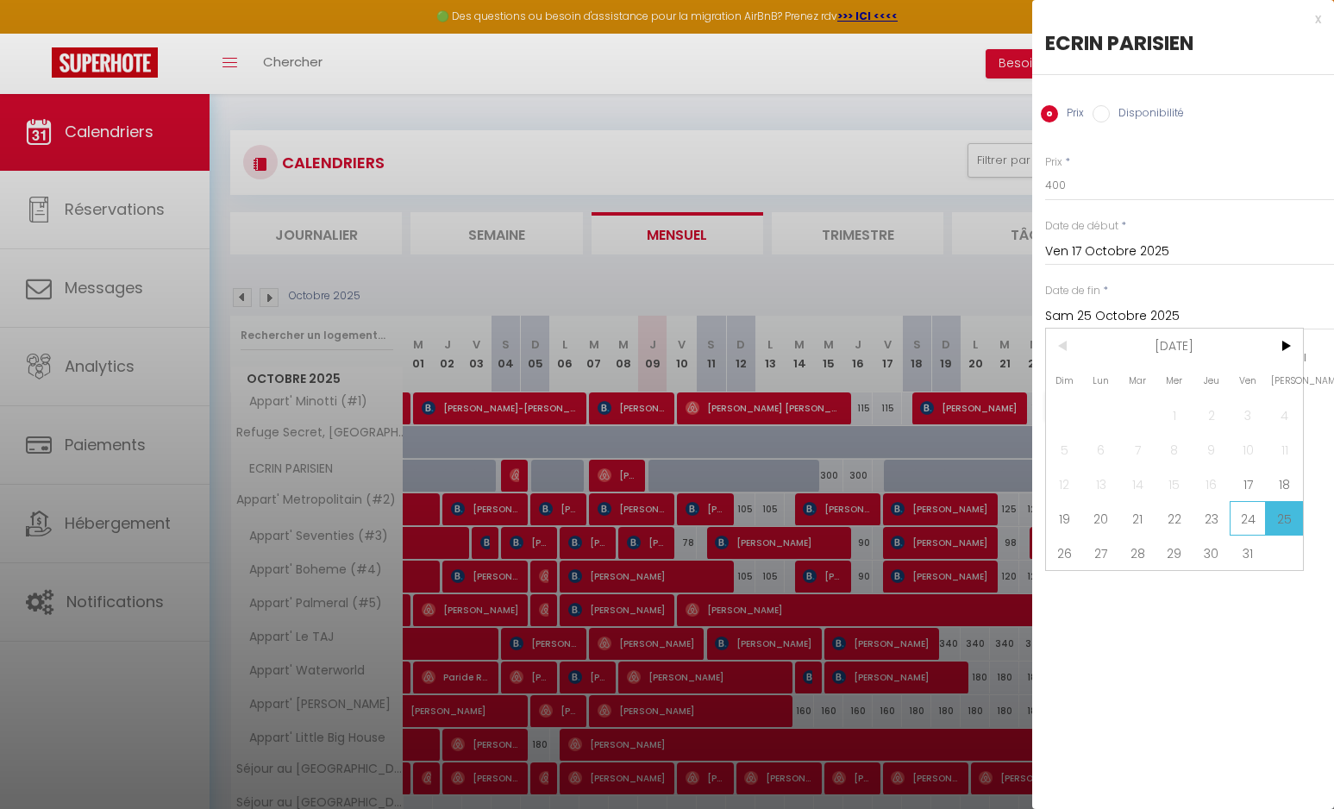
click at [1252, 518] on span "24" at bounding box center [1248, 518] width 37 height 35
type input "Ven 24 Octobre 2025"
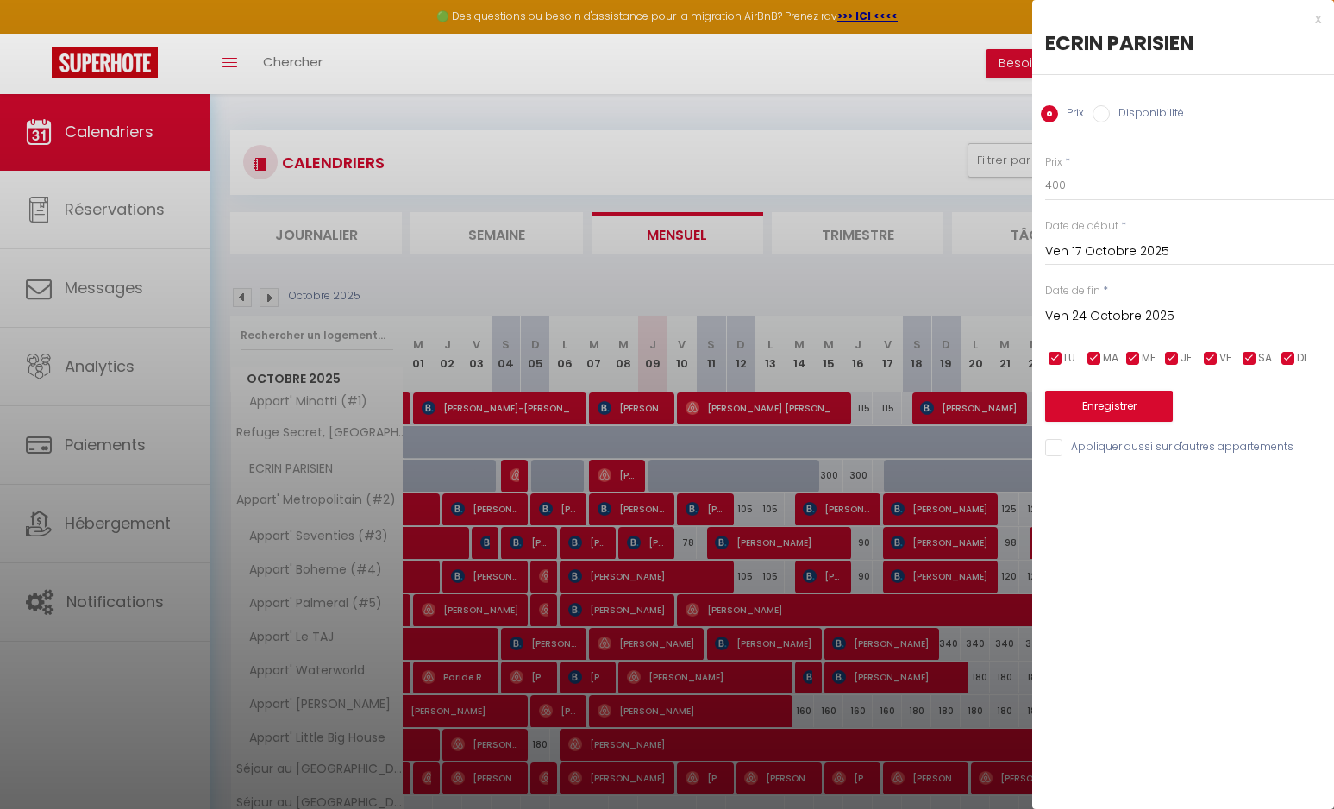
click at [1111, 106] on label "Disponibilité" at bounding box center [1147, 114] width 74 height 19
click at [1110, 106] on input "Disponibilité" at bounding box center [1101, 113] width 17 height 17
radio input "true"
radio input "false"
click at [1110, 407] on button "Enregistrer" at bounding box center [1109, 407] width 128 height 31
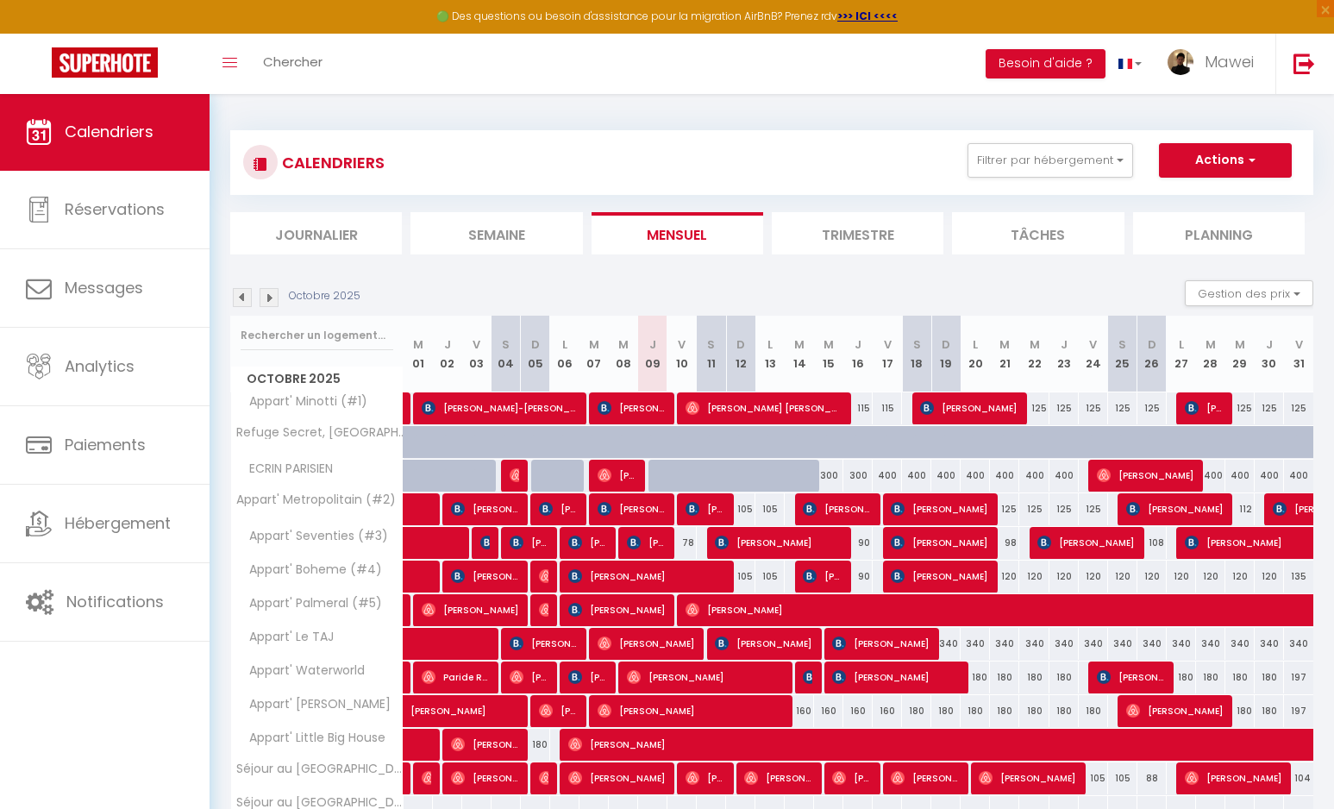
click at [836, 474] on div "300" at bounding box center [828, 476] width 29 height 32
type input "300"
select select "1"
type input "Mer 15 Octobre 2025"
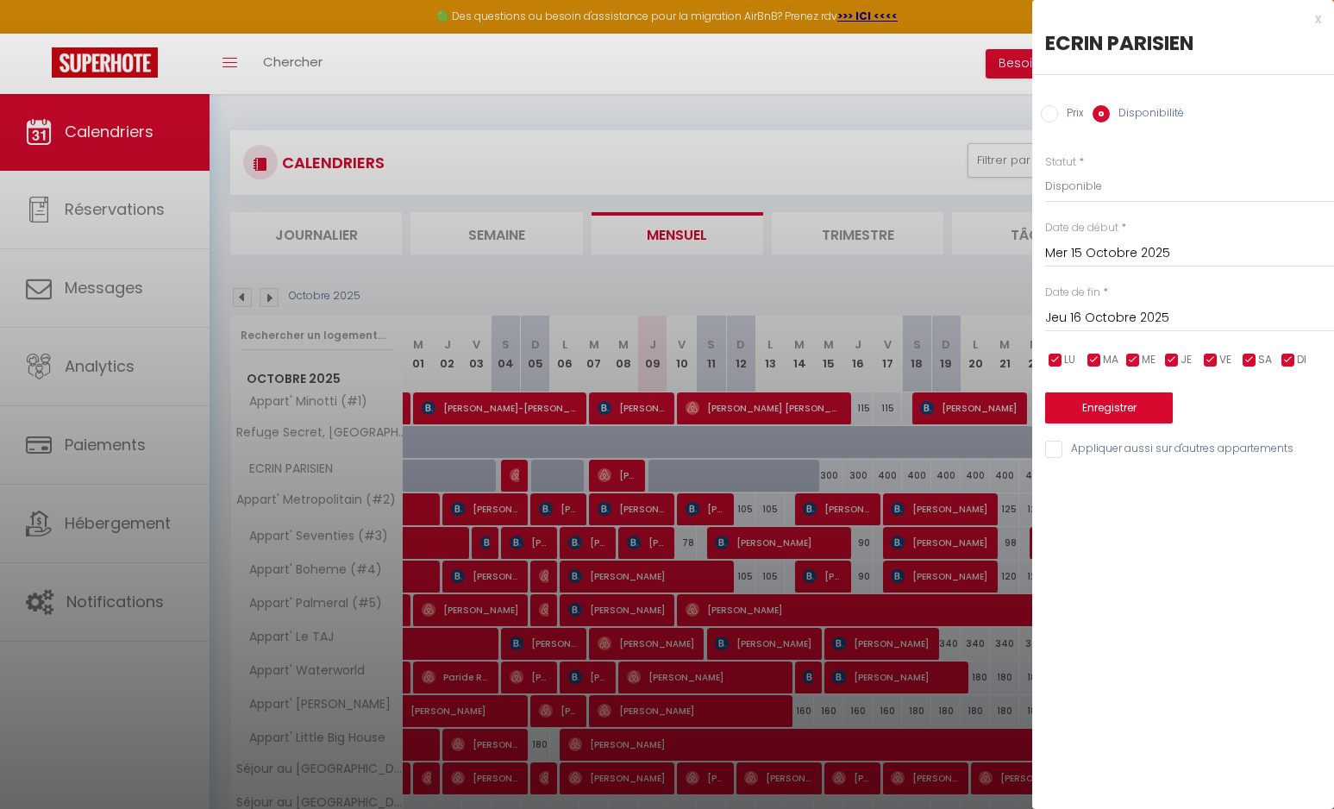
click at [1085, 319] on input "Jeu 16 Octobre 2025" at bounding box center [1189, 318] width 289 height 22
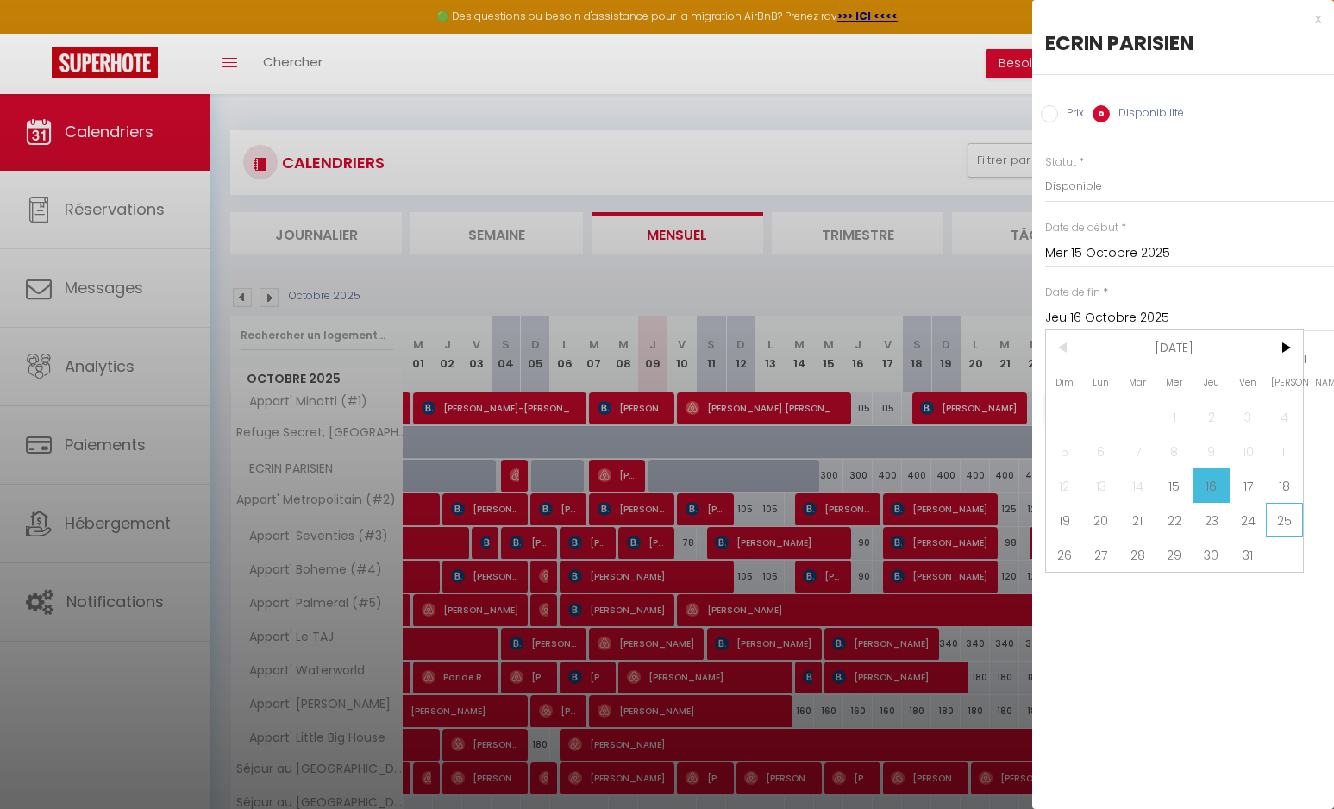
click at [1283, 520] on span "25" at bounding box center [1284, 520] width 37 height 35
type input "Sam 25 Octobre 2025"
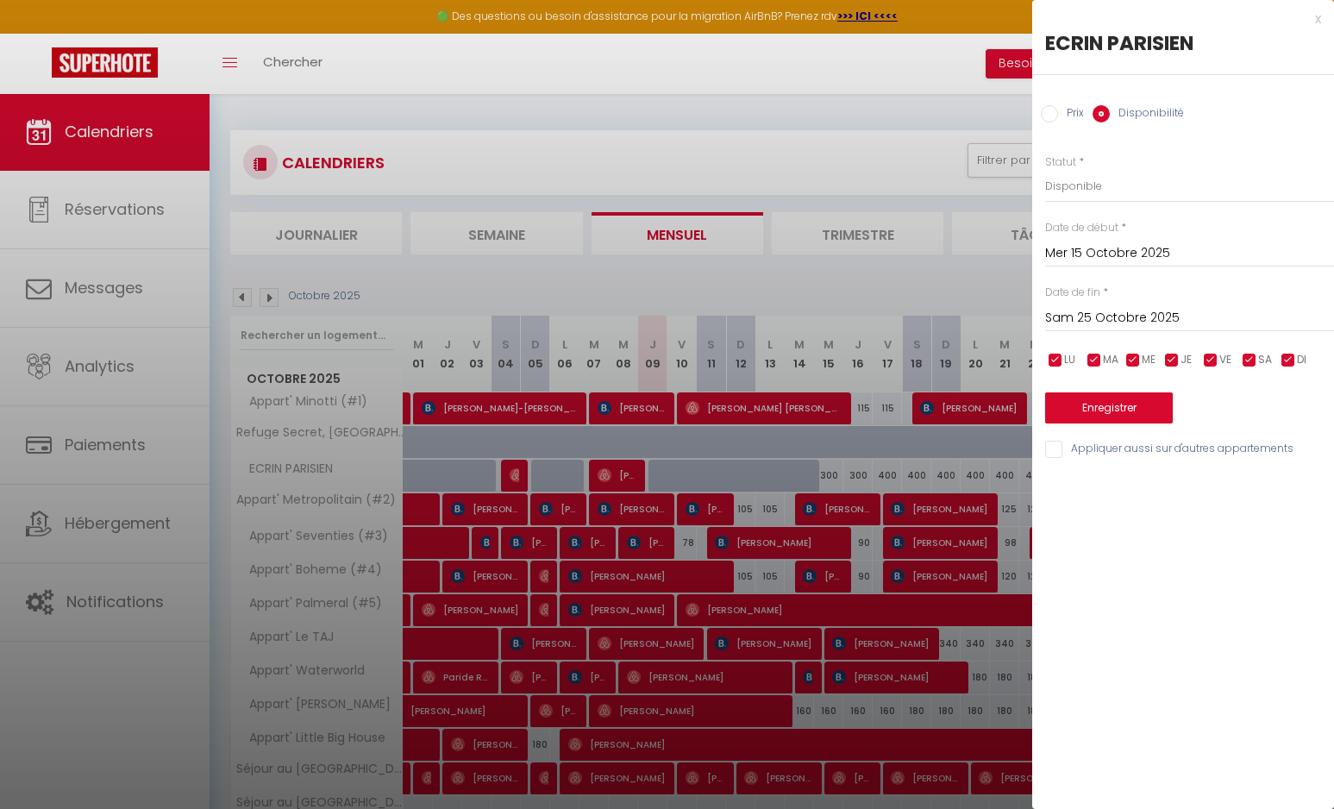
click at [1055, 114] on input "Prix" at bounding box center [1049, 113] width 17 height 17
radio input "true"
radio input "false"
click at [1084, 179] on input "300" at bounding box center [1189, 185] width 289 height 31
type input "3"
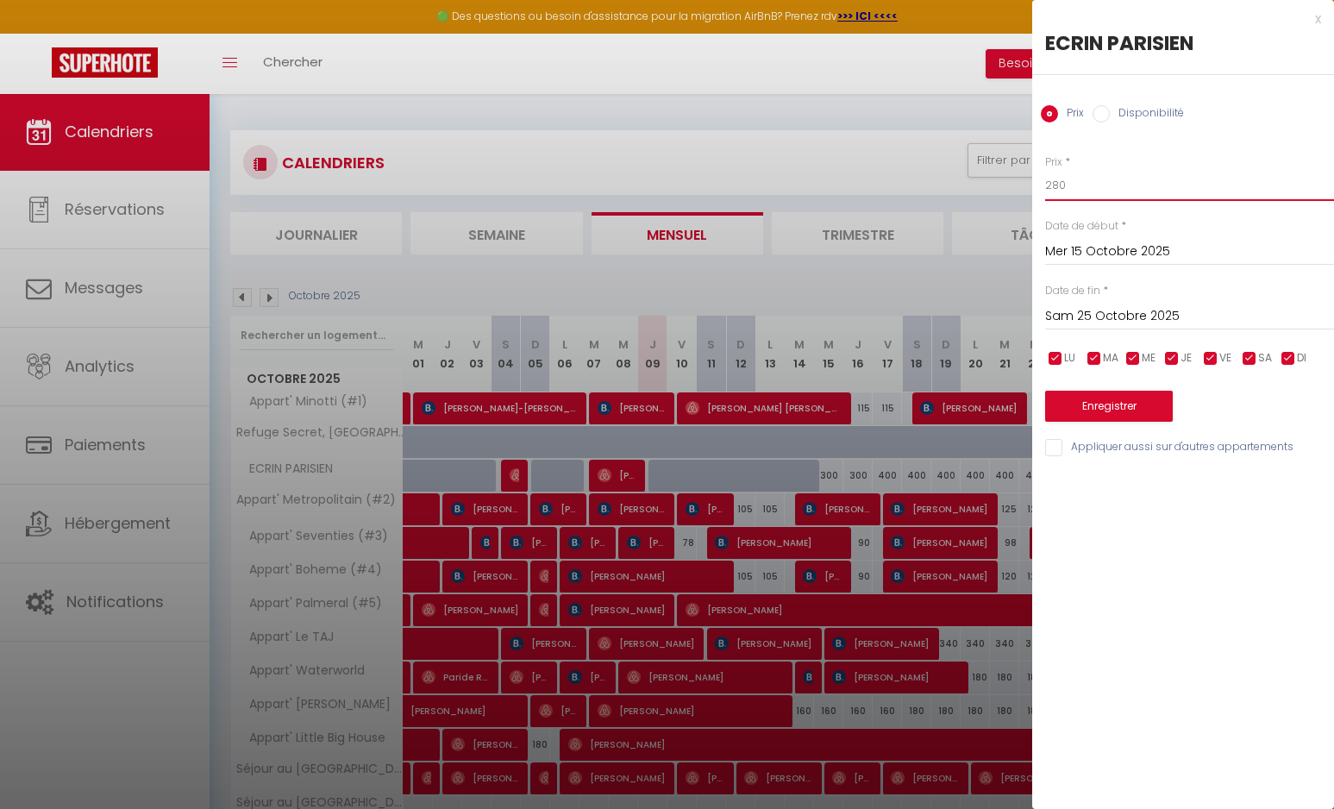
type input "280"
click at [1095, 395] on button "Enregistrer" at bounding box center [1109, 406] width 128 height 31
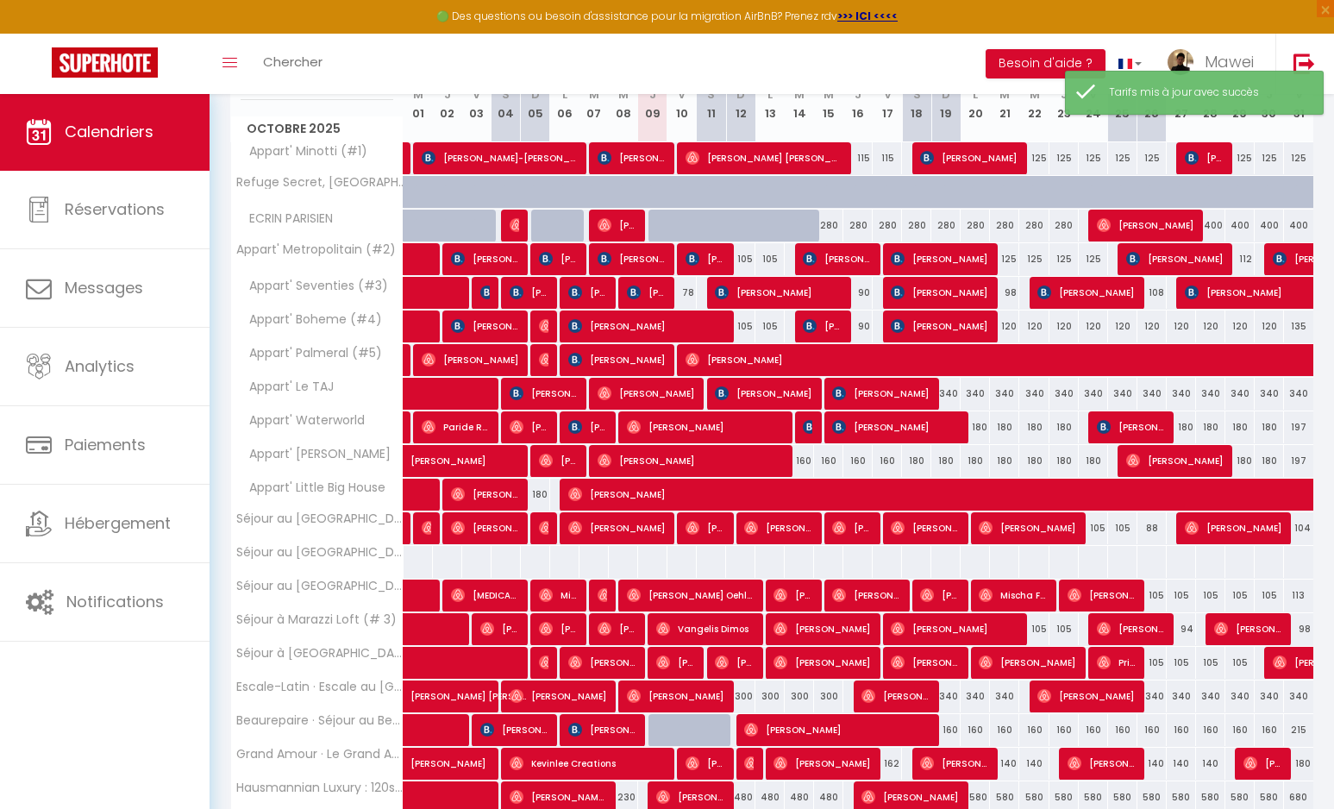
scroll to position [191, 0]
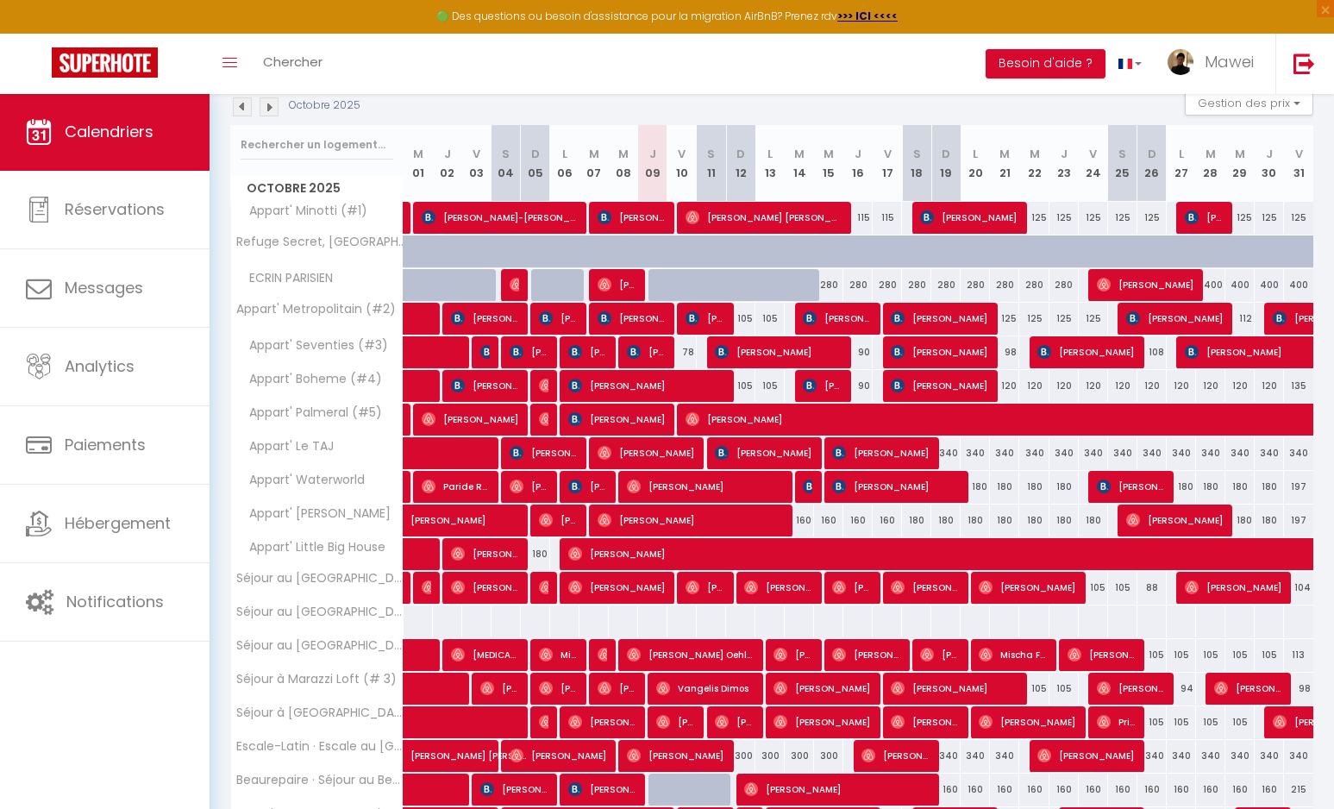
click at [1215, 290] on div "400" at bounding box center [1210, 285] width 29 height 32
type input "400"
type input "[DATE]"
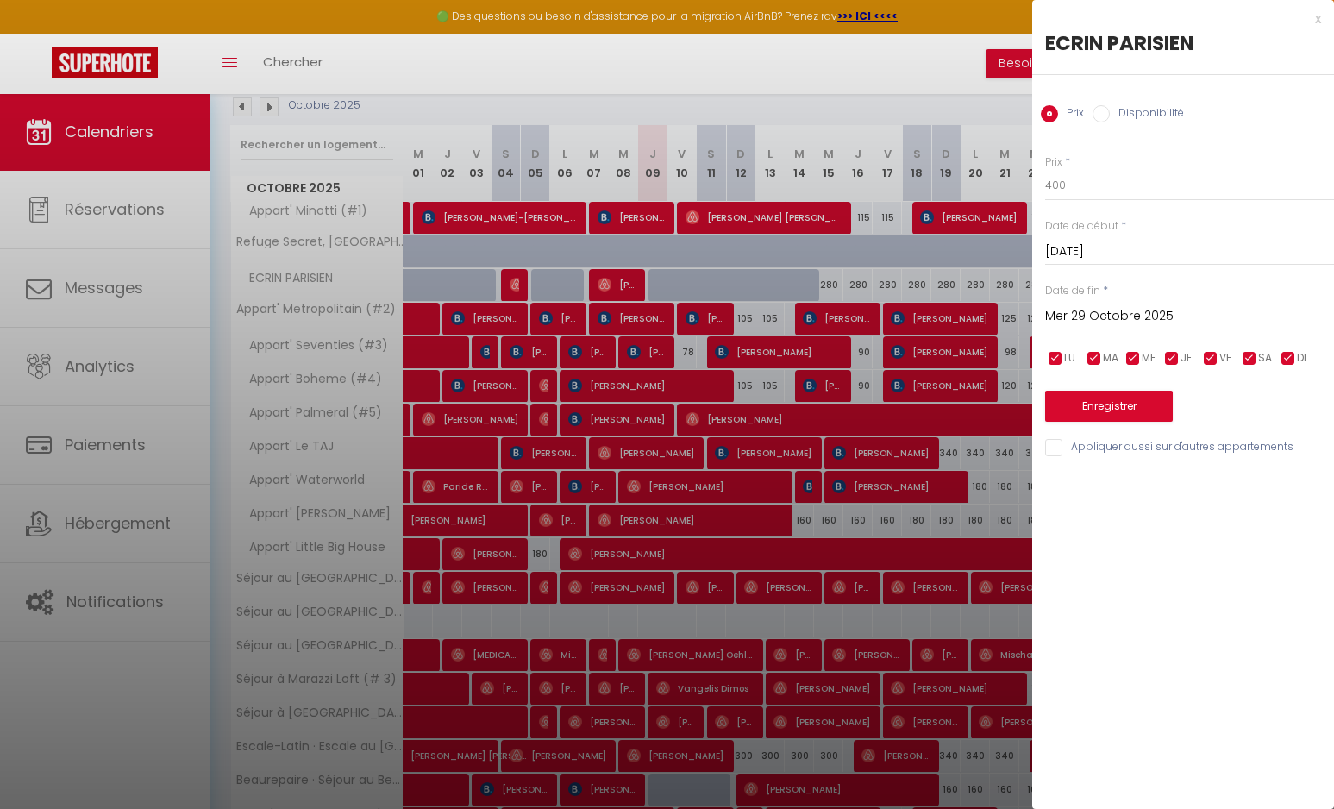
click at [1149, 320] on input "Mer 29 Octobre 2025" at bounding box center [1189, 316] width 289 height 22
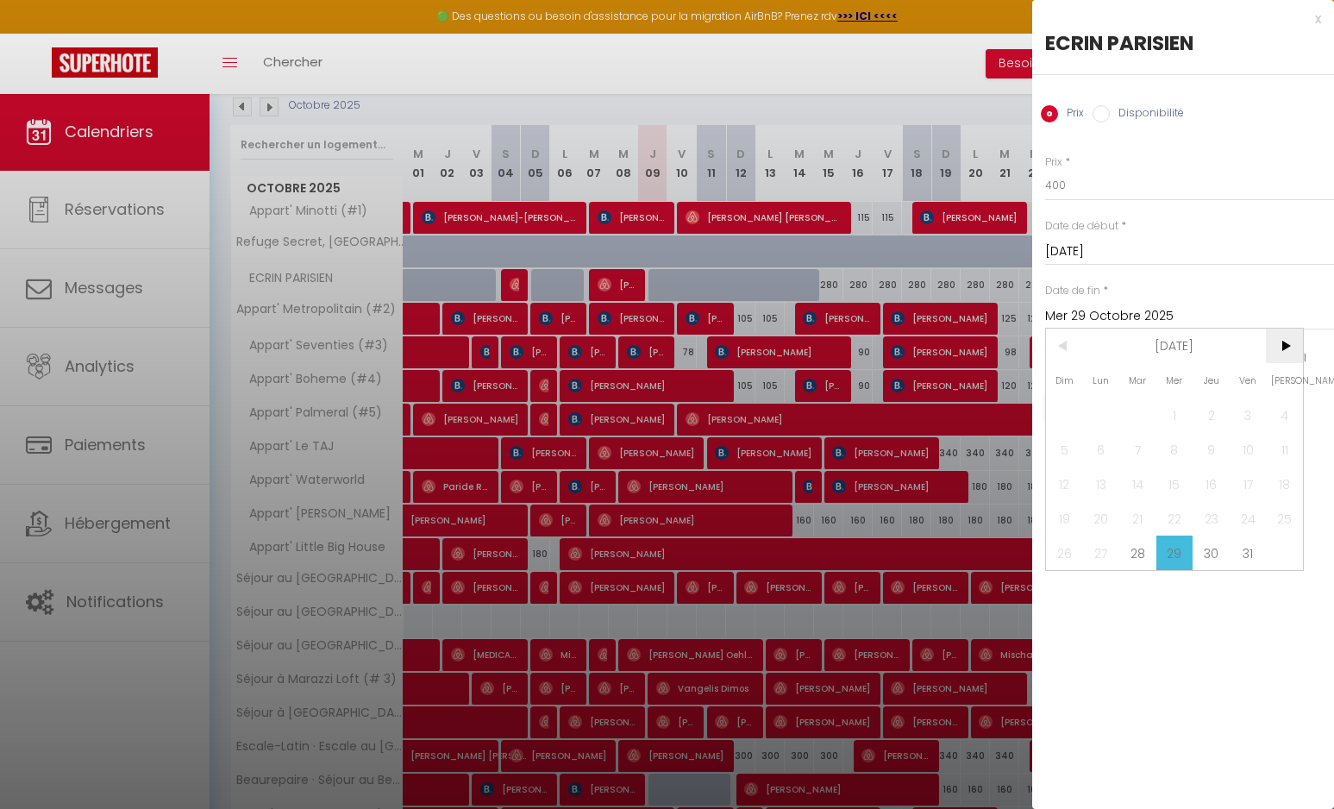
click at [1285, 349] on span ">" at bounding box center [1284, 346] width 37 height 35
click at [1283, 423] on span "1" at bounding box center [1284, 415] width 37 height 35
type input "[DATE]"
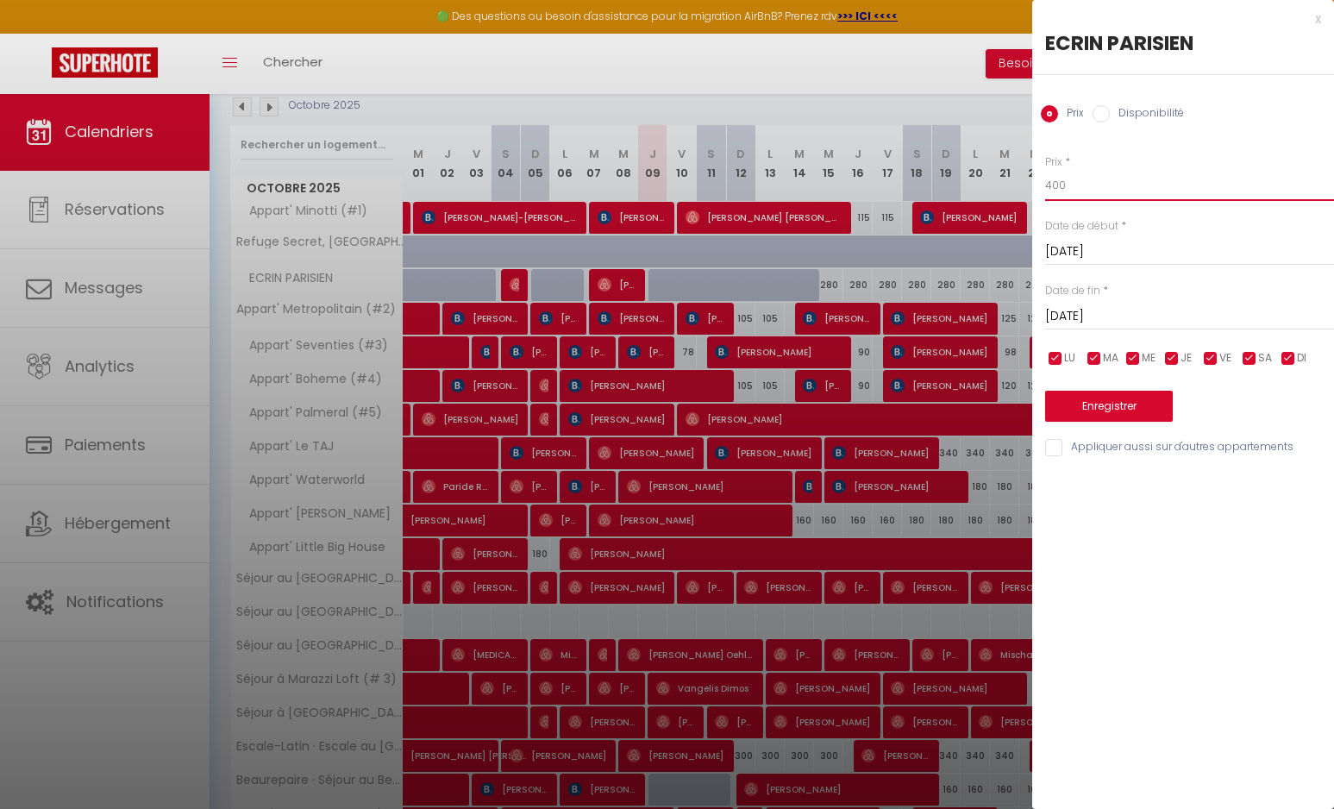
click at [1077, 186] on input "400" at bounding box center [1189, 185] width 289 height 31
type input "4"
type input "350"
click at [1079, 407] on button "Enregistrer" at bounding box center [1109, 406] width 128 height 31
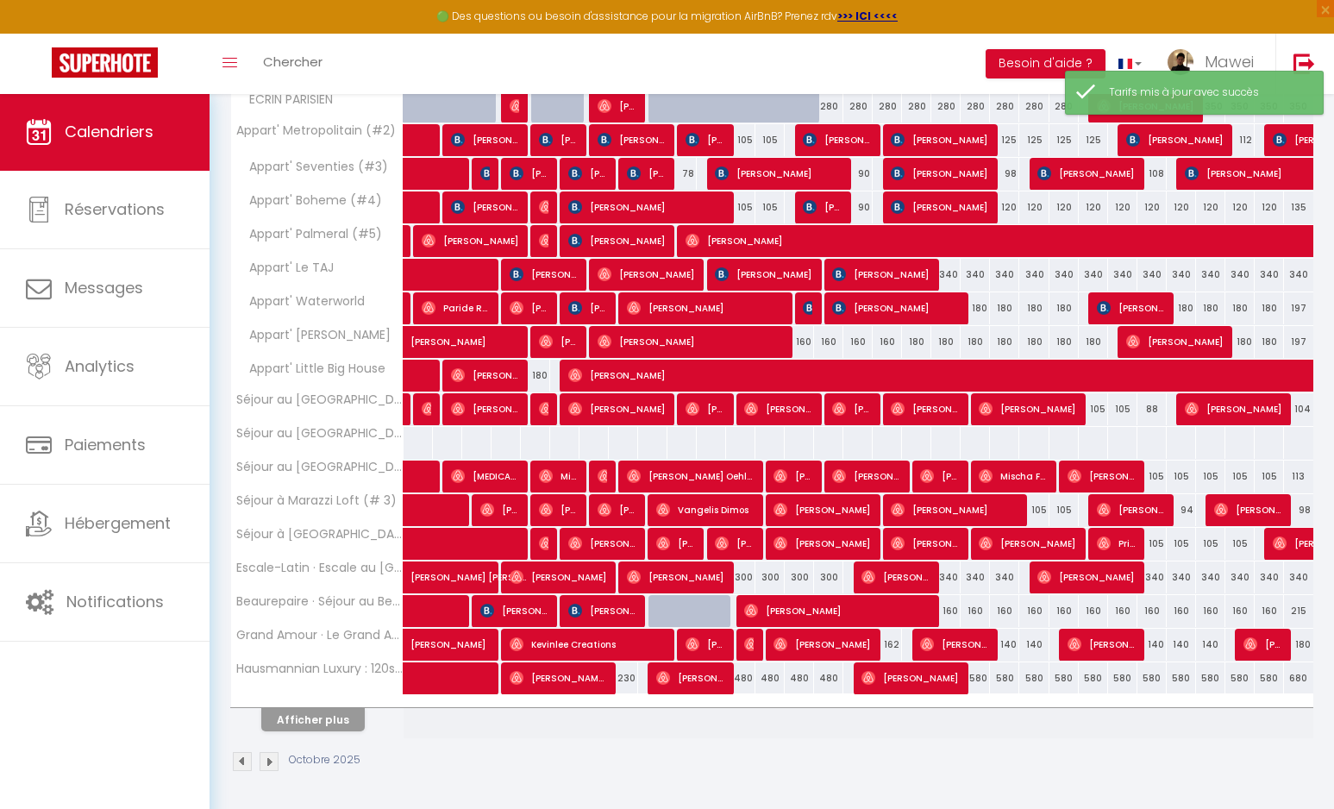
scroll to position [368, 0]
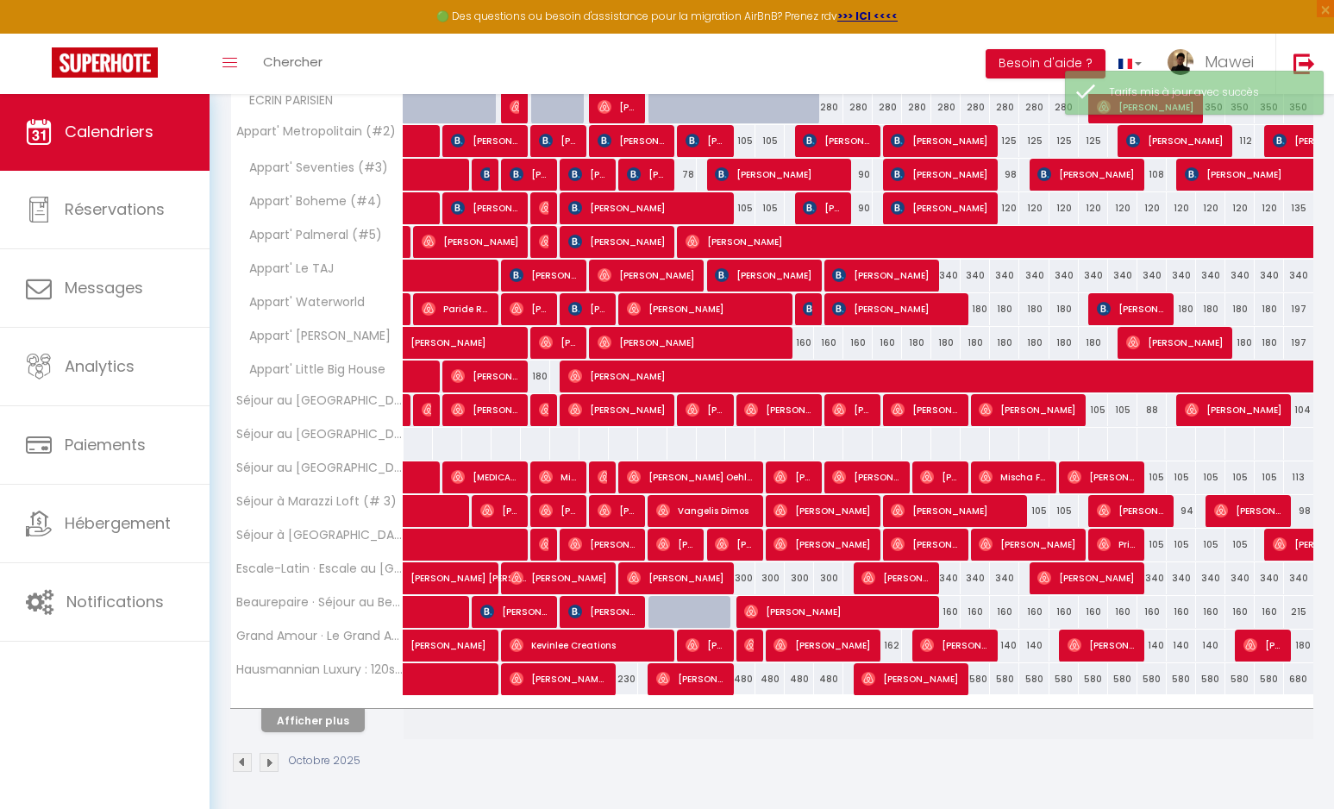
click at [955, 279] on div "340" at bounding box center [946, 276] width 29 height 32
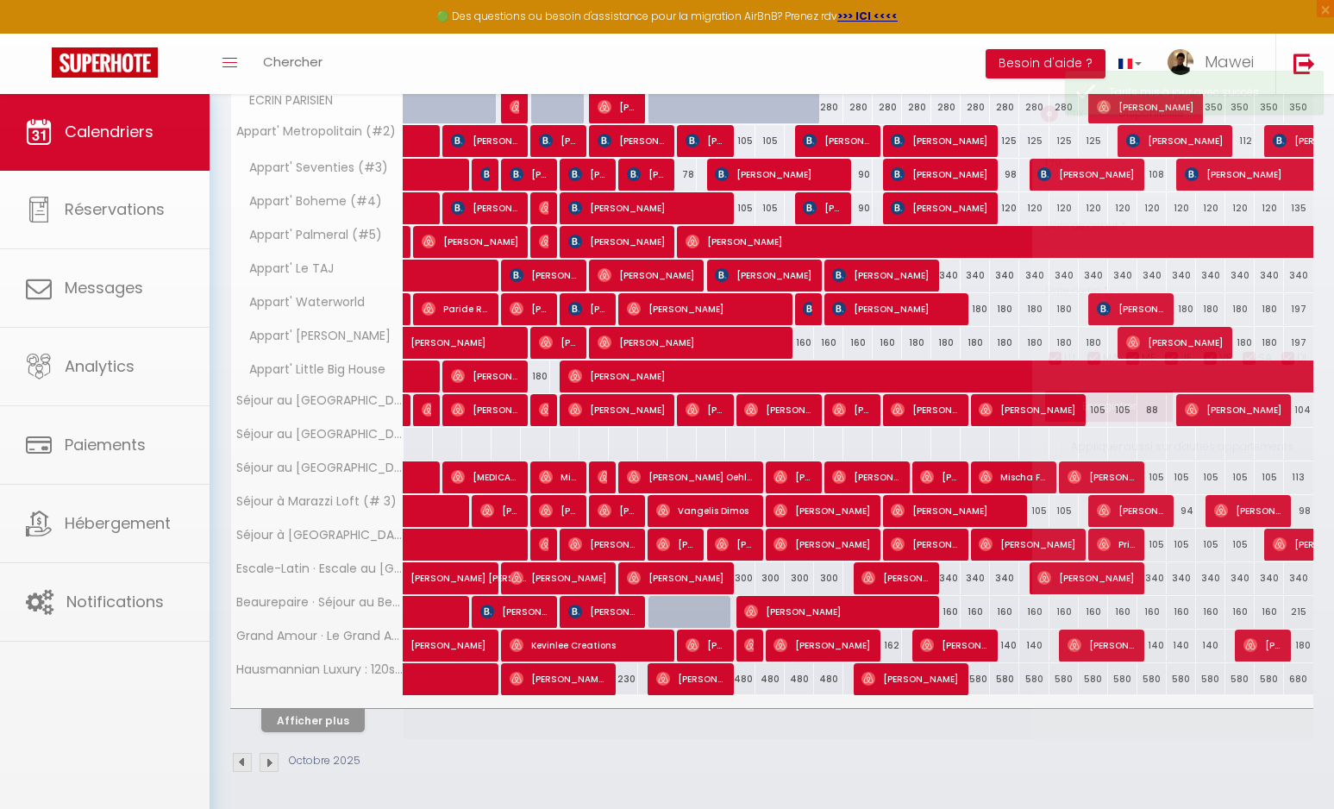
type input "340"
type input "Dim 19 Octobre 2025"
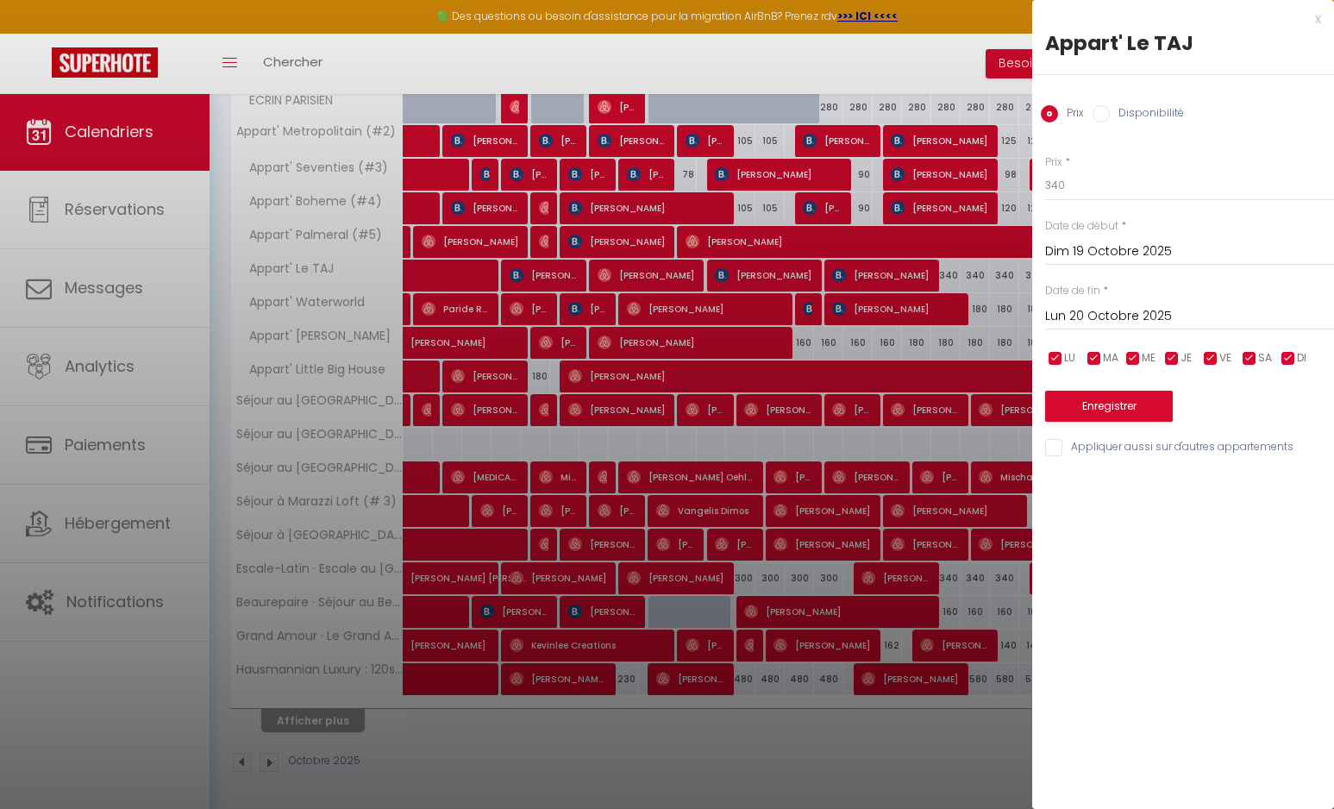
click at [1129, 319] on input "Lun 20 Octobre 2025" at bounding box center [1189, 316] width 289 height 22
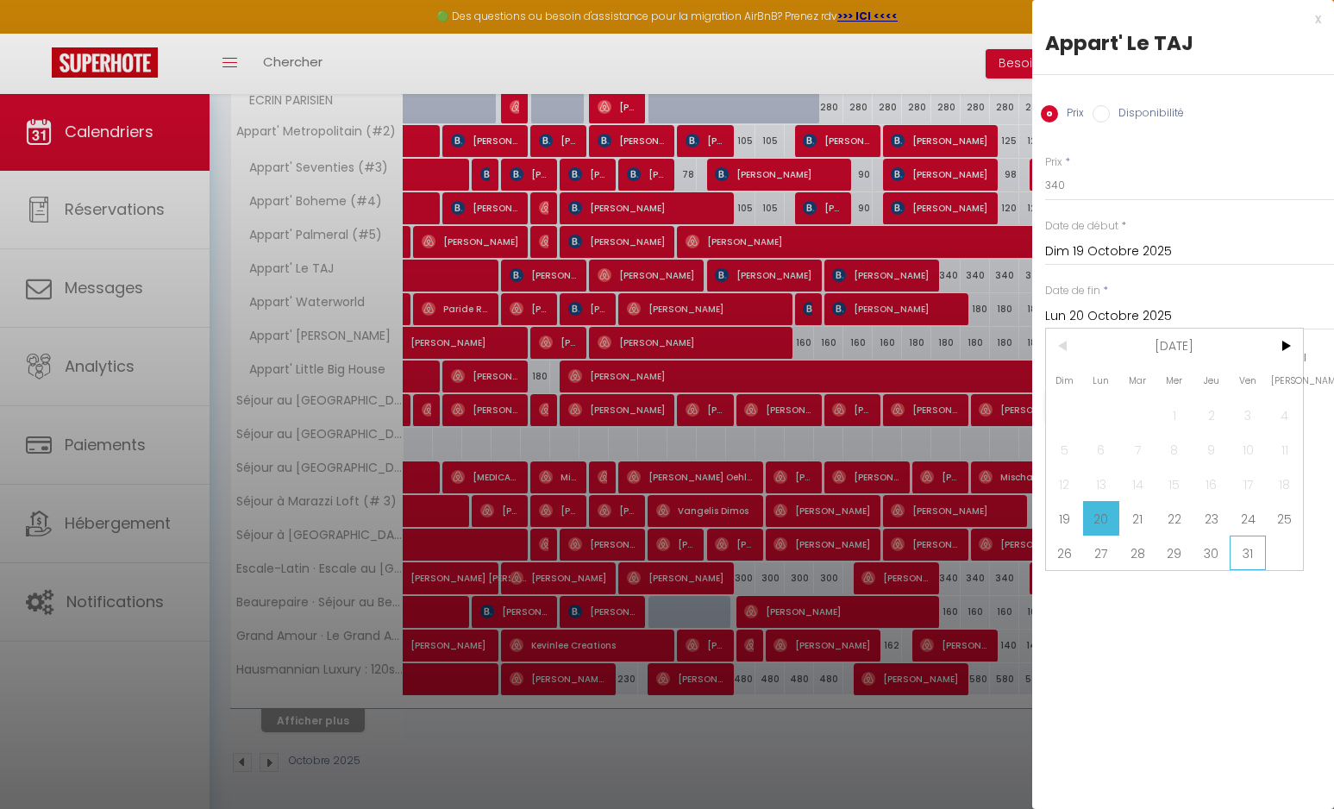
click at [1252, 544] on span "31" at bounding box center [1248, 553] width 37 height 35
type input "Ven 31 Octobre 2025"
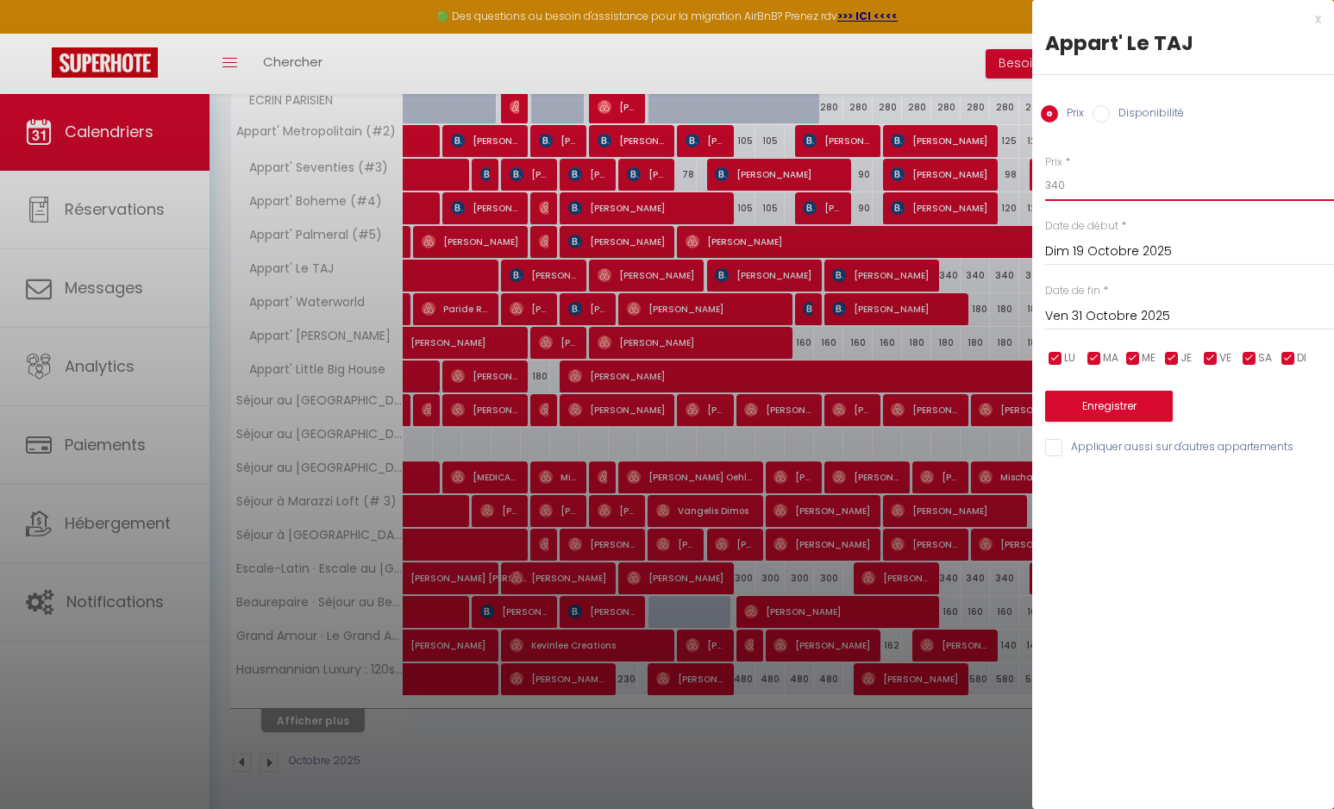
click at [1089, 183] on input "340" at bounding box center [1189, 185] width 289 height 31
type input "310"
click at [1094, 406] on button "Enregistrer" at bounding box center [1109, 406] width 128 height 31
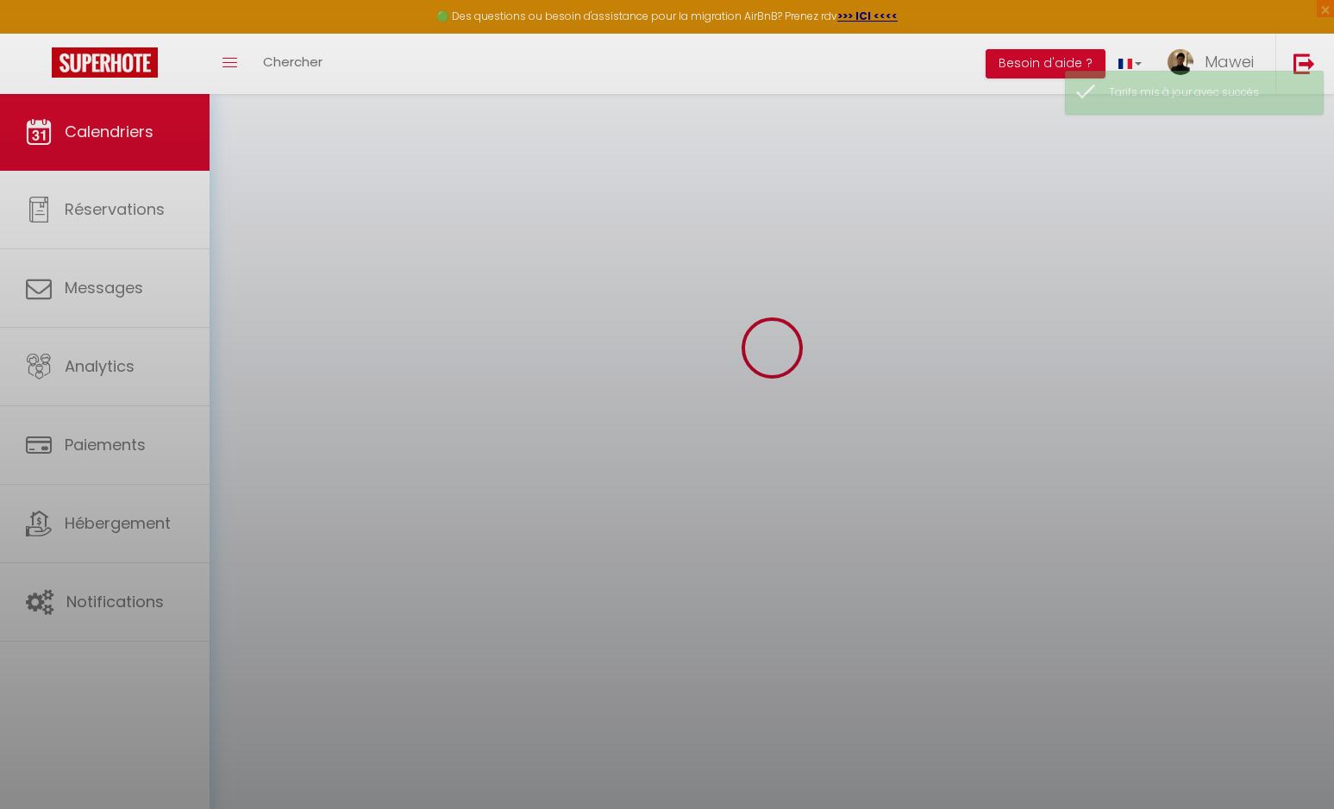
scroll to position [93, 0]
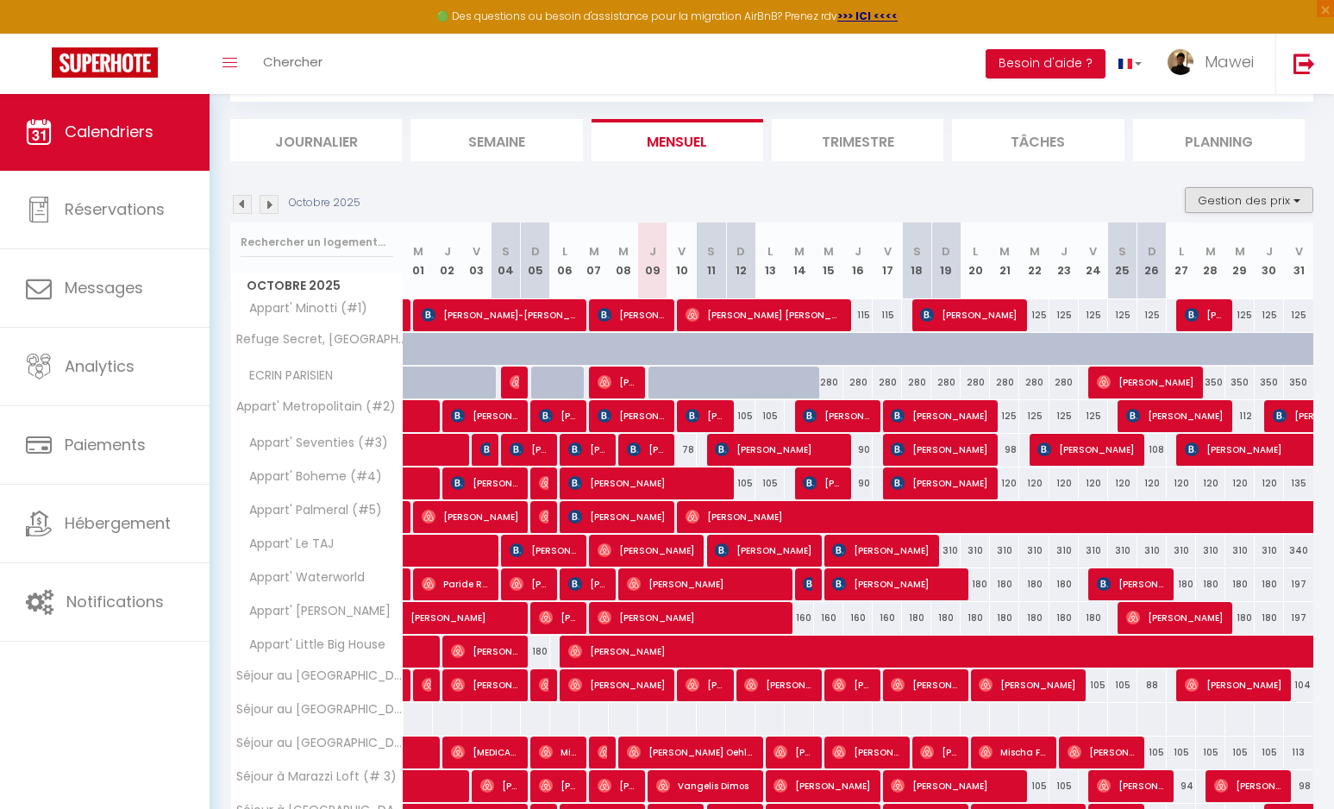
click at [1235, 198] on button "Gestion des prix" at bounding box center [1249, 200] width 129 height 26
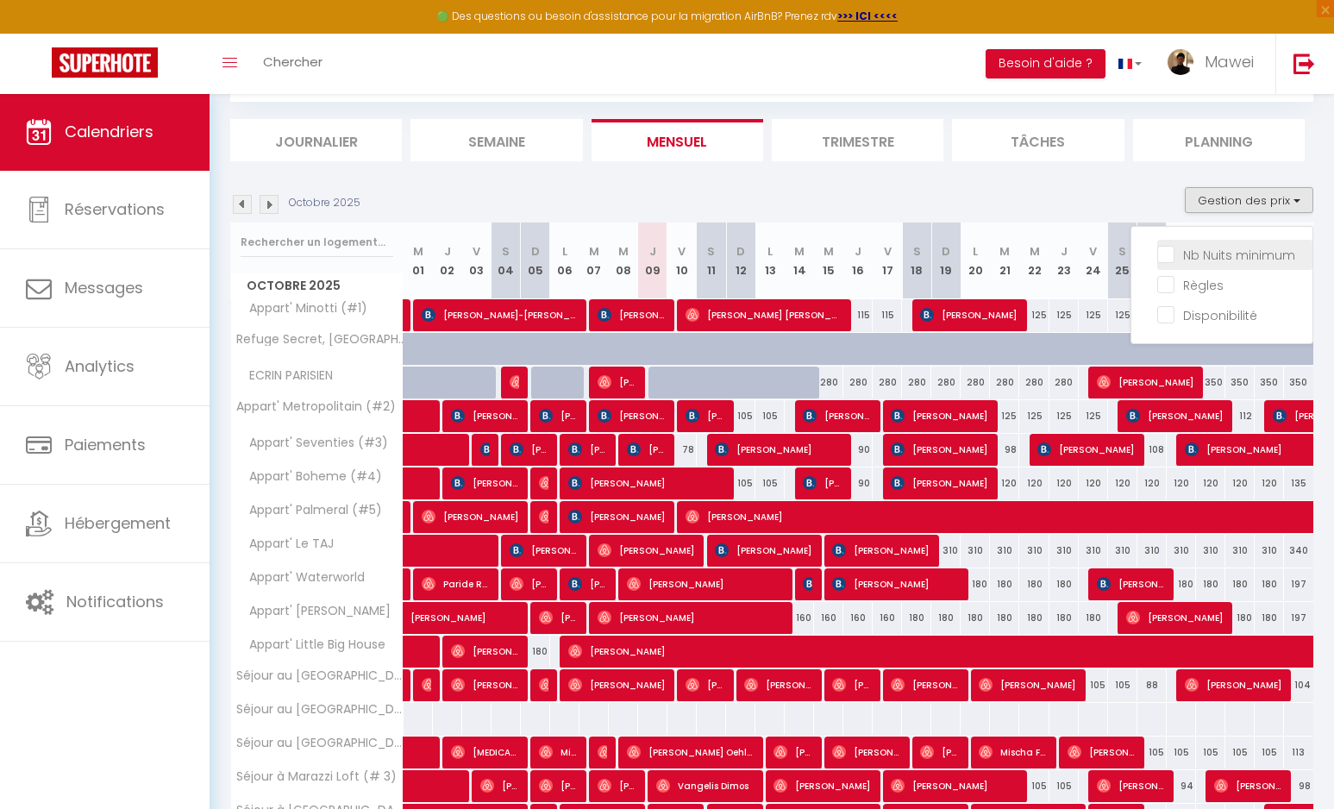
click at [1213, 254] on input "Nb Nuits minimum" at bounding box center [1235, 253] width 155 height 17
checkbox input "true"
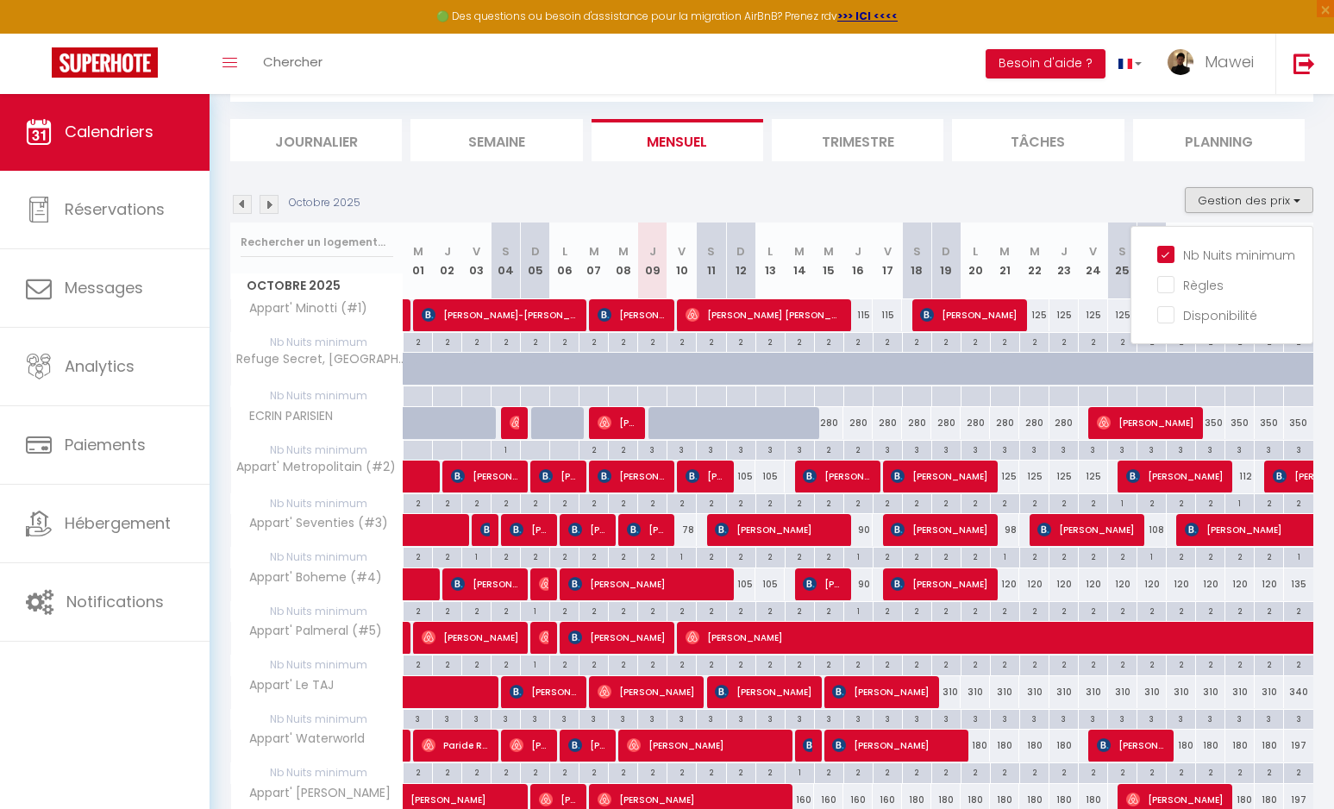
click at [836, 448] on div "2" at bounding box center [829, 449] width 28 height 16
type input "2"
type input "Mer 15 Octobre 2025"
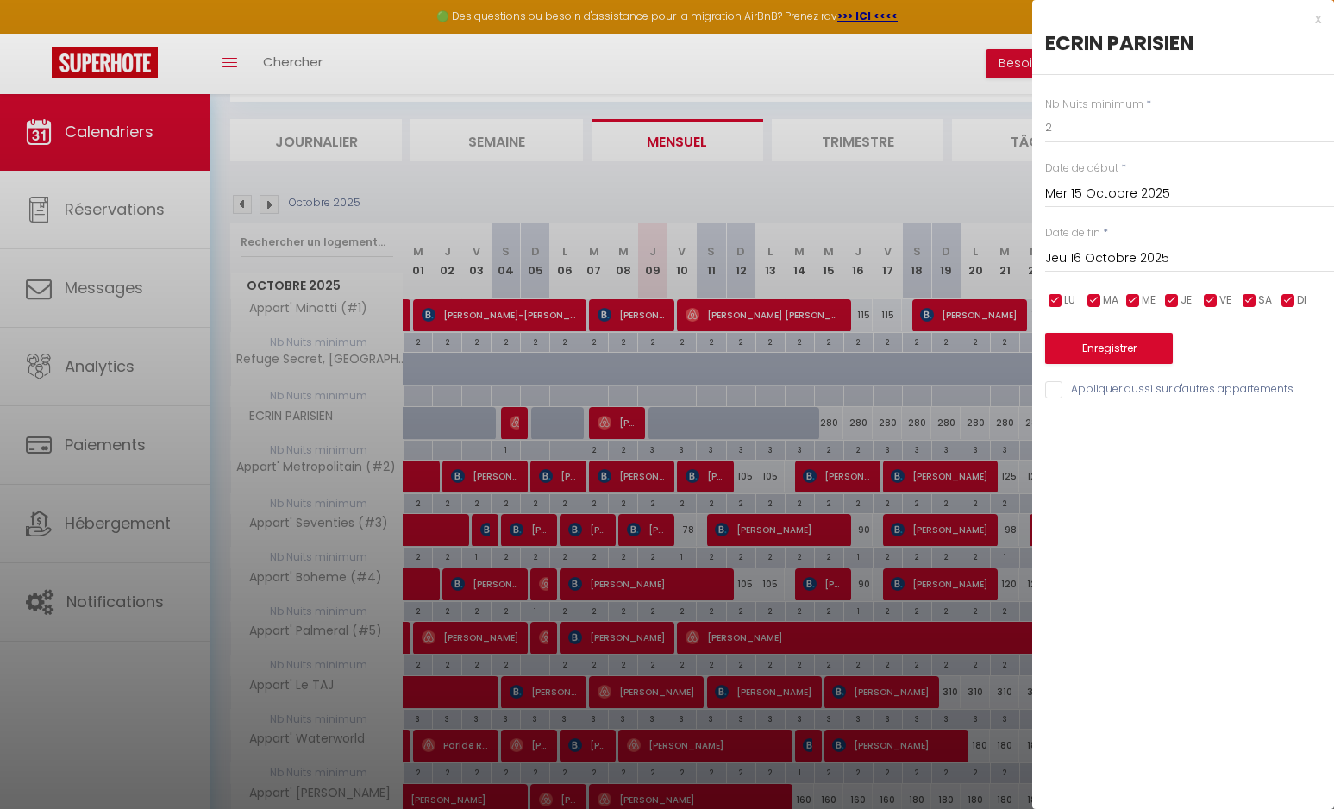
click at [1100, 259] on input "Jeu 16 Octobre 2025" at bounding box center [1189, 259] width 289 height 22
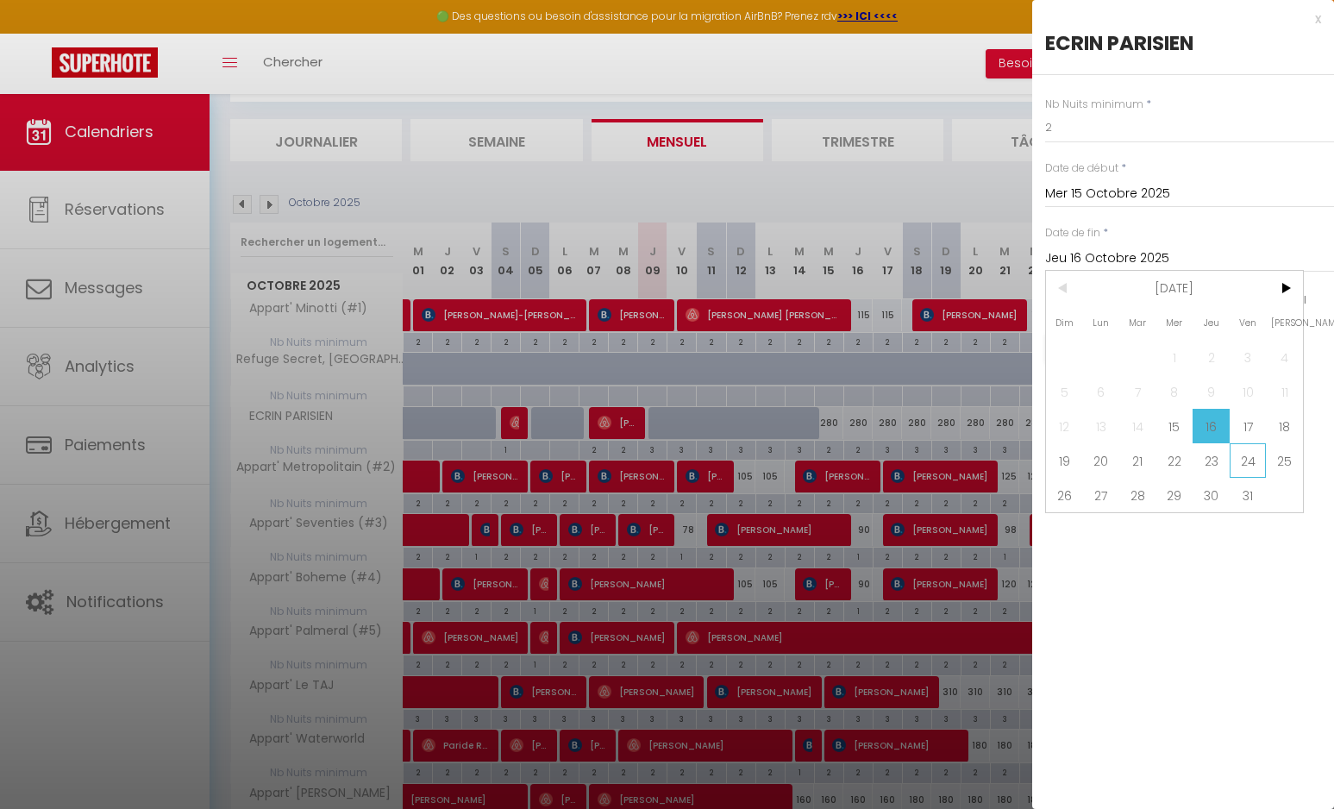
click at [1247, 457] on span "24" at bounding box center [1248, 460] width 37 height 35
type input "Ven 24 Octobre 2025"
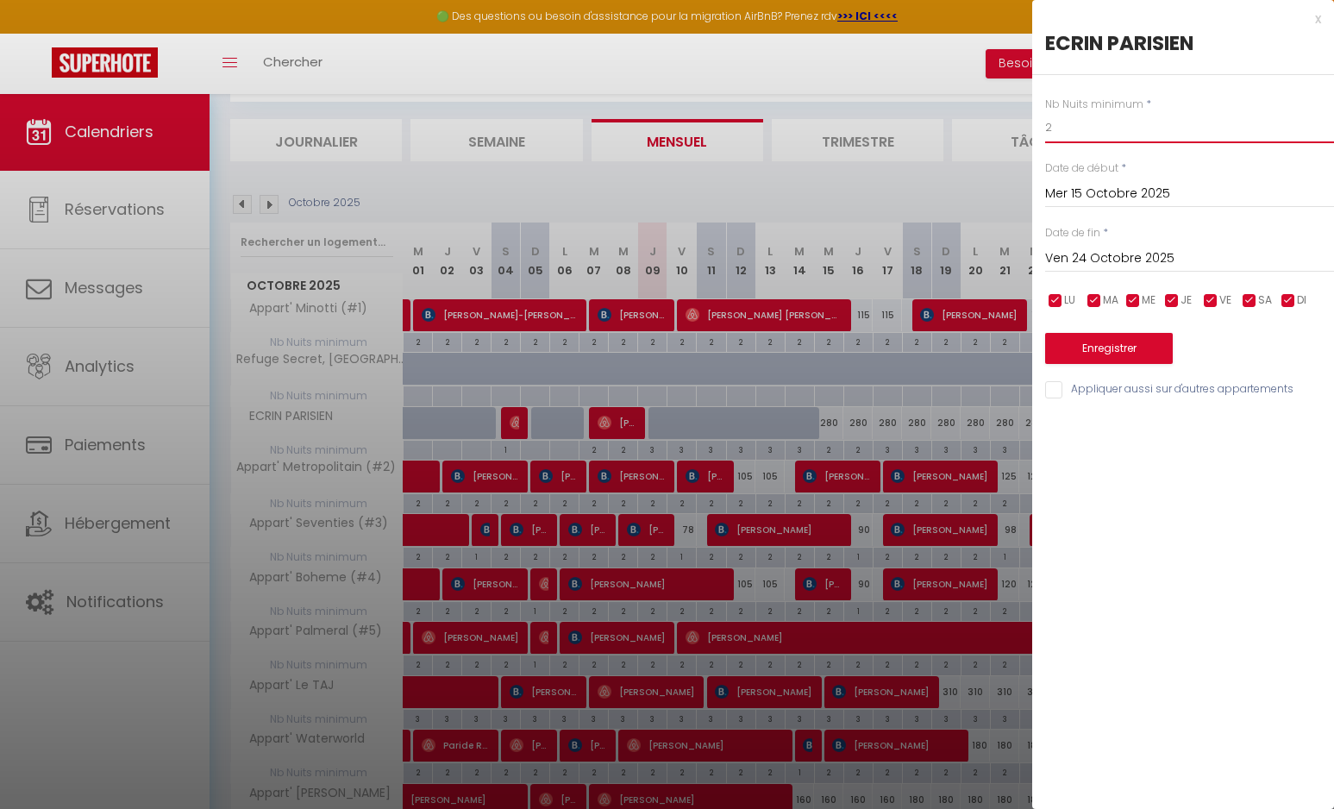
click at [1079, 132] on input "2" at bounding box center [1189, 127] width 289 height 31
type input "3"
click at [1079, 354] on button "Enregistrer" at bounding box center [1109, 348] width 128 height 31
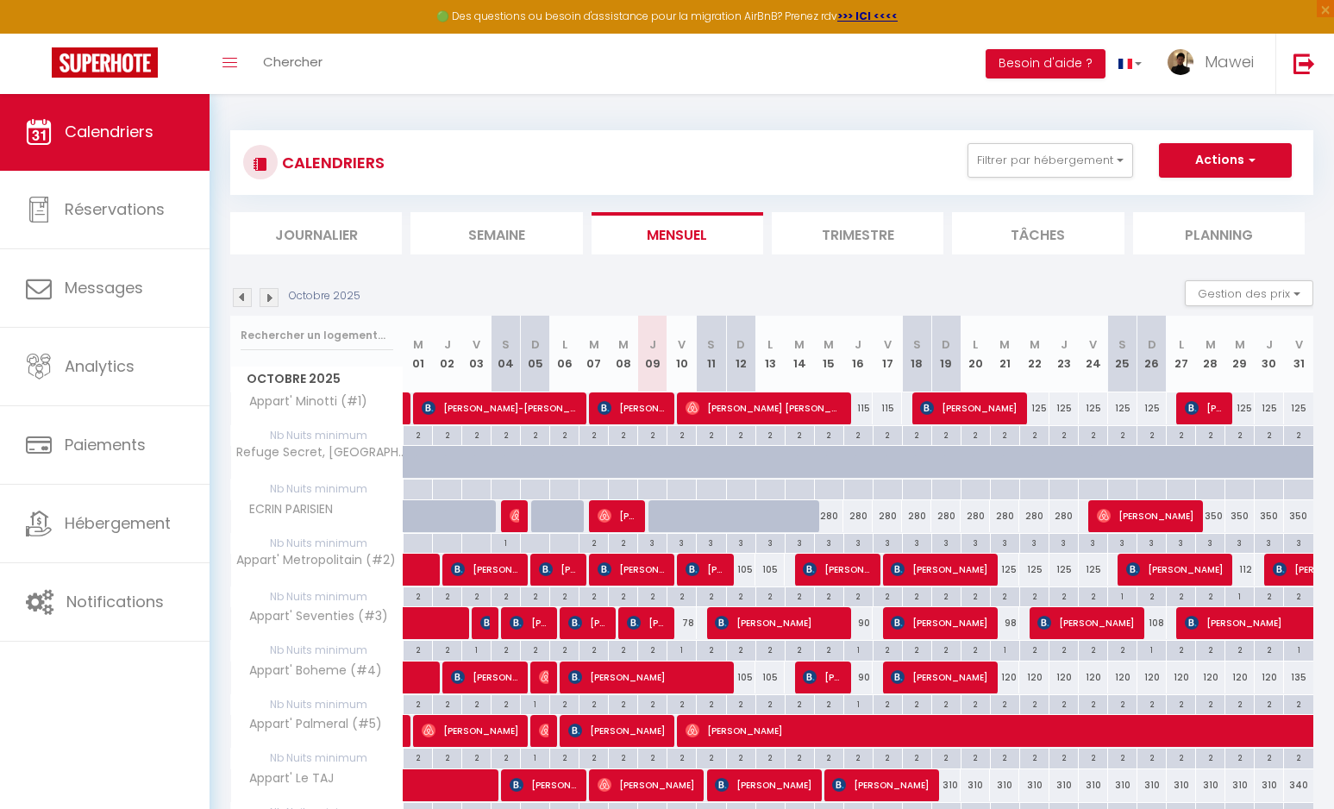
scroll to position [0, 0]
